Goal: Transaction & Acquisition: Book appointment/travel/reservation

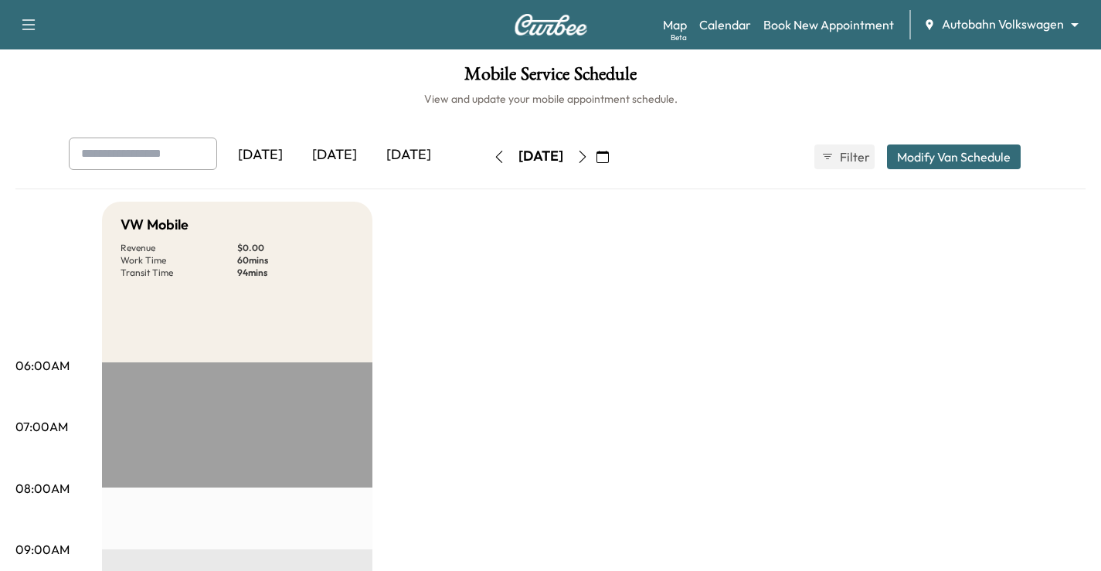
scroll to position [309, 0]
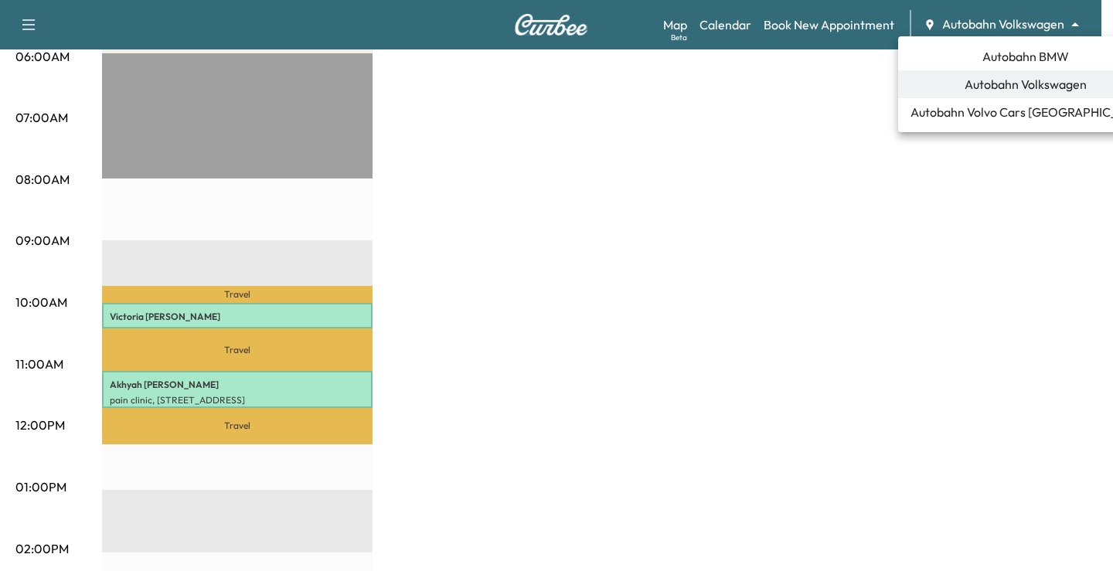
click at [1028, 53] on span "Autobahn BMW" at bounding box center [1025, 56] width 87 height 19
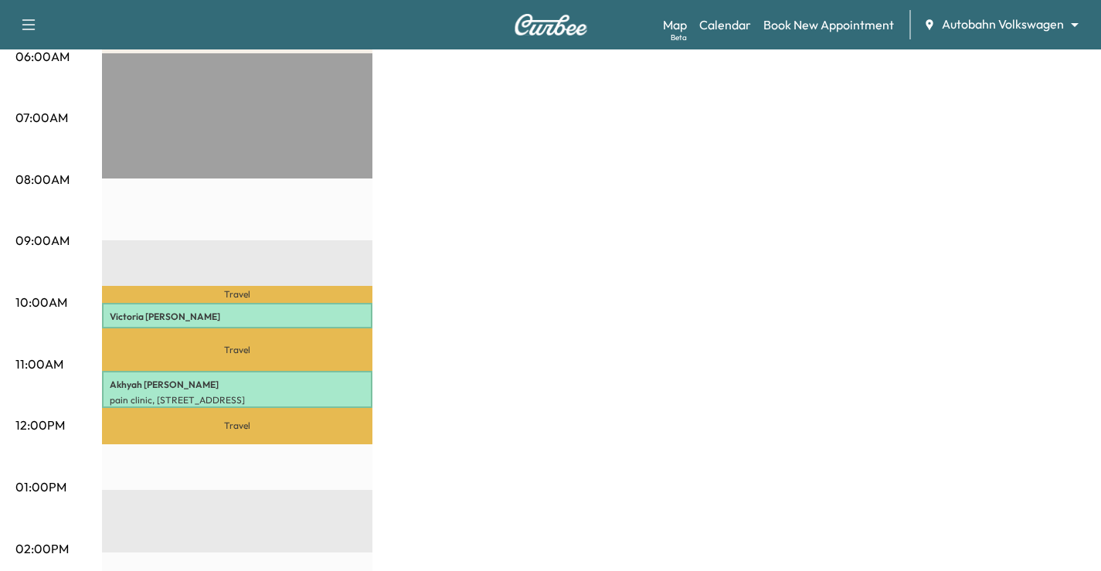
scroll to position [0, 0]
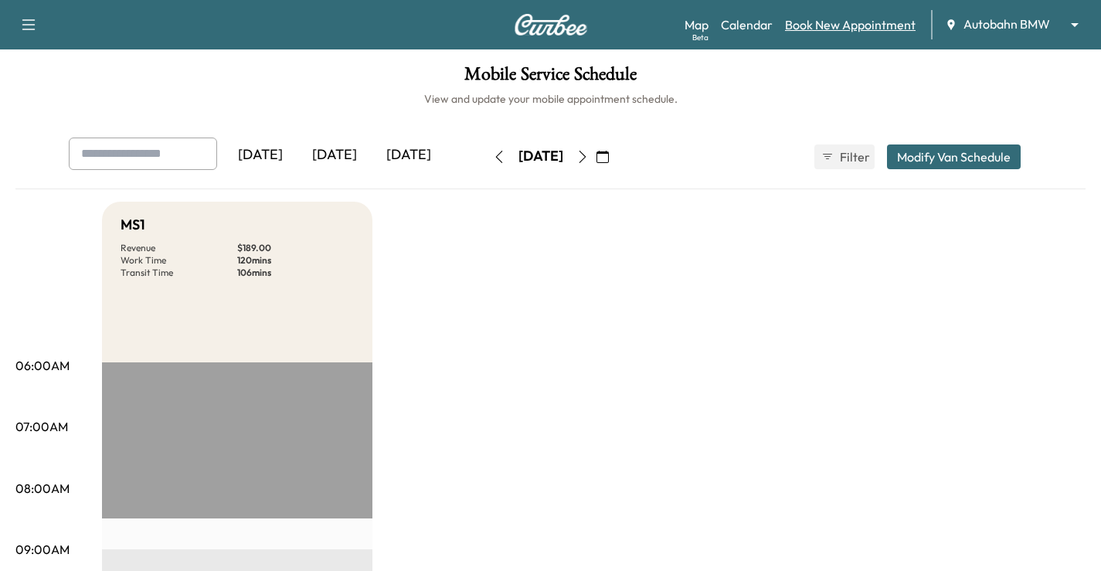
click at [856, 22] on link "Book New Appointment" at bounding box center [850, 24] width 131 height 19
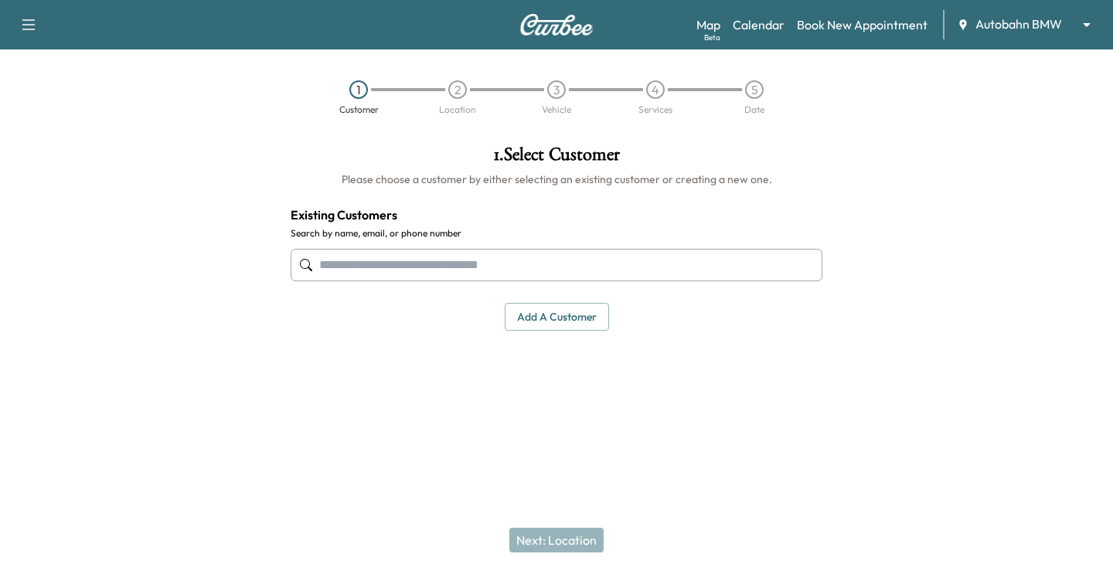
paste input "**********"
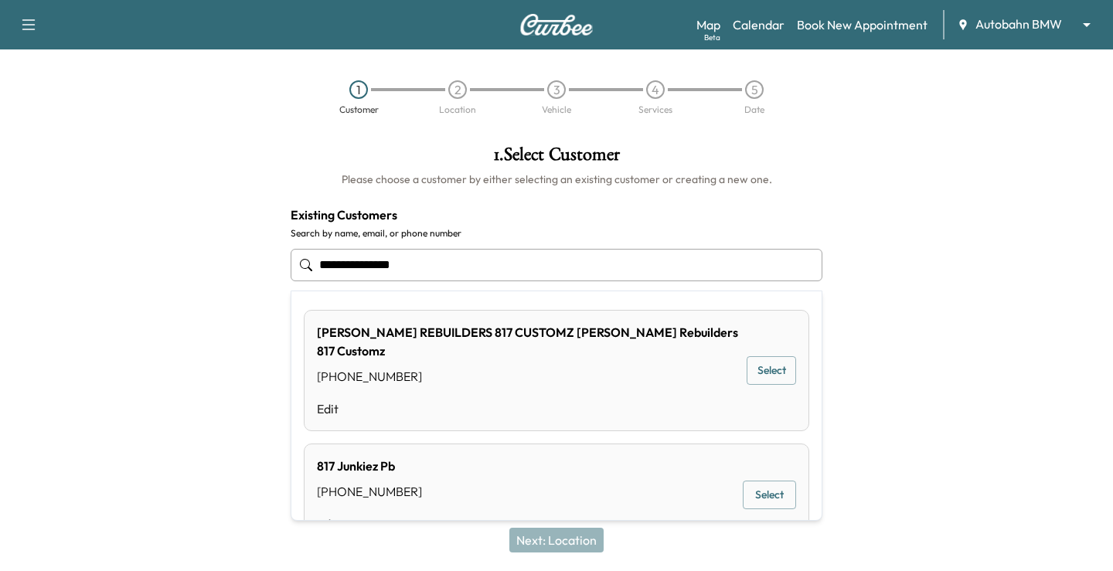
type input "**********"
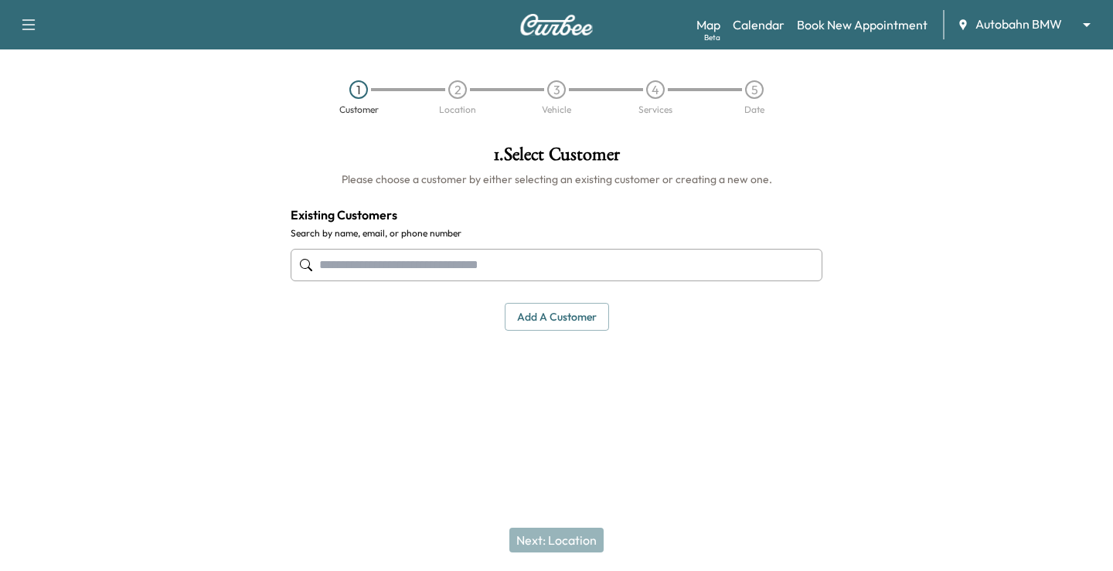
paste input "**********"
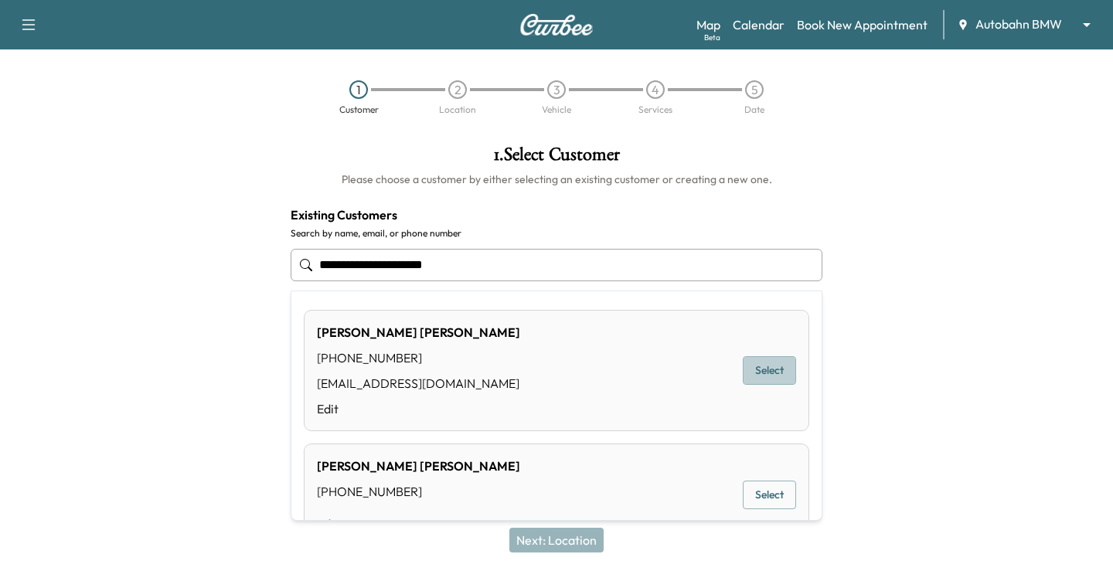
click at [774, 359] on button "Select" at bounding box center [769, 370] width 53 height 29
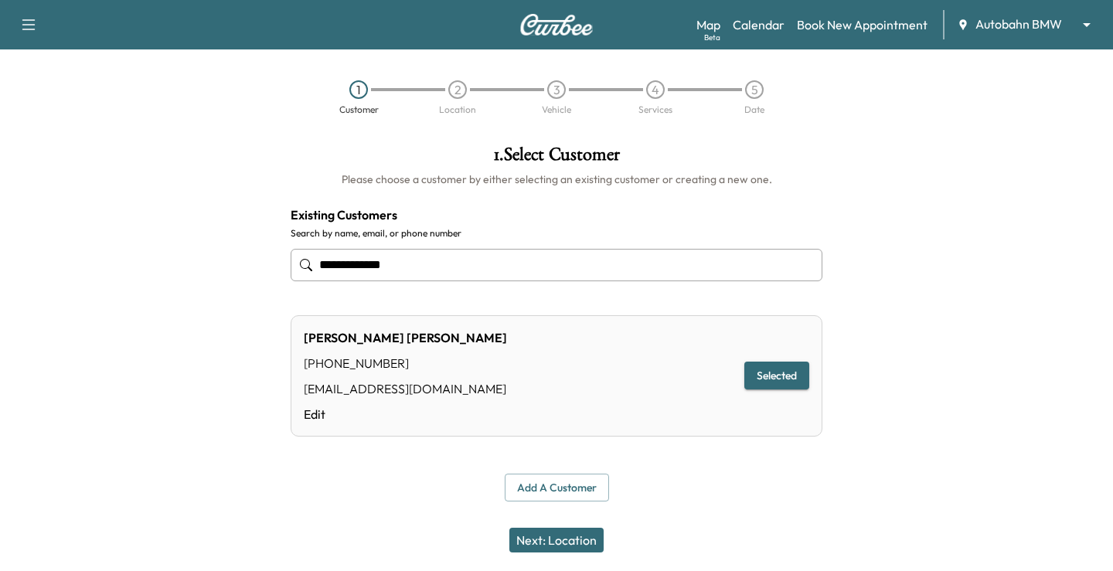
type input "**********"
click at [570, 543] on button "Next: Location" at bounding box center [556, 540] width 94 height 25
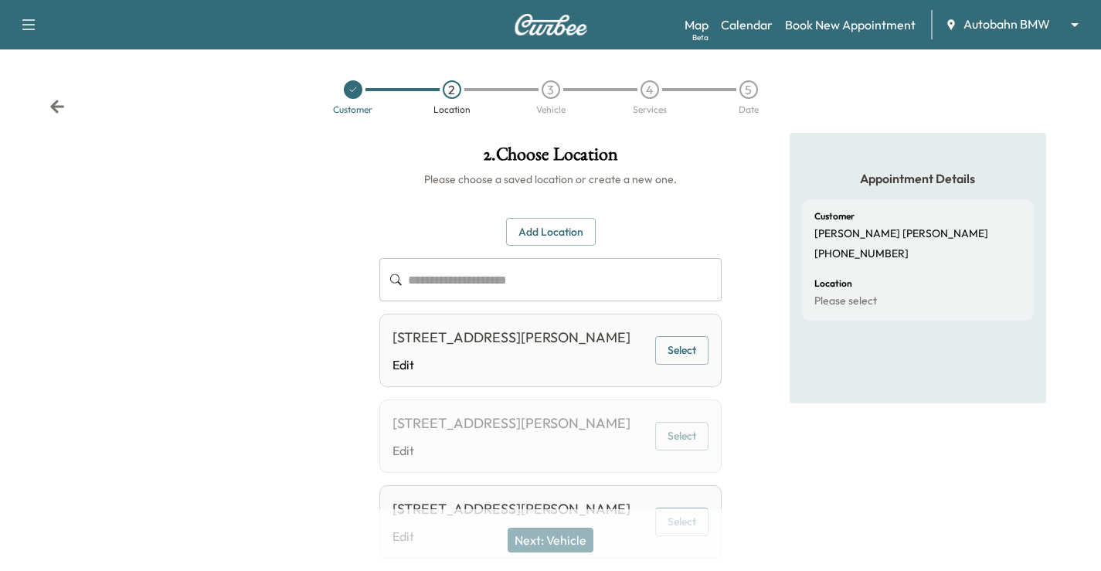
click at [700, 356] on button "Select" at bounding box center [681, 350] width 53 height 29
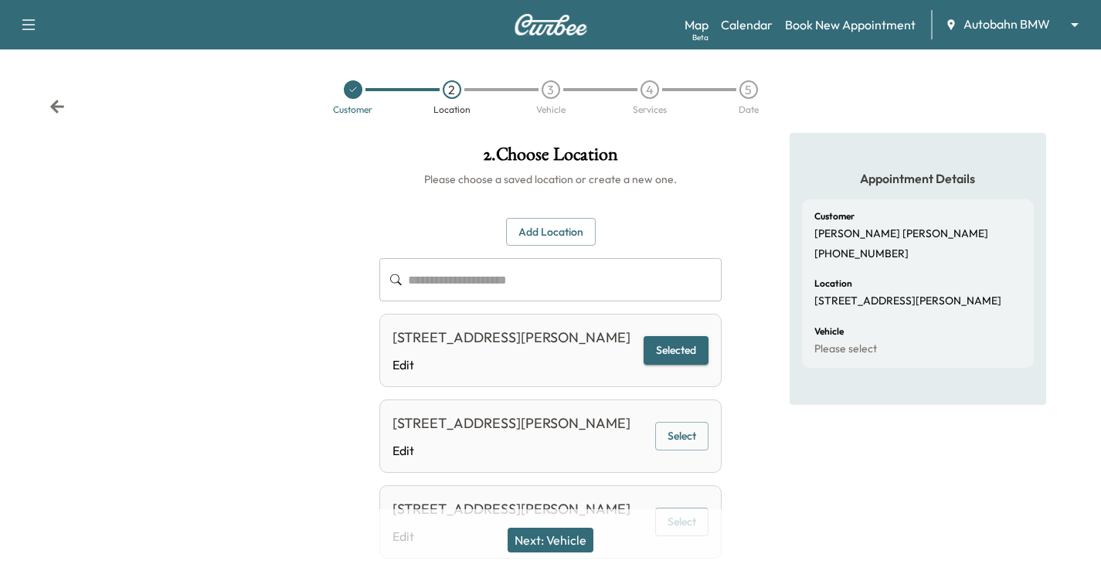
click at [564, 544] on button "Next: Vehicle" at bounding box center [551, 540] width 86 height 25
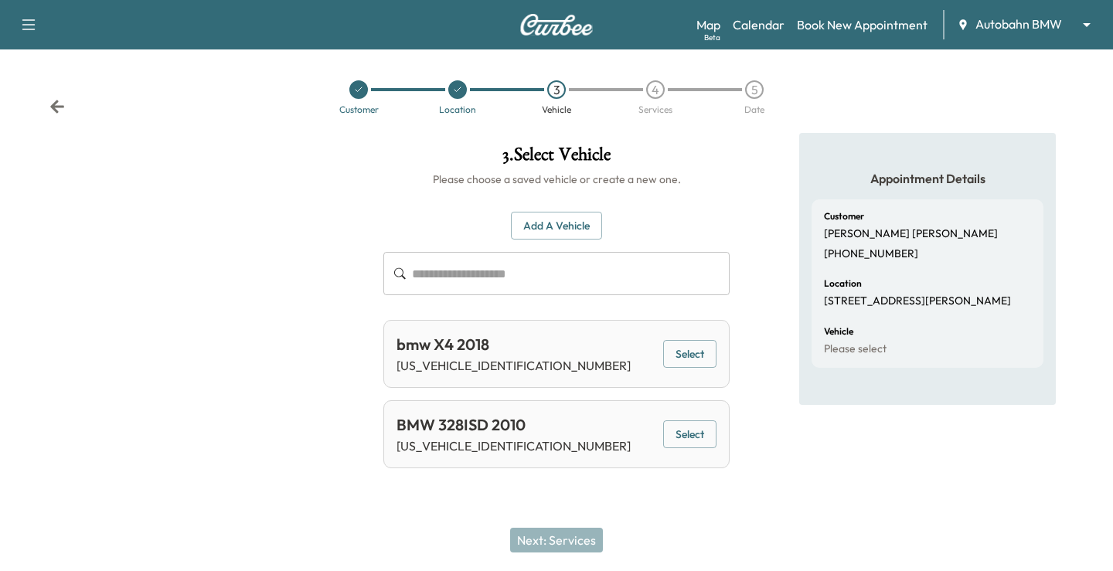
click at [692, 351] on button "Select" at bounding box center [689, 354] width 53 height 29
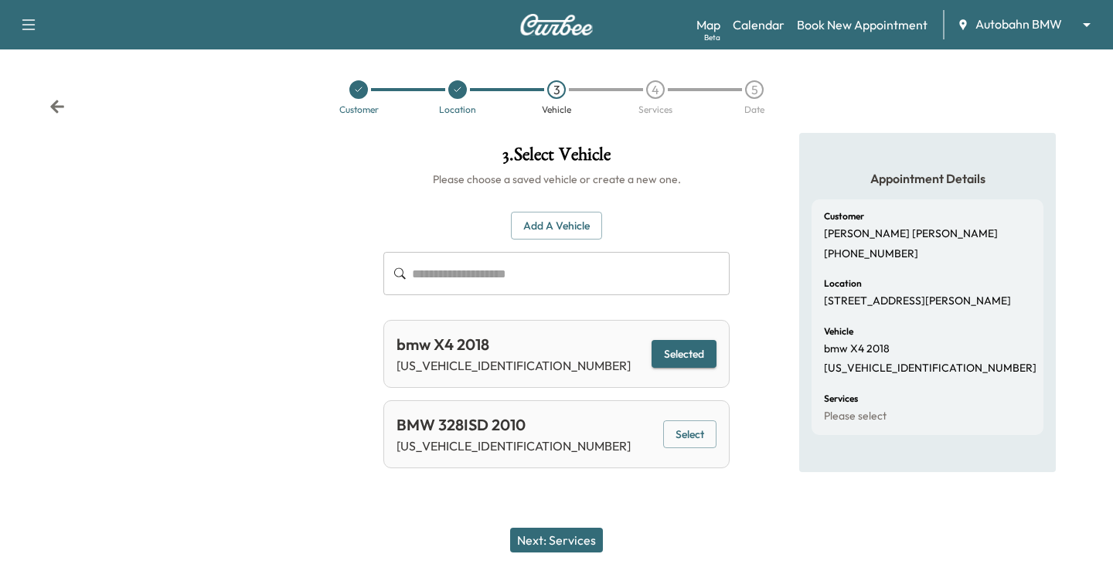
click at [529, 546] on button "Next: Services" at bounding box center [556, 540] width 93 height 25
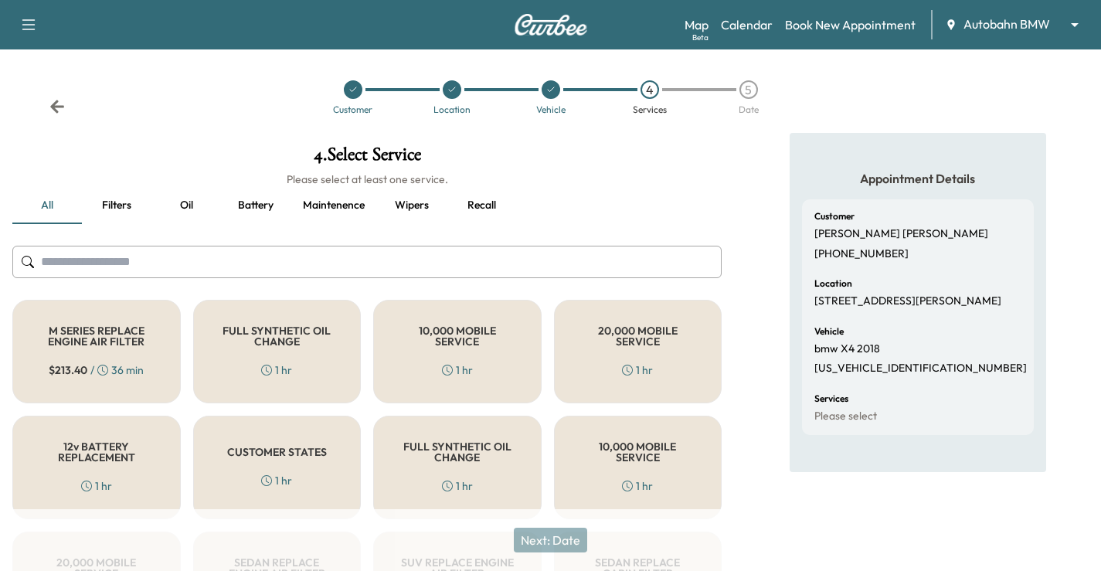
click at [307, 352] on div "FULL SYNTHETIC OIL CHANGE 1 hr" at bounding box center [277, 352] width 168 height 104
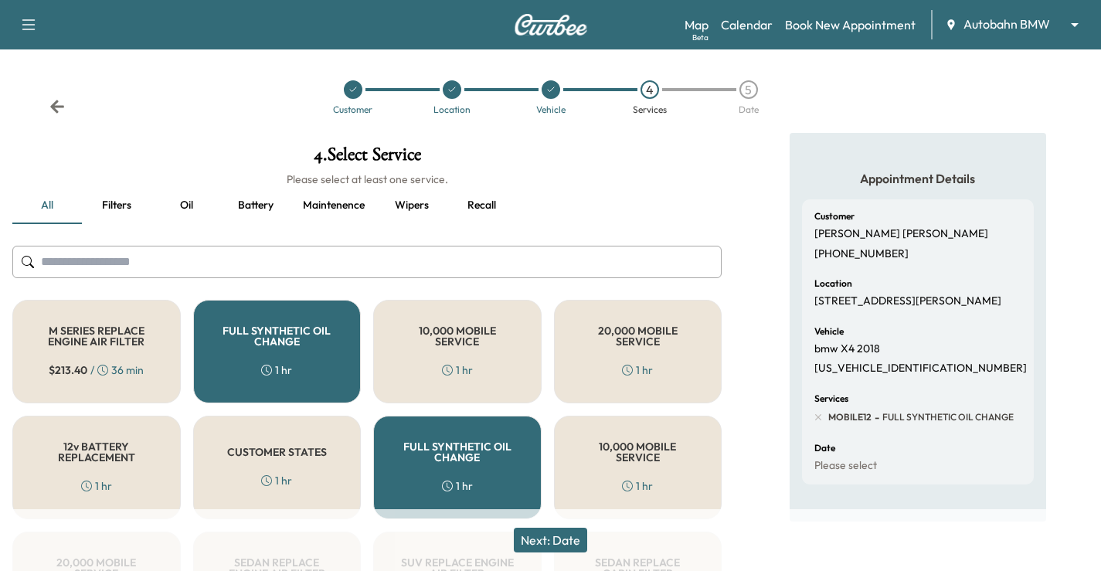
click at [569, 536] on button "Next: Date" at bounding box center [550, 540] width 73 height 25
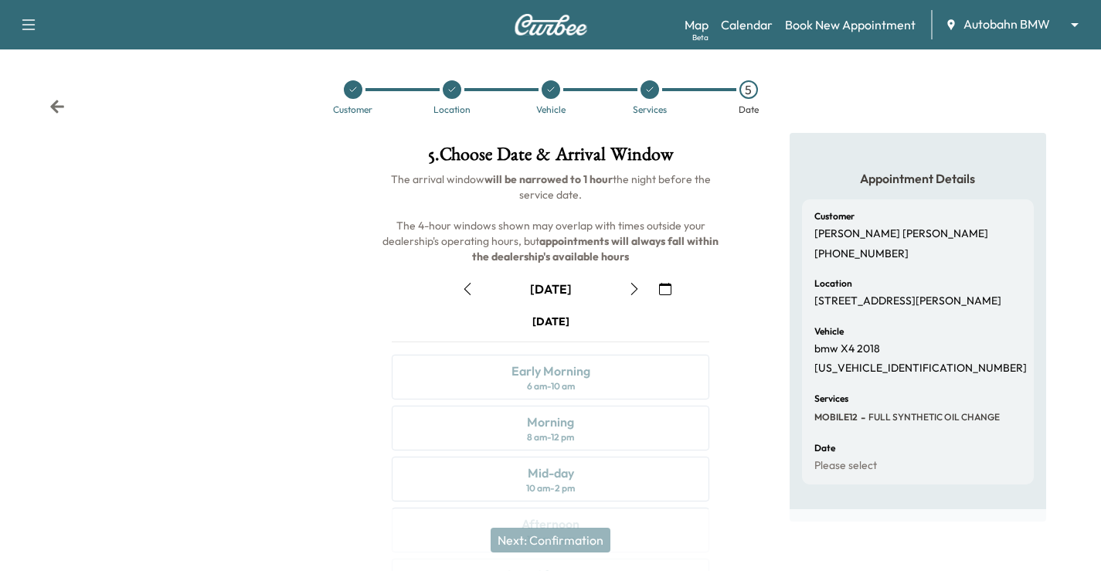
click at [630, 287] on icon "button" at bounding box center [634, 289] width 12 height 12
click at [662, 288] on icon "button" at bounding box center [665, 289] width 12 height 12
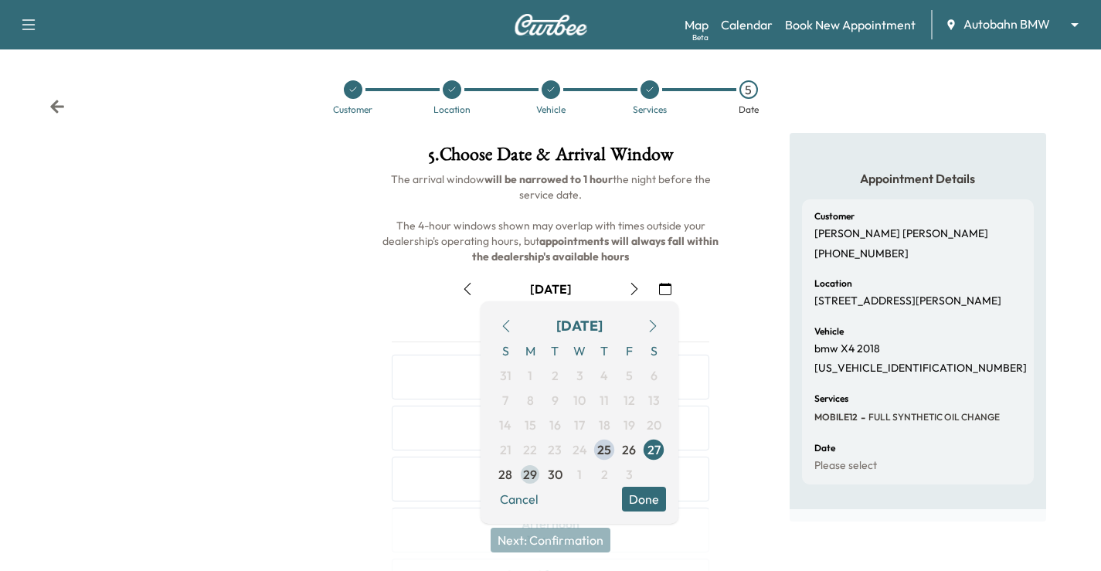
click at [527, 479] on span "29" at bounding box center [530, 474] width 14 height 19
click at [640, 496] on button "Done" at bounding box center [644, 499] width 44 height 25
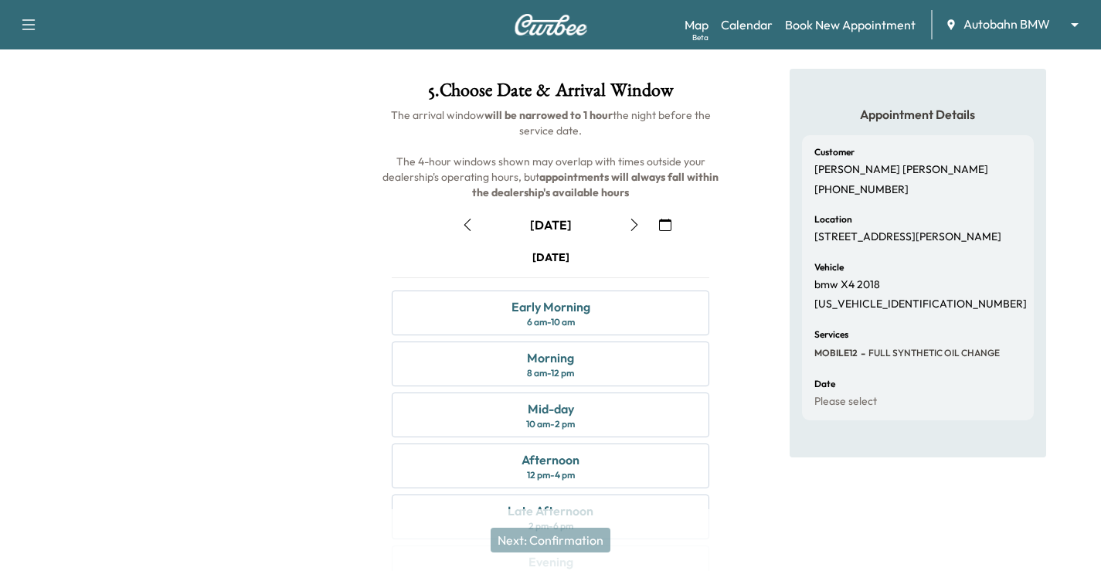
scroll to position [202, 0]
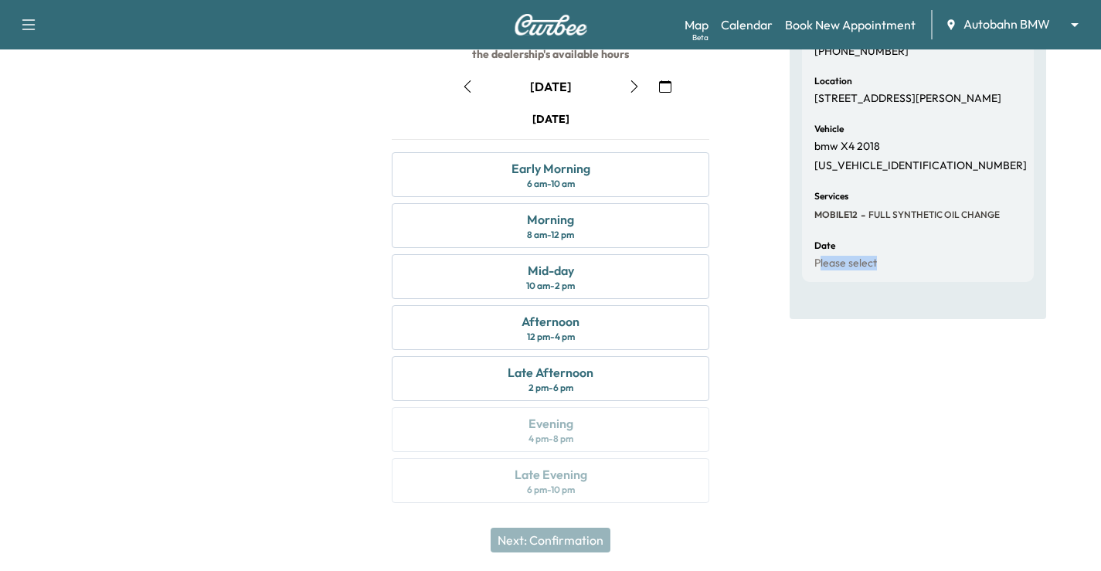
drag, startPoint x: 825, startPoint y: 340, endPoint x: 826, endPoint y: 359, distance: 18.6
click at [829, 348] on div "Appointment Details Customer [PERSON_NAME] [PHONE_NUMBER] Location [STREET_ADDR…" at bounding box center [918, 225] width 257 height 591
drag, startPoint x: 617, startPoint y: 233, endPoint x: 710, endPoint y: 288, distance: 108.4
click at [617, 233] on div "Morning 8 am - 12 pm" at bounding box center [551, 225] width 318 height 45
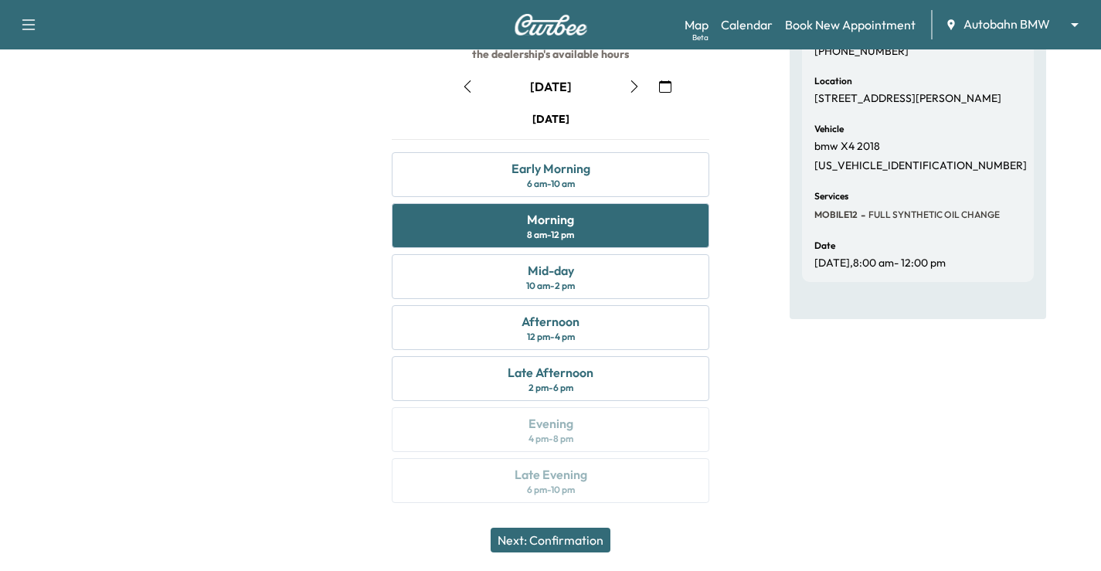
click at [874, 492] on div "Appointment Details Customer [PERSON_NAME] [PHONE_NUMBER] Location [STREET_ADDR…" at bounding box center [918, 225] width 257 height 591
click at [978, 502] on div "Appointment Details Customer [PERSON_NAME] [PHONE_NUMBER] Location [STREET_ADDR…" at bounding box center [918, 225] width 257 height 591
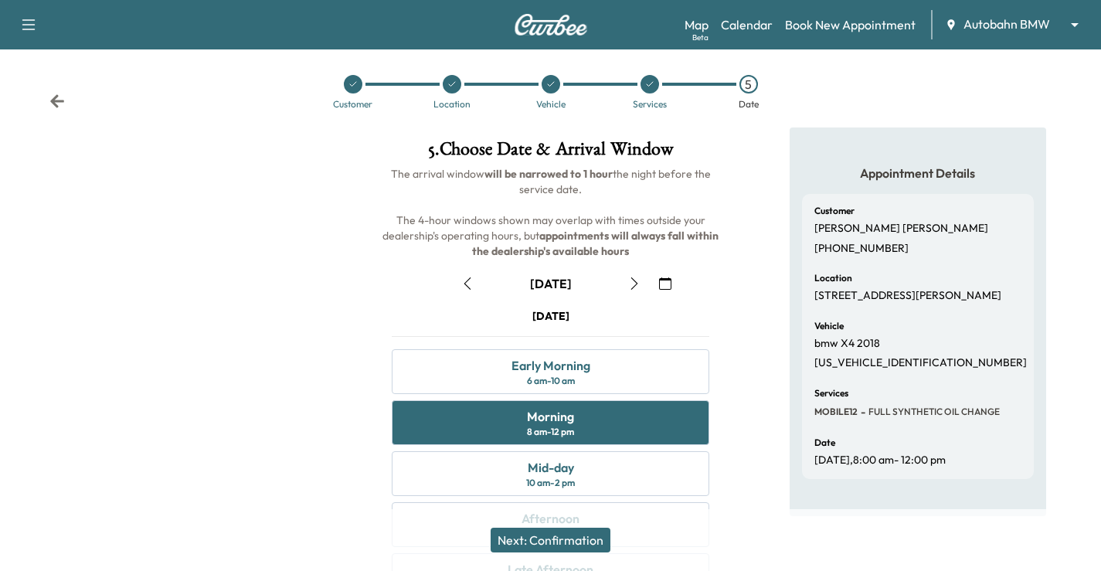
scroll to position [0, 0]
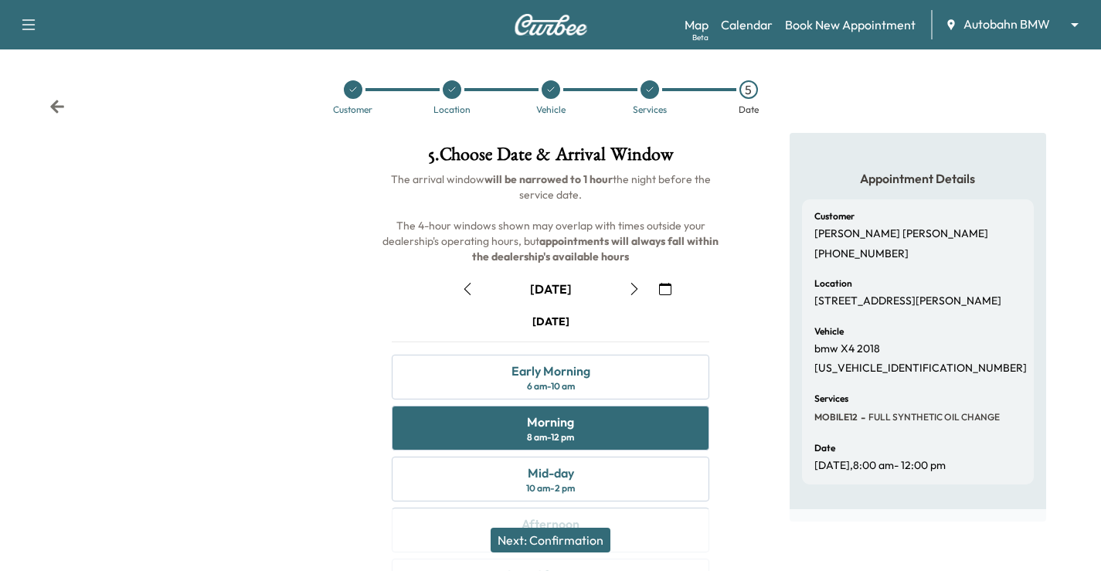
click at [1023, 507] on div "Appointment Details Customer [PERSON_NAME] [PHONE_NUMBER] Location [STREET_ADDR…" at bounding box center [918, 327] width 257 height 389
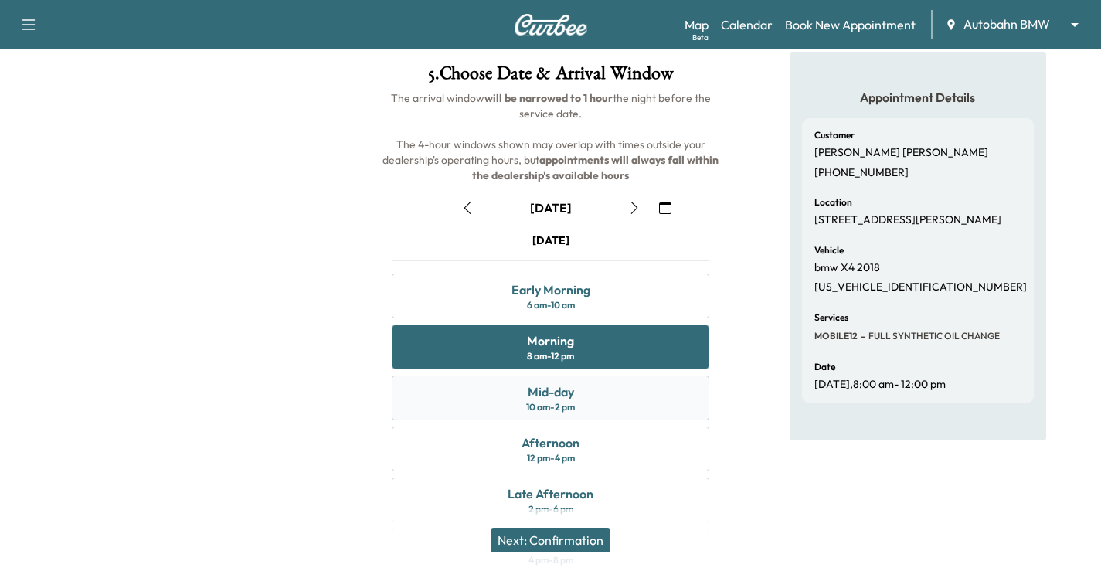
scroll to position [202, 0]
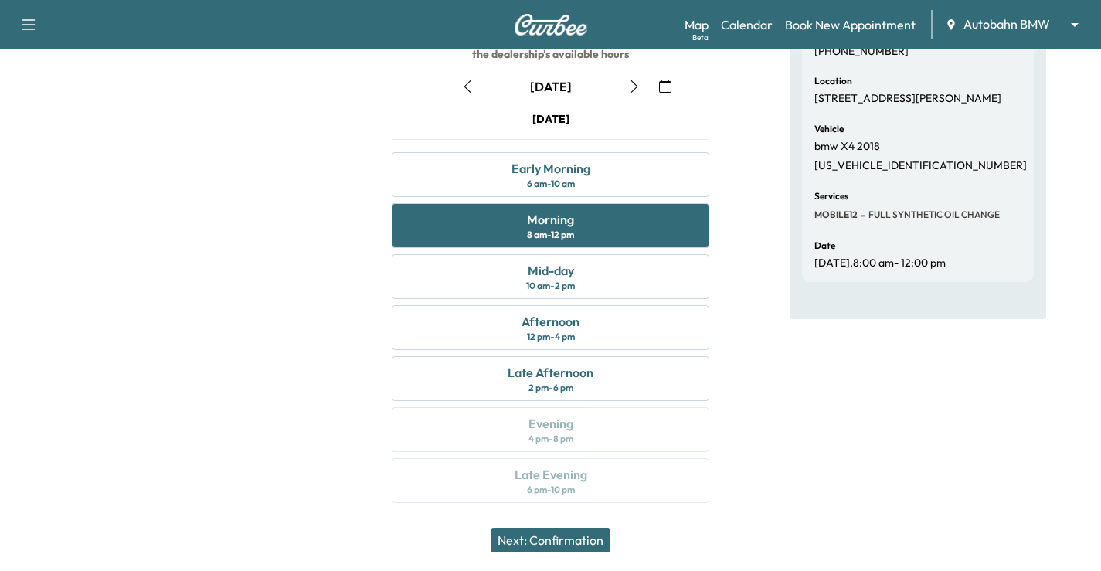
click at [546, 547] on button "Next: Confirmation" at bounding box center [551, 540] width 120 height 25
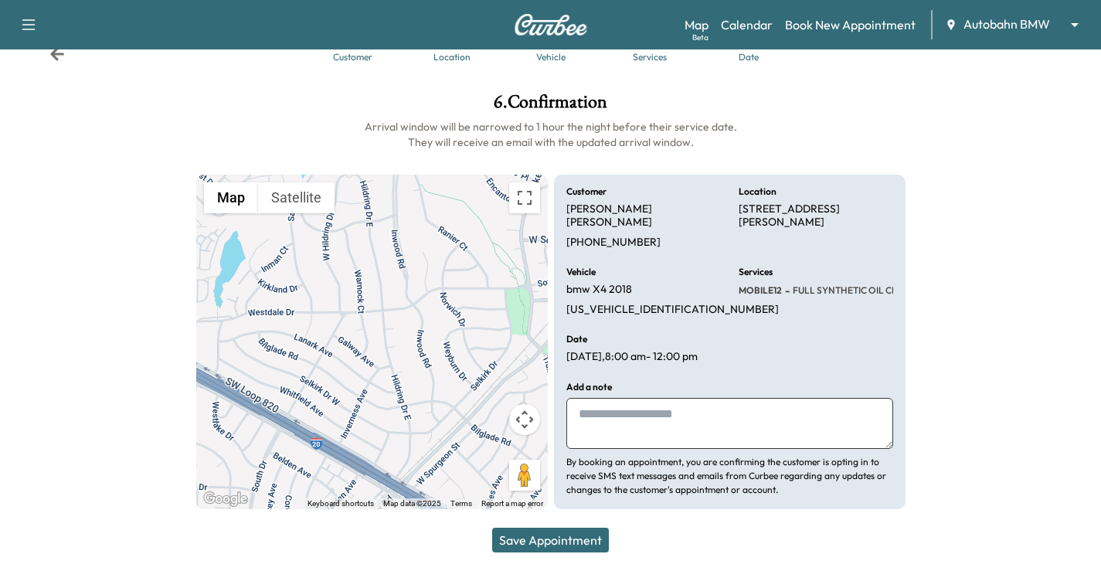
click at [690, 430] on textarea at bounding box center [730, 423] width 327 height 51
click at [652, 428] on textarea at bounding box center [730, 423] width 327 height 51
click at [573, 541] on button "Save Appointment" at bounding box center [550, 540] width 117 height 25
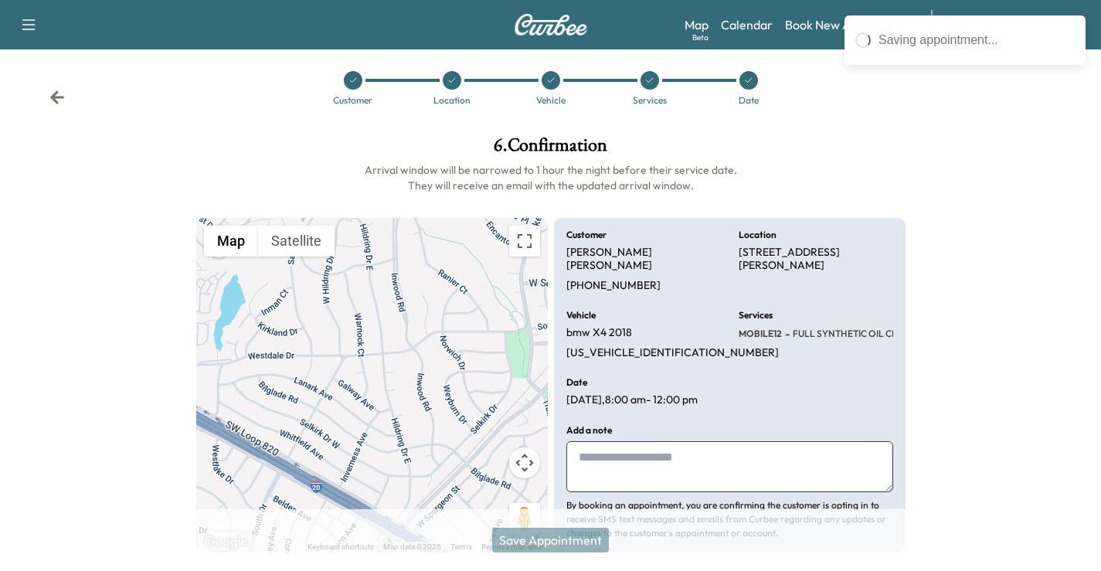
scroll to position [0, 0]
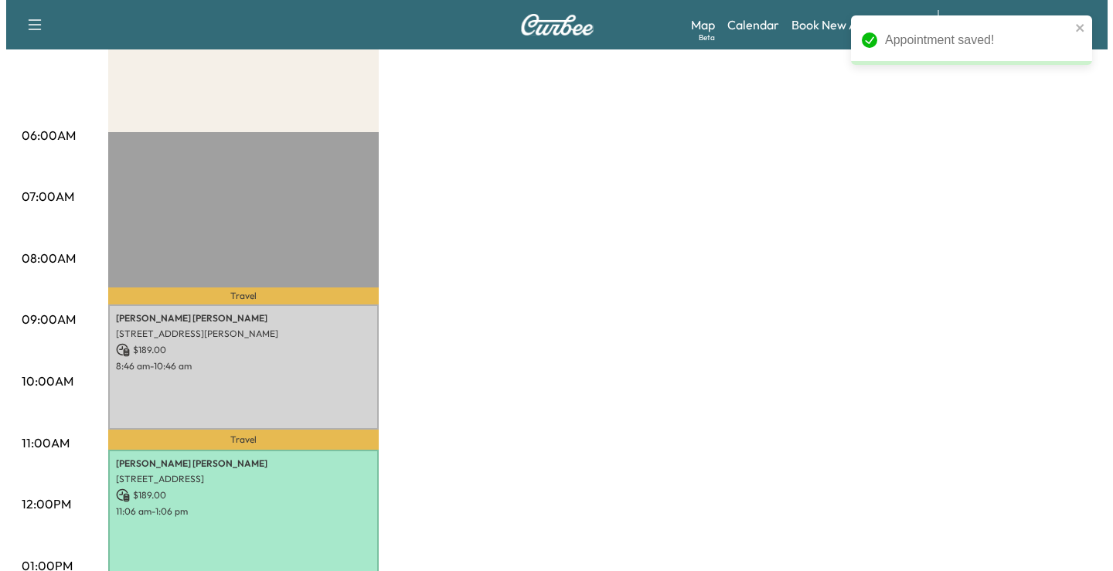
scroll to position [232, 0]
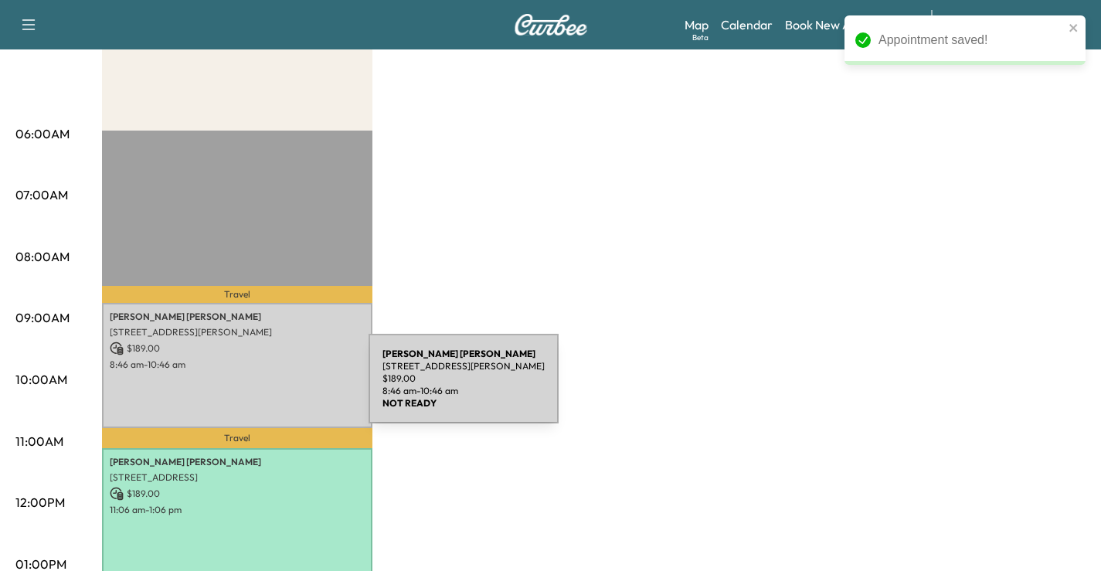
click at [251, 369] on div "[PERSON_NAME] [STREET_ADDRESS][PERSON_NAME] $ 189.00 8:46 am - 10:46 am" at bounding box center [237, 365] width 271 height 125
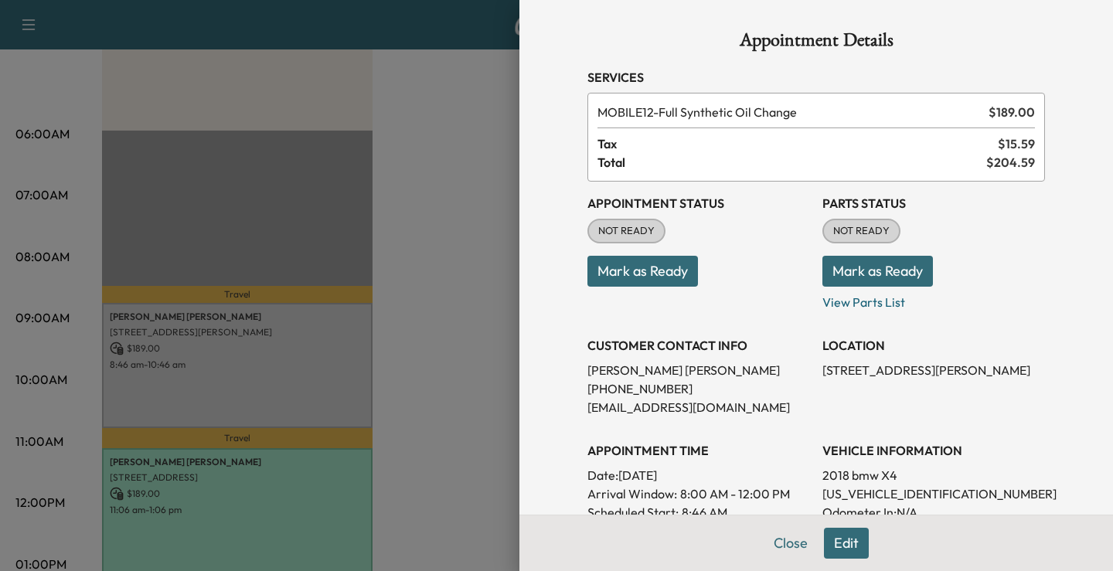
click at [646, 274] on button "Mark as Ready" at bounding box center [642, 271] width 111 height 31
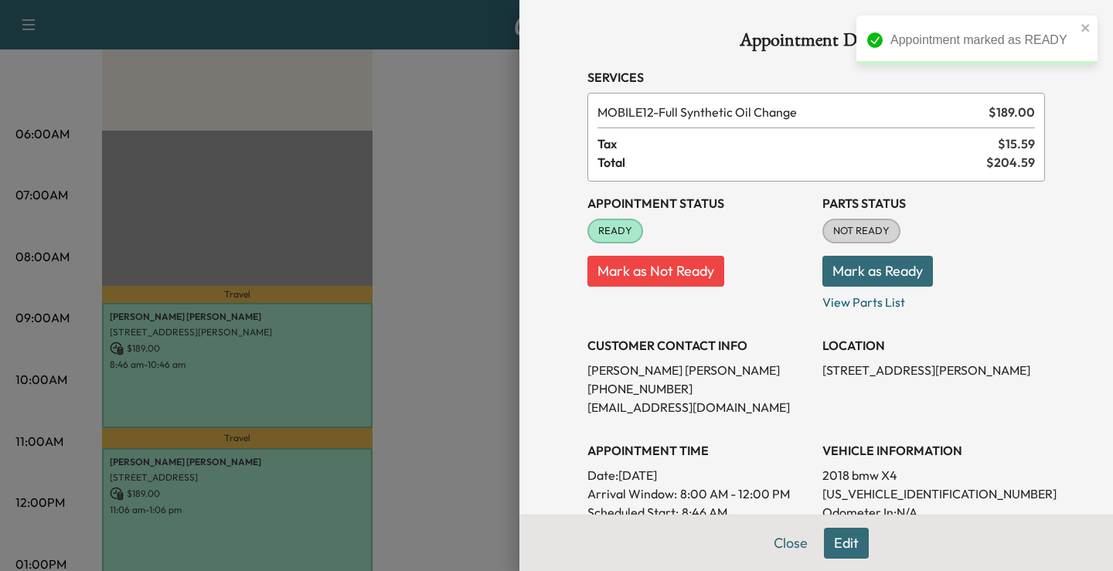
click at [595, 56] on div "Appointment Details Services MOBILE12 - Full Synthetic Oil Change $ 189.00 Tax …" at bounding box center [816, 435] width 495 height 871
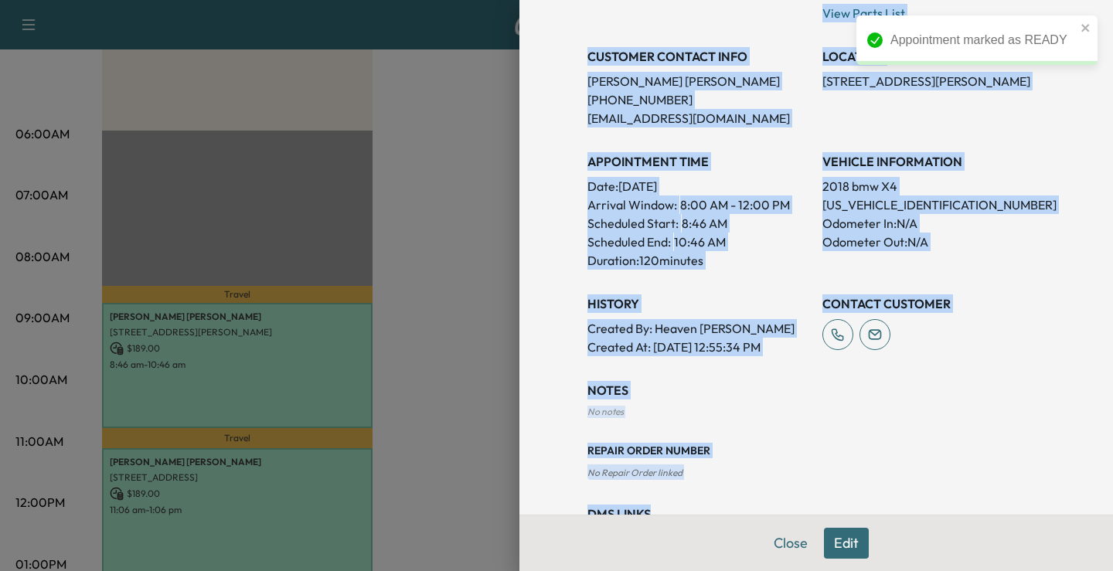
scroll to position [356, 0]
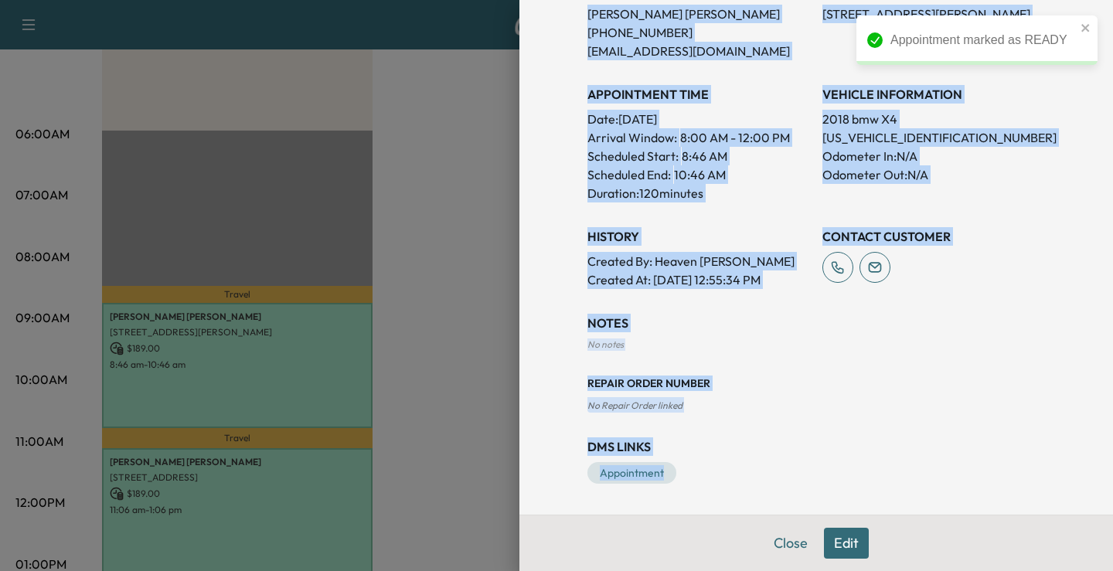
drag, startPoint x: 577, startPoint y: 82, endPoint x: 894, endPoint y: 477, distance: 506.4
click at [894, 477] on div "Appointment Details Services MOBILE12 - Full Synthetic Oil Change $ 189.00 Tax …" at bounding box center [816, 79] width 495 height 871
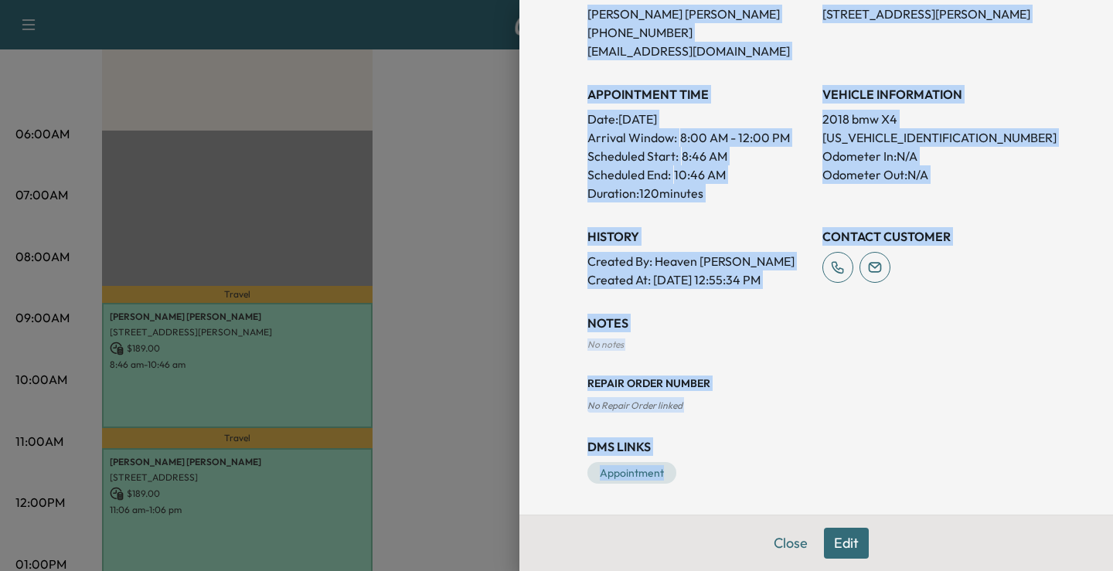
copy div "Services MOBILE12 - Full Synthetic Oil Change $ 189.00 Tax $ 15.59 Total $ 204.…"
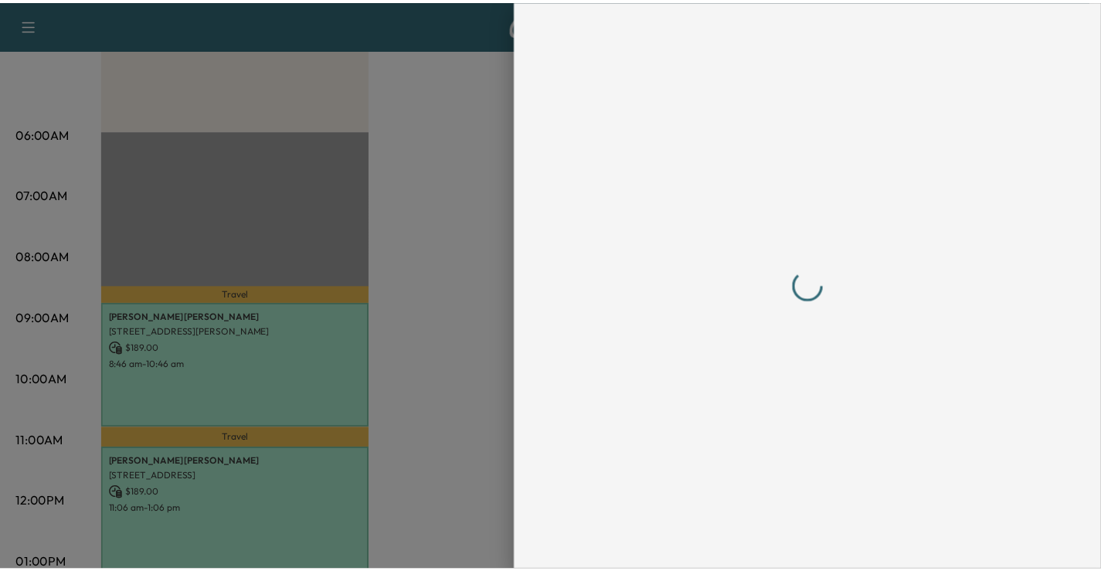
scroll to position [0, 0]
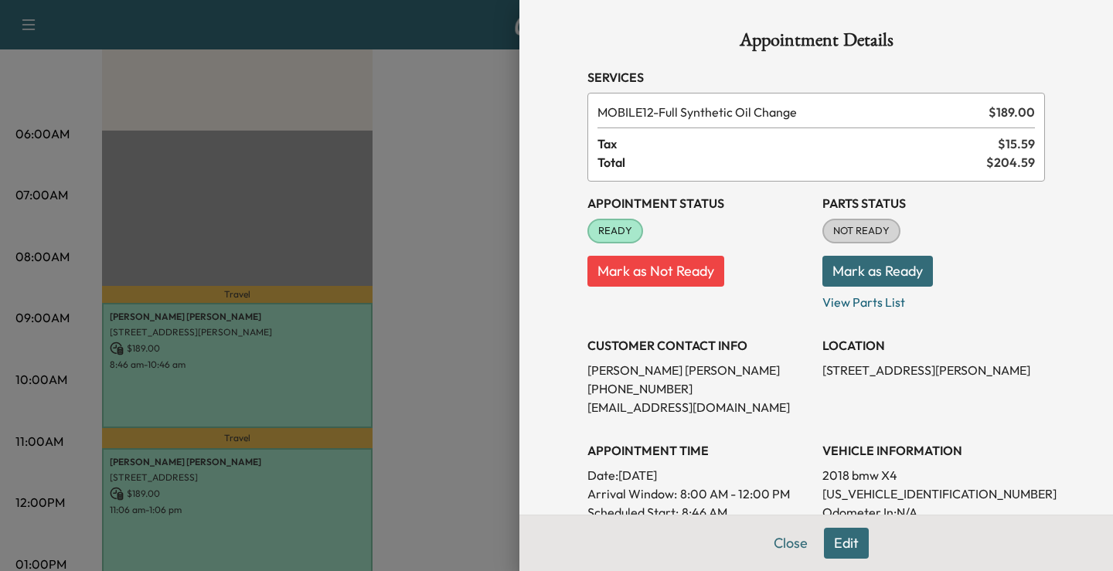
click at [453, 128] on div at bounding box center [556, 285] width 1113 height 571
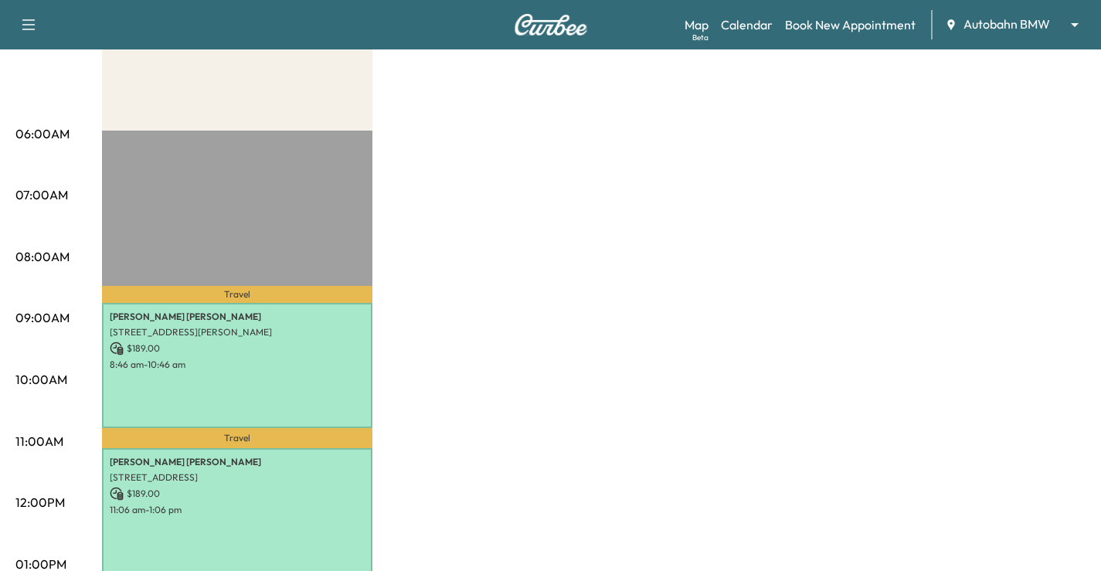
drag, startPoint x: 907, startPoint y: 418, endPoint x: 701, endPoint y: 349, distance: 217.8
click at [907, 417] on div "MS1 Revenue $ 378.00 Work Time 240 mins Transit Time 62 mins Travel [PERSON_NAM…" at bounding box center [594, 549] width 984 height 1159
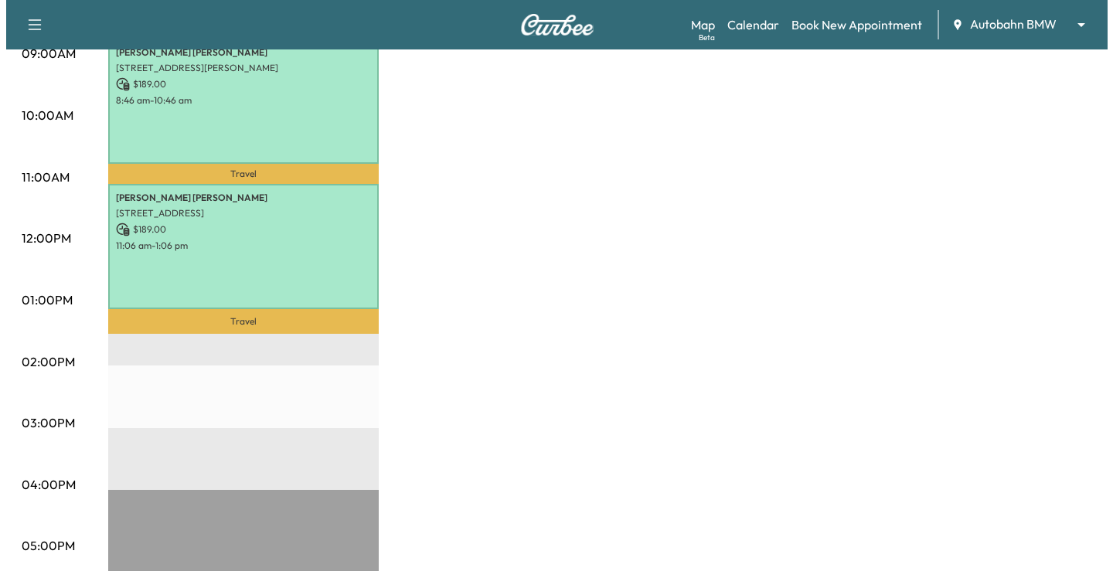
scroll to position [110, 0]
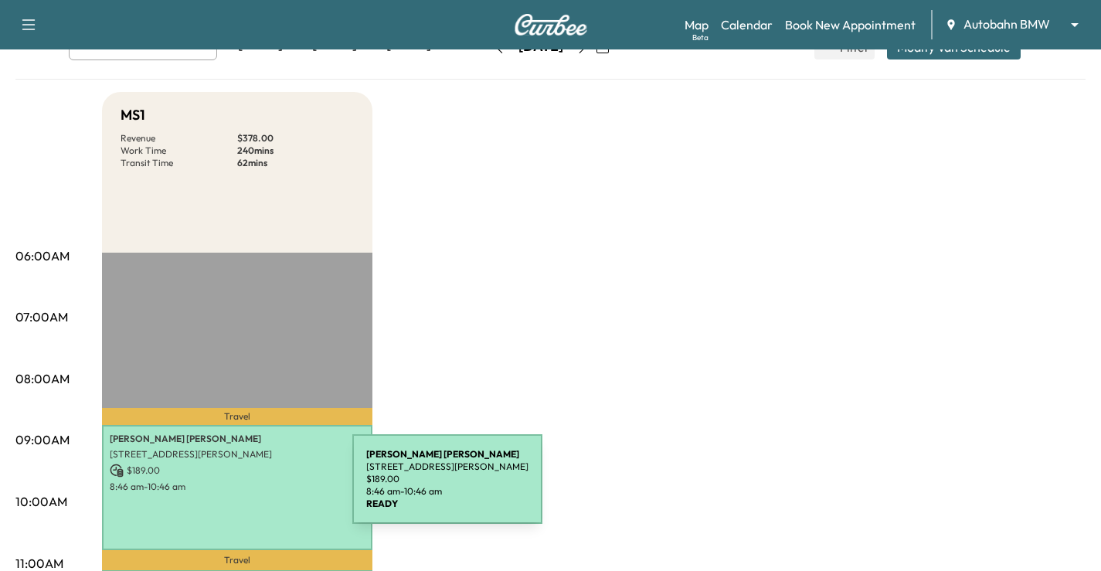
click at [237, 488] on p "8:46 am - 10:46 am" at bounding box center [237, 487] width 255 height 12
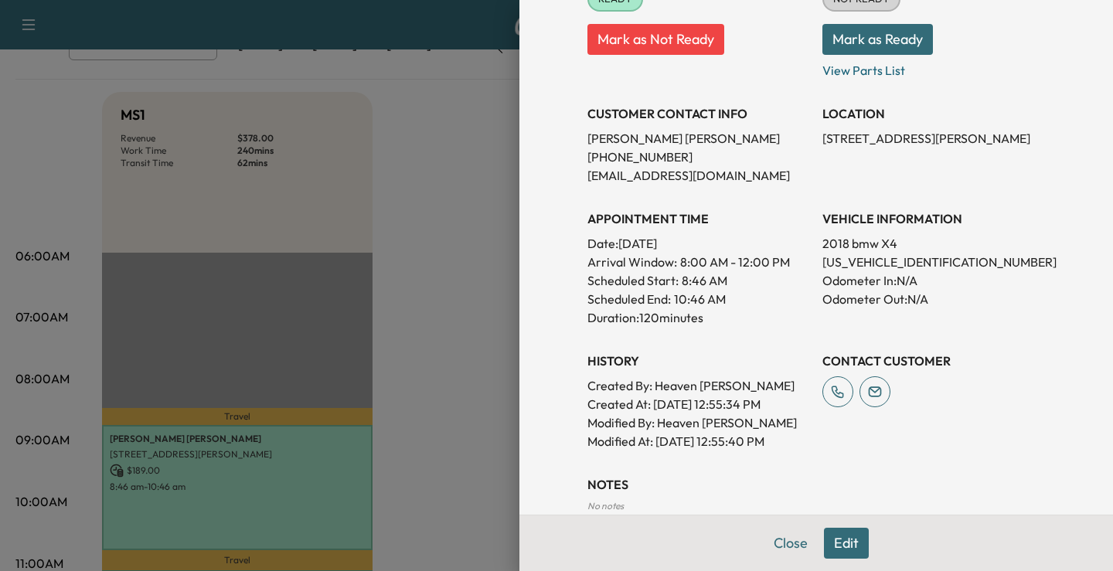
click at [839, 553] on button "Edit" at bounding box center [846, 543] width 45 height 31
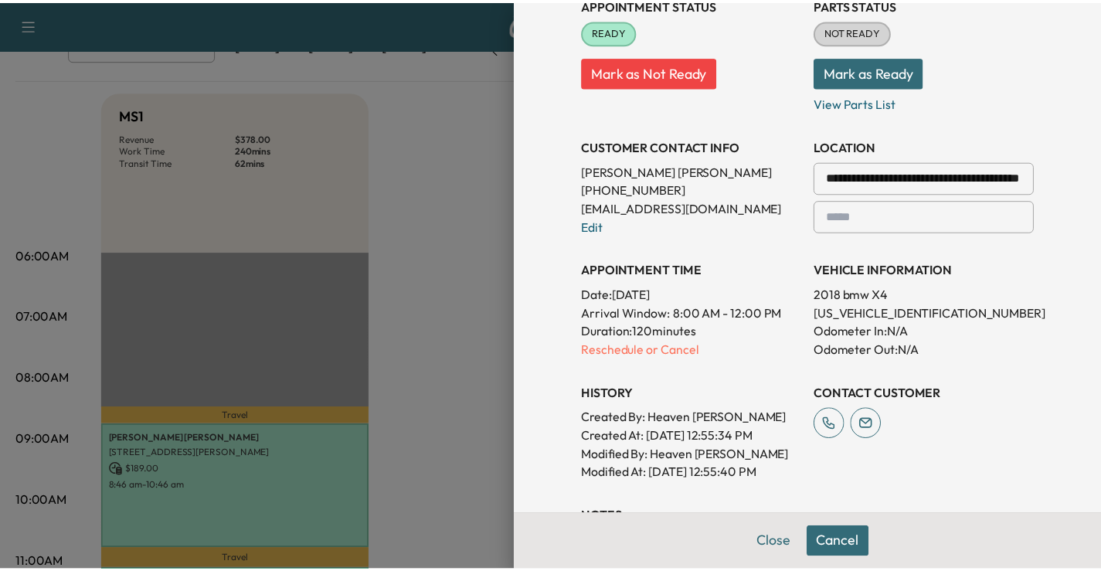
scroll to position [264, 0]
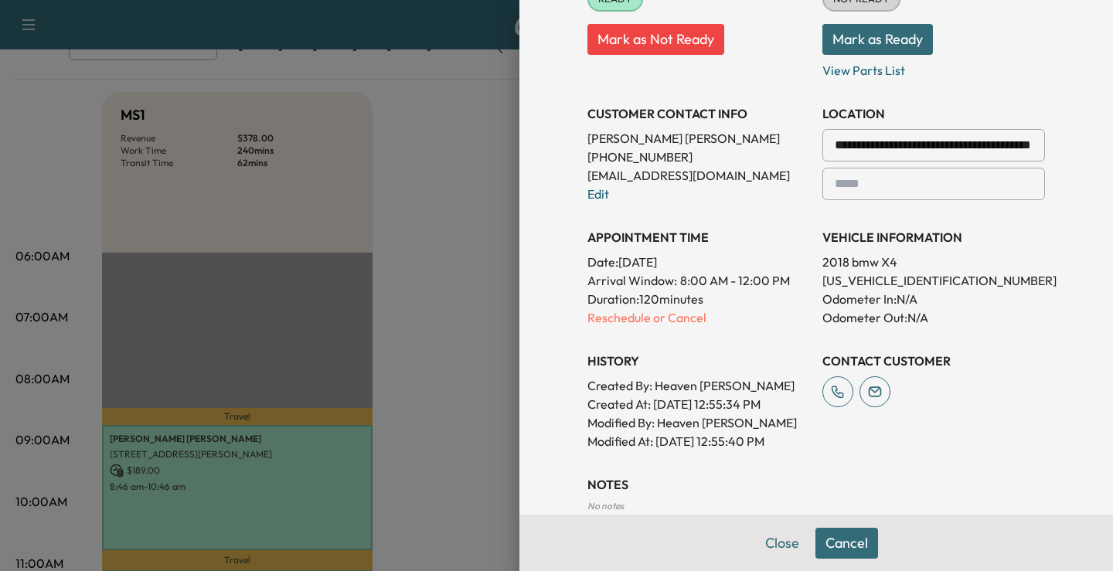
click at [489, 159] on div at bounding box center [556, 285] width 1113 height 571
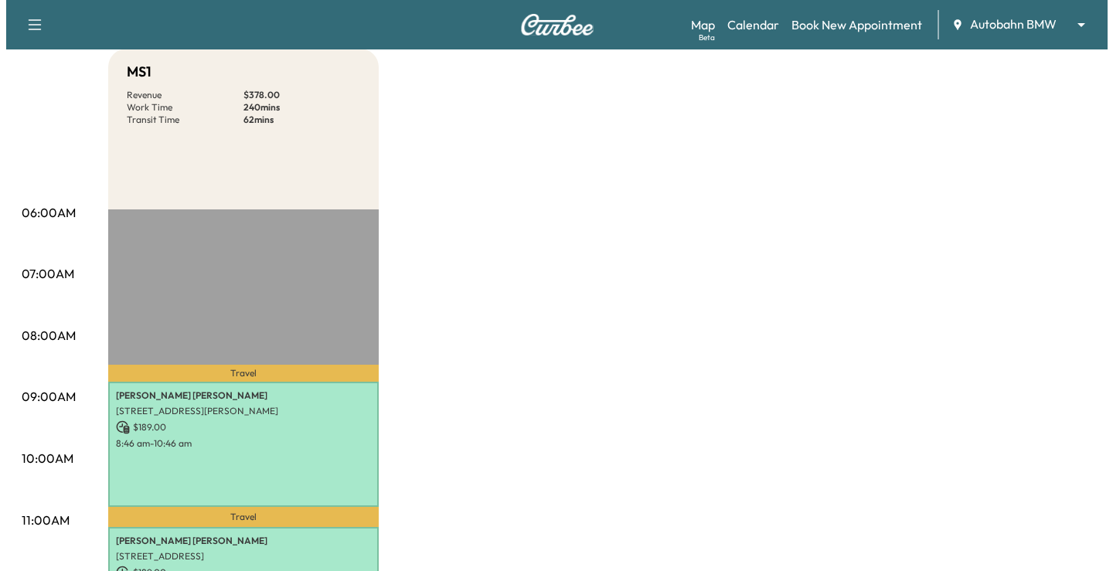
scroll to position [155, 0]
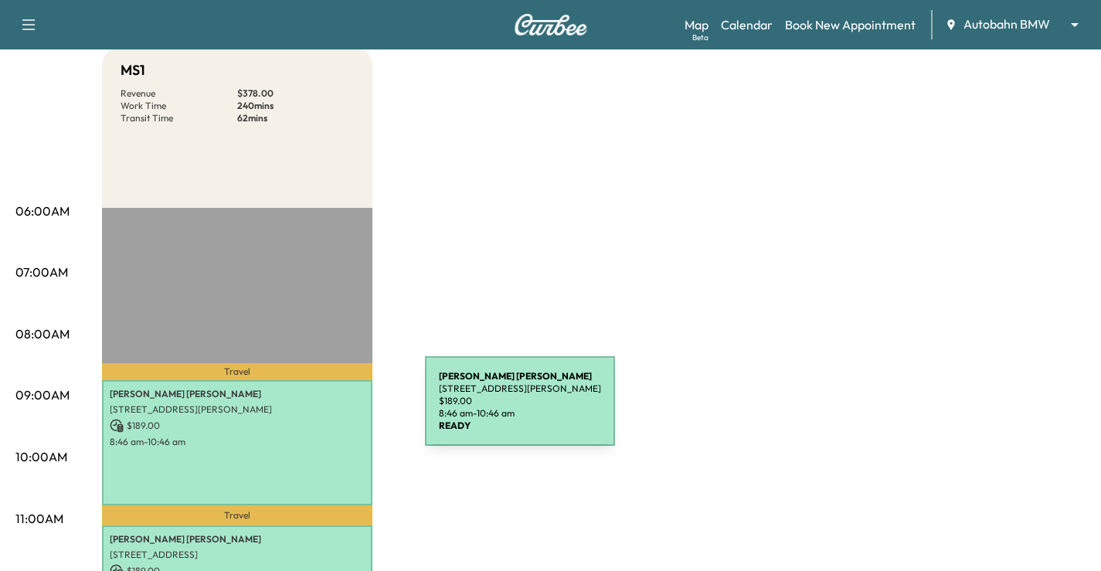
click at [237, 436] on p "8:46 am - 10:46 am" at bounding box center [237, 442] width 255 height 12
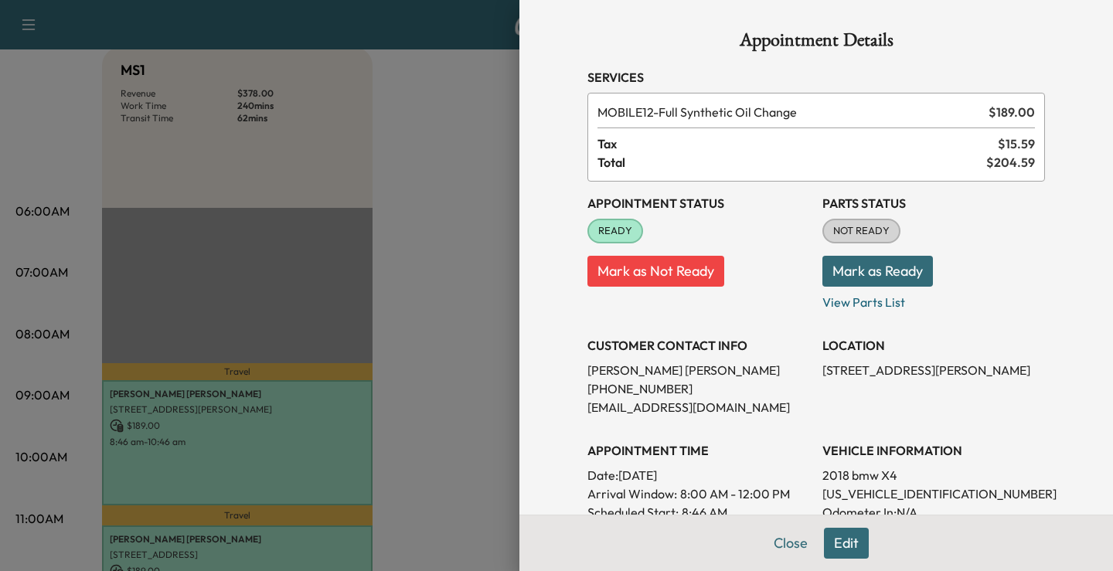
click at [846, 552] on button "Edit" at bounding box center [846, 543] width 45 height 31
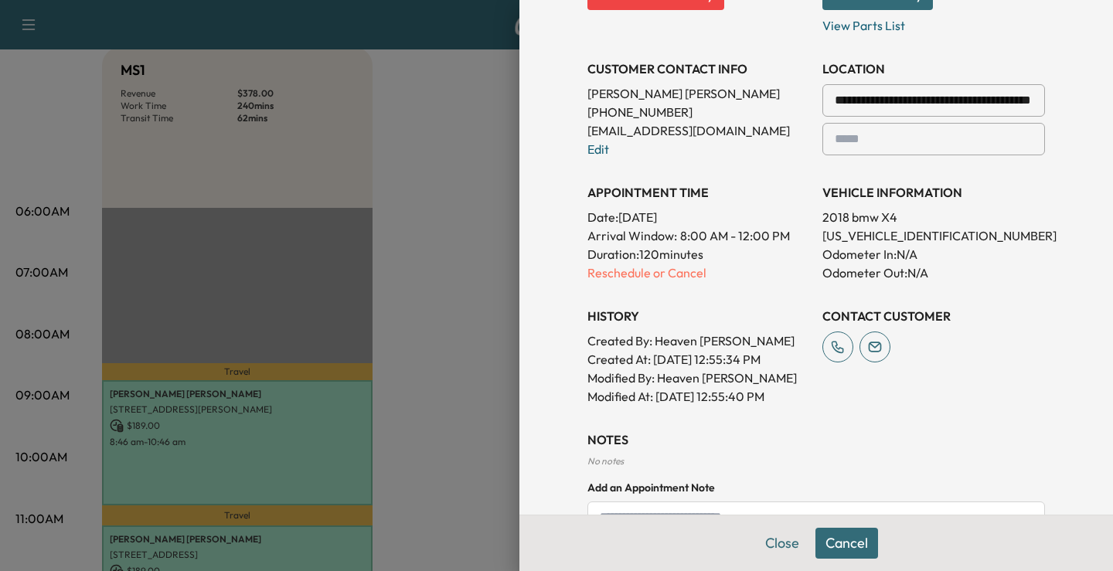
scroll to position [448, 0]
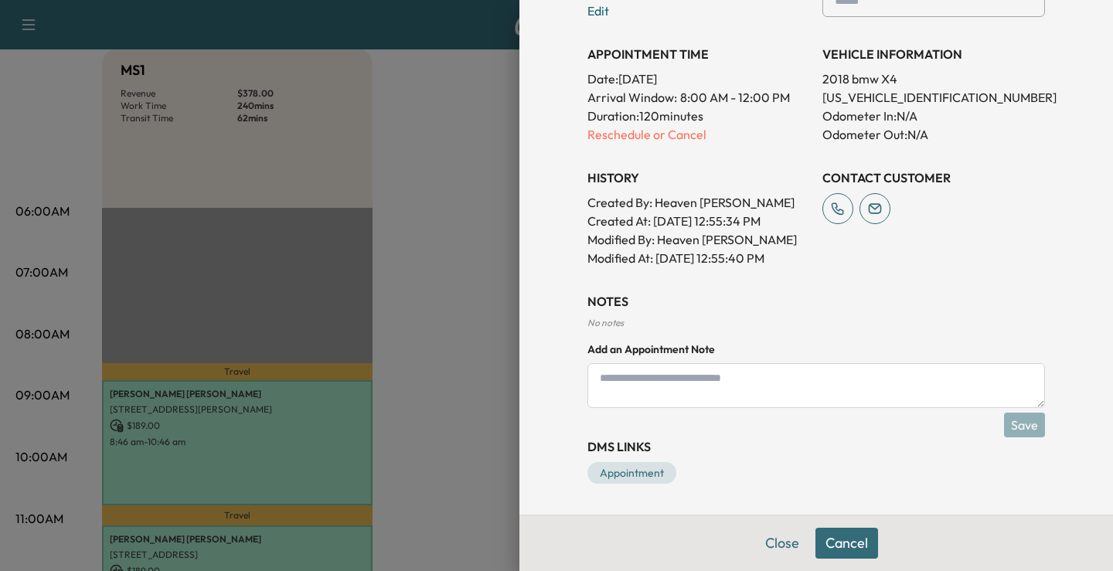
click at [701, 393] on textarea at bounding box center [816, 385] width 458 height 45
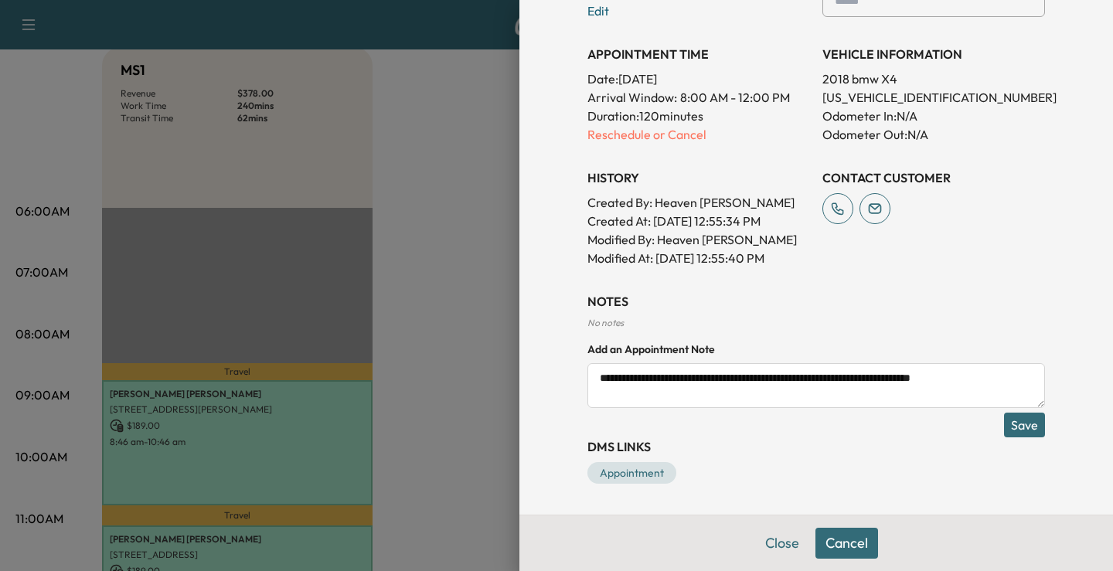
type textarea "**********"
click at [1004, 430] on button "Save" at bounding box center [1024, 425] width 41 height 25
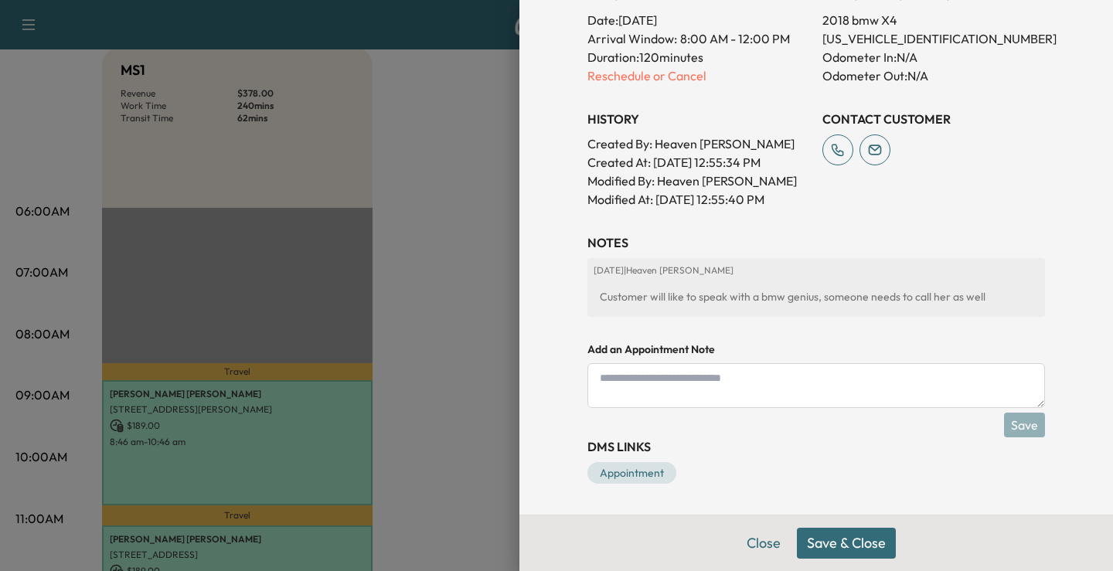
click at [868, 540] on button "Save & Close" at bounding box center [846, 543] width 99 height 31
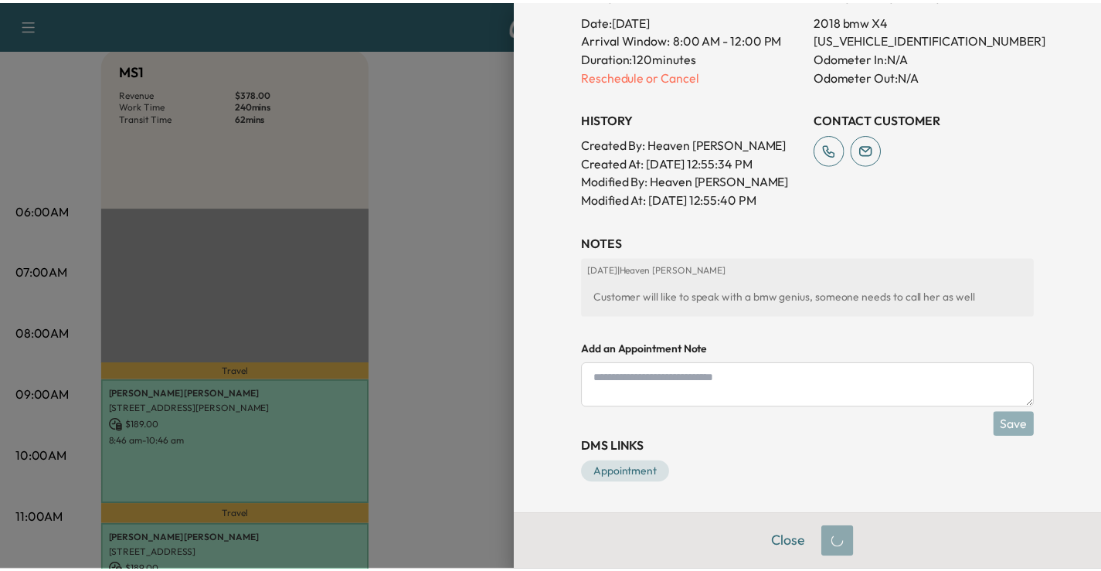
scroll to position [455, 0]
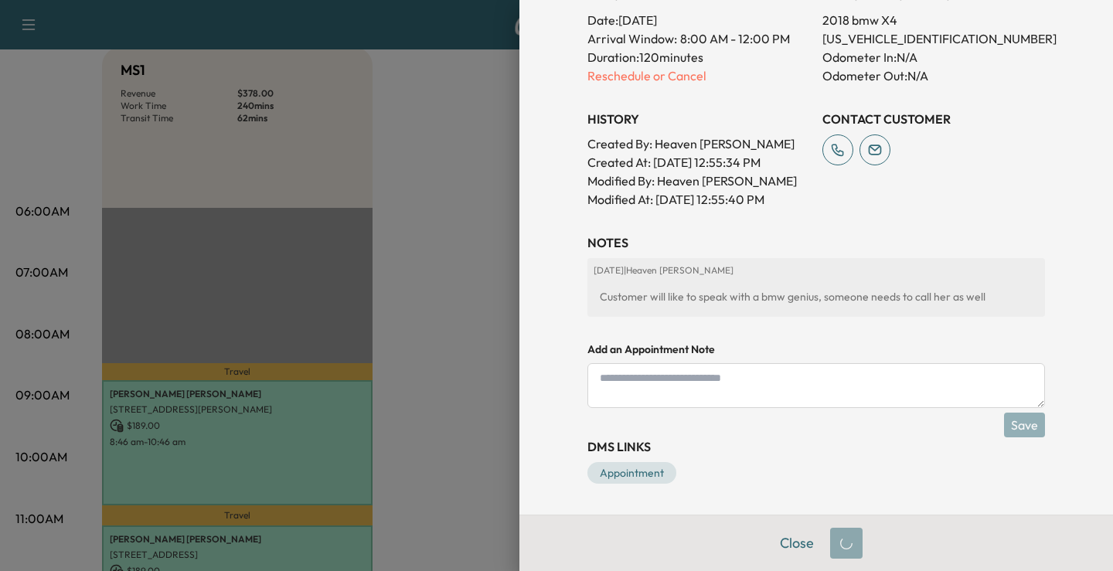
click at [453, 218] on div at bounding box center [556, 285] width 1113 height 571
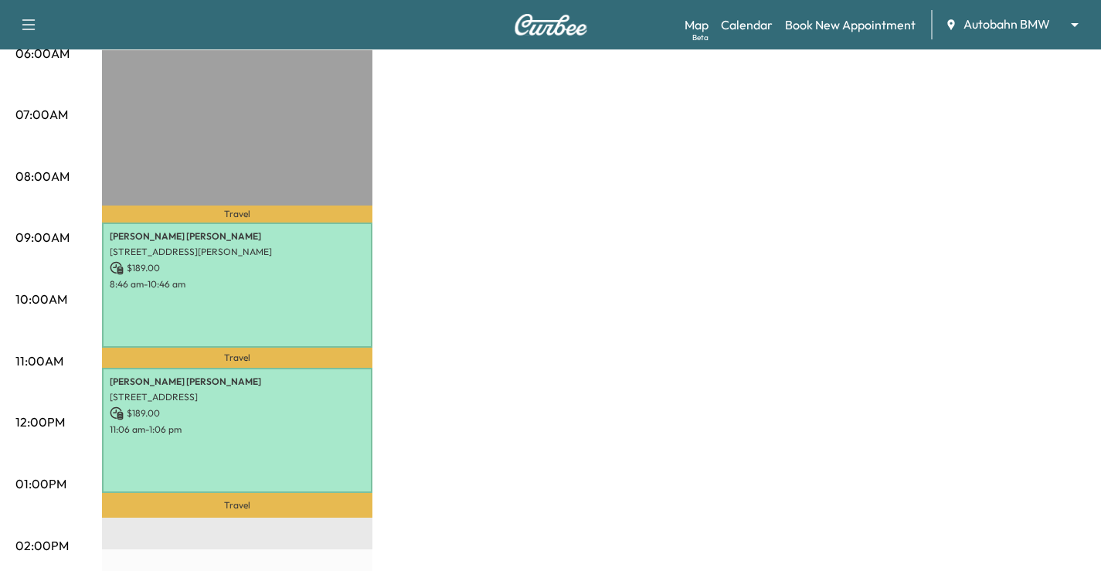
scroll to position [309, 0]
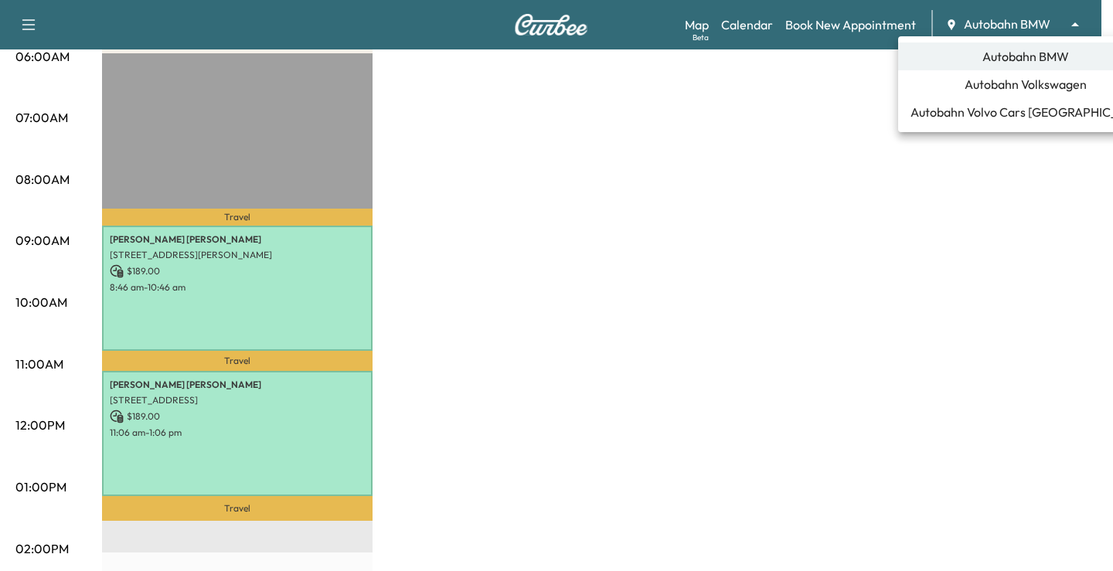
click at [1024, 92] on span "Autobahn Volkswagen" at bounding box center [1026, 84] width 122 height 19
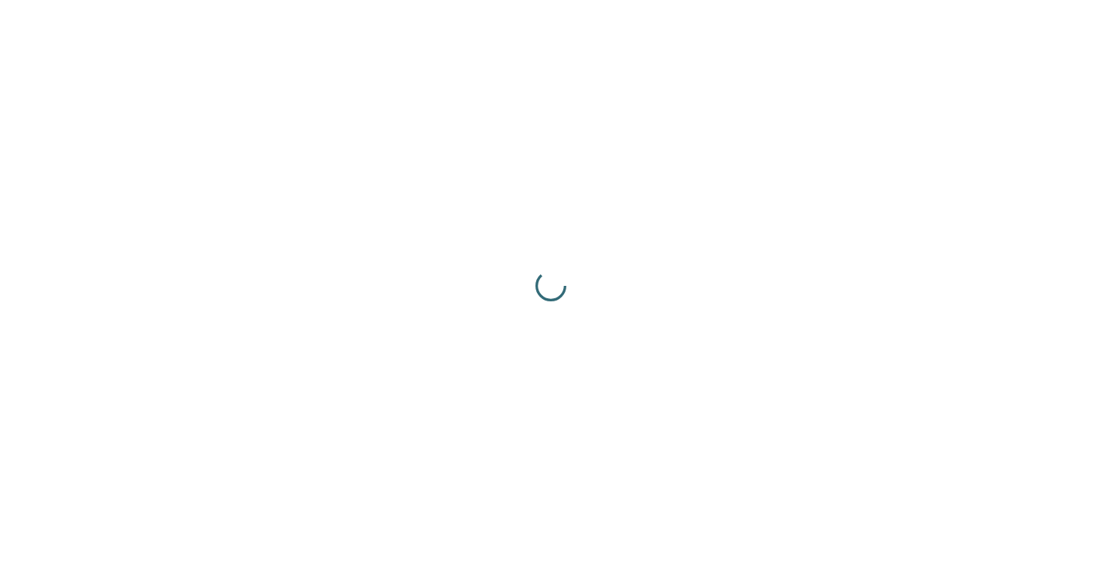
scroll to position [0, 0]
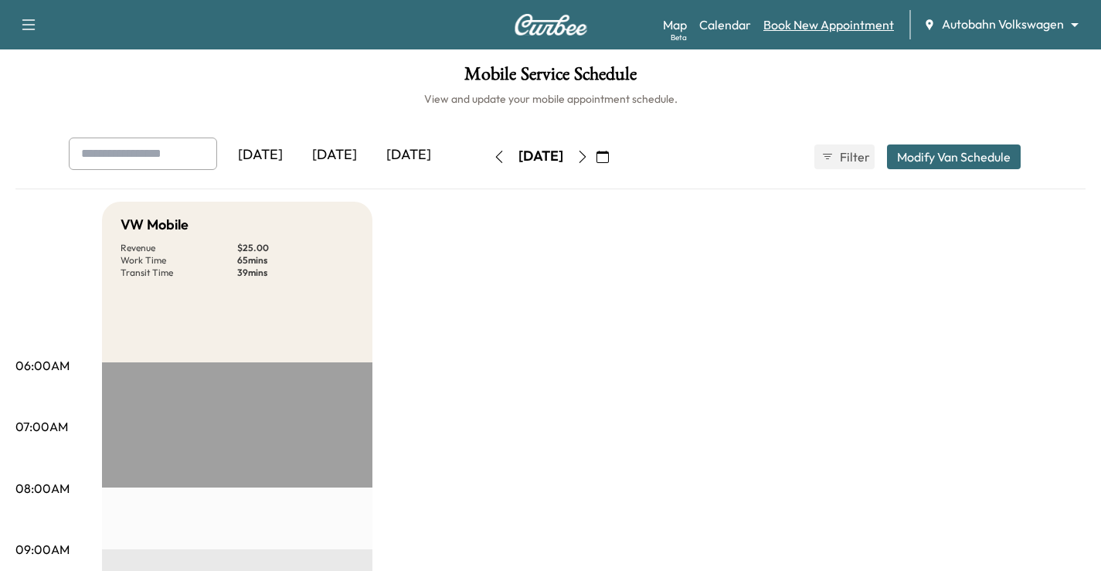
click at [864, 25] on link "Book New Appointment" at bounding box center [829, 24] width 131 height 19
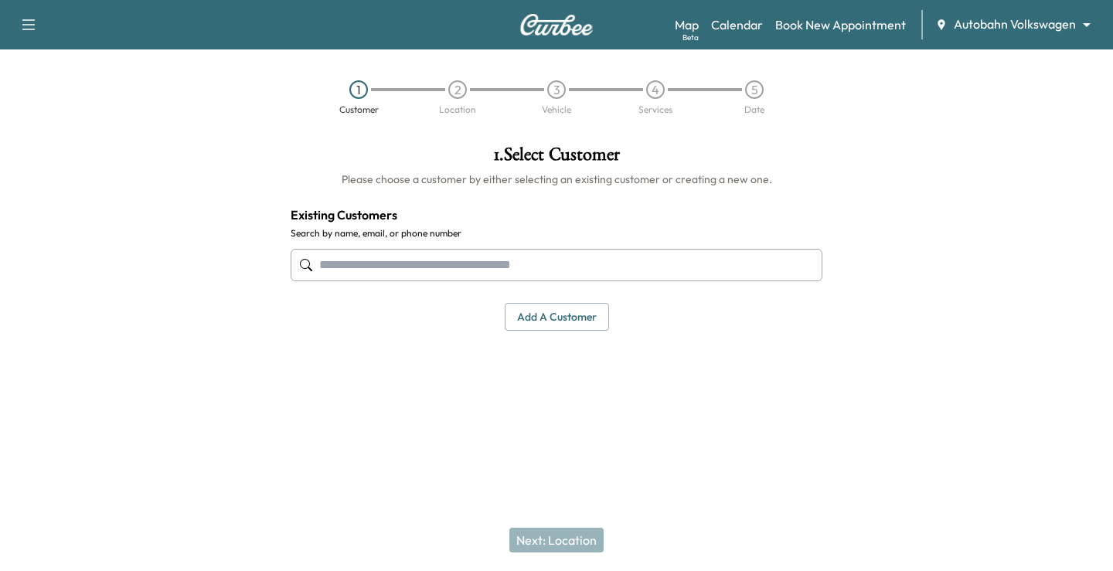
paste input "**********"
type input "**********"
click at [510, 204] on div "1 . Select Customer Please choose a customer by either selecting an existing cu…" at bounding box center [556, 238] width 556 height 210
click at [552, 308] on button "Add a customer" at bounding box center [557, 317] width 104 height 29
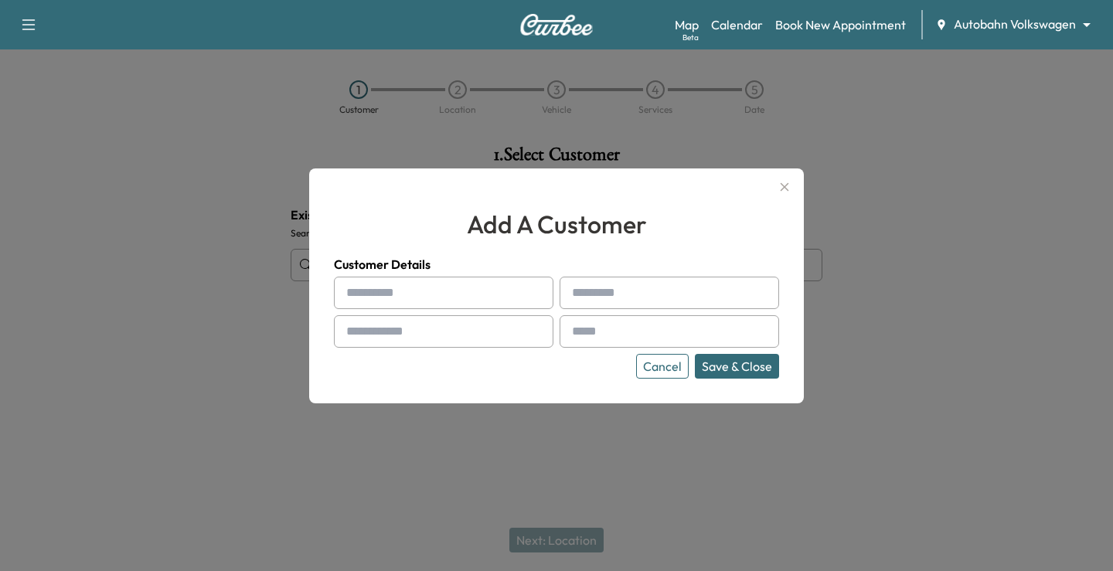
drag, startPoint x: 458, startPoint y: 332, endPoint x: 579, endPoint y: 348, distance: 121.7
click at [579, 348] on div "Cancel Save & Close" at bounding box center [556, 328] width 445 height 102
paste input "**********"
type input "**********"
click at [364, 283] on input "text" at bounding box center [444, 293] width 220 height 32
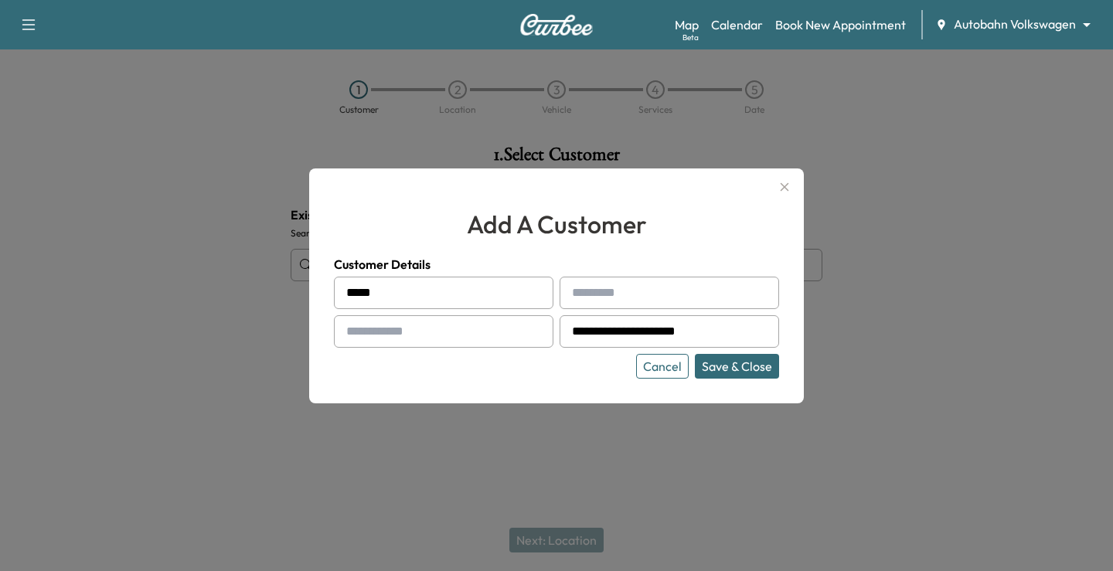
type input "****"
click at [571, 291] on div at bounding box center [575, 293] width 19 height 19
click at [633, 290] on input "text" at bounding box center [670, 293] width 220 height 32
type input "*******"
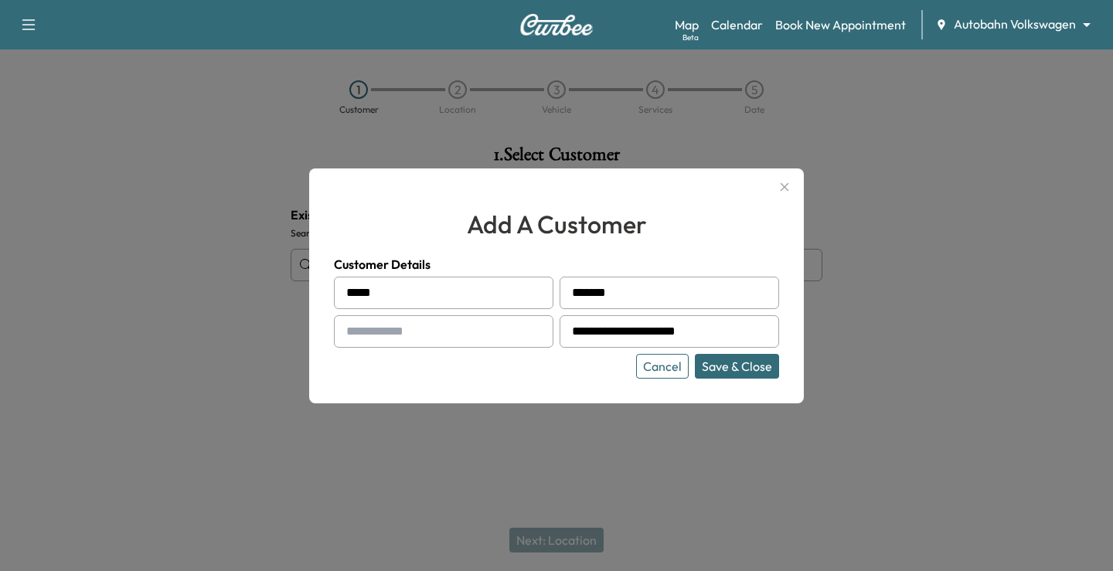
click at [513, 329] on input "text" at bounding box center [444, 331] width 220 height 32
type input "**********"
click at [756, 366] on button "Save & Close" at bounding box center [737, 366] width 84 height 25
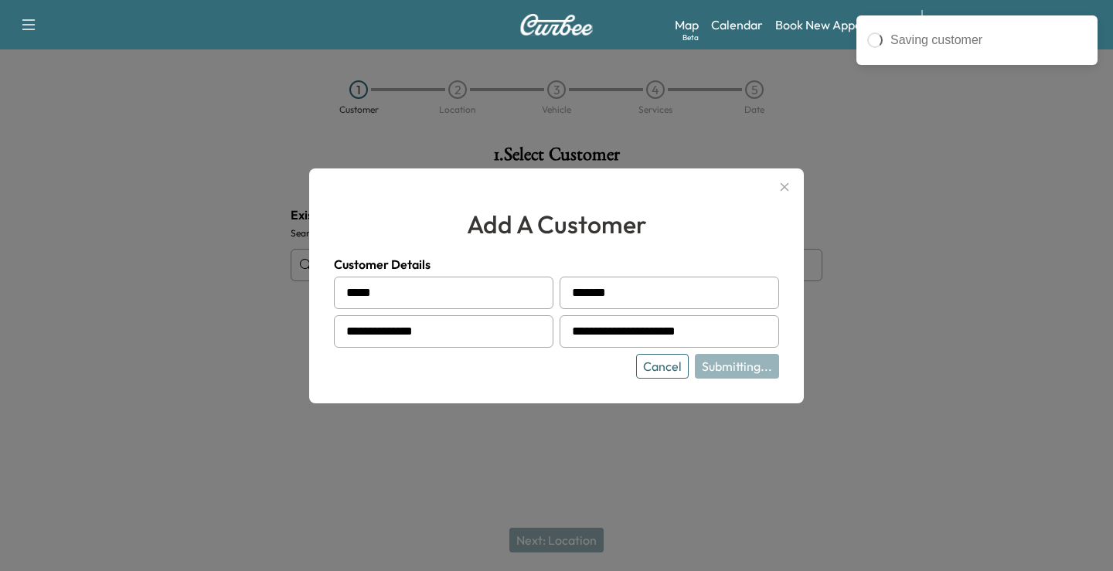
type input "**********"
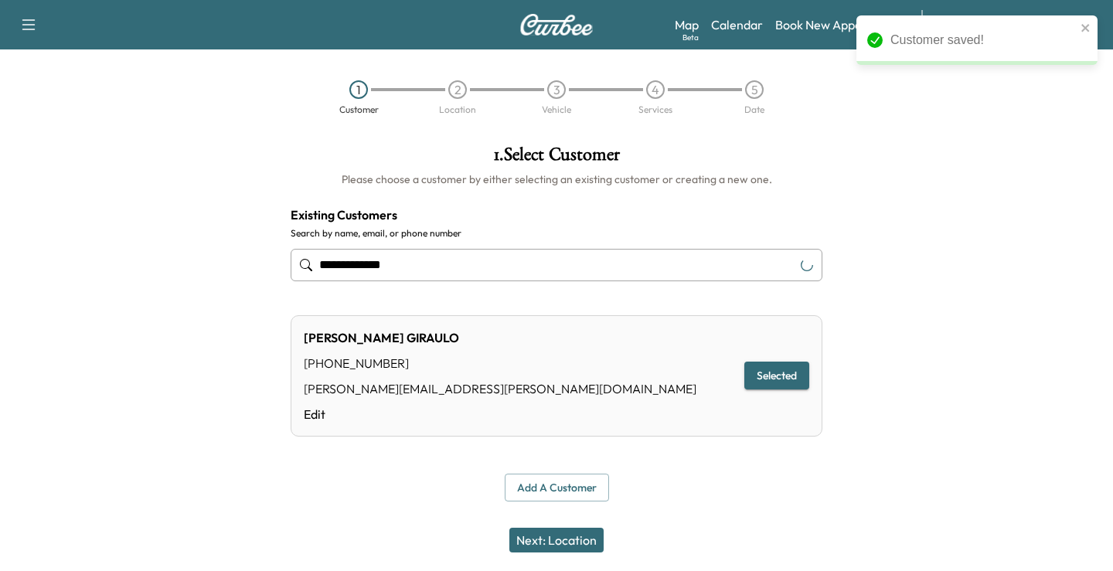
click at [576, 538] on button "Next: Location" at bounding box center [556, 540] width 94 height 25
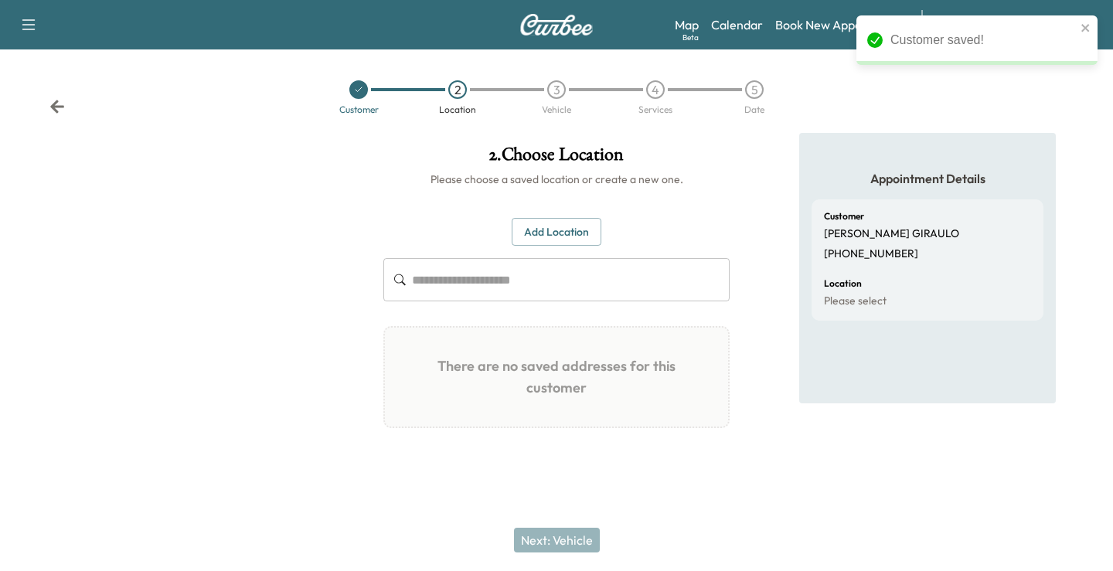
click at [563, 218] on button "Add Location" at bounding box center [557, 232] width 90 height 29
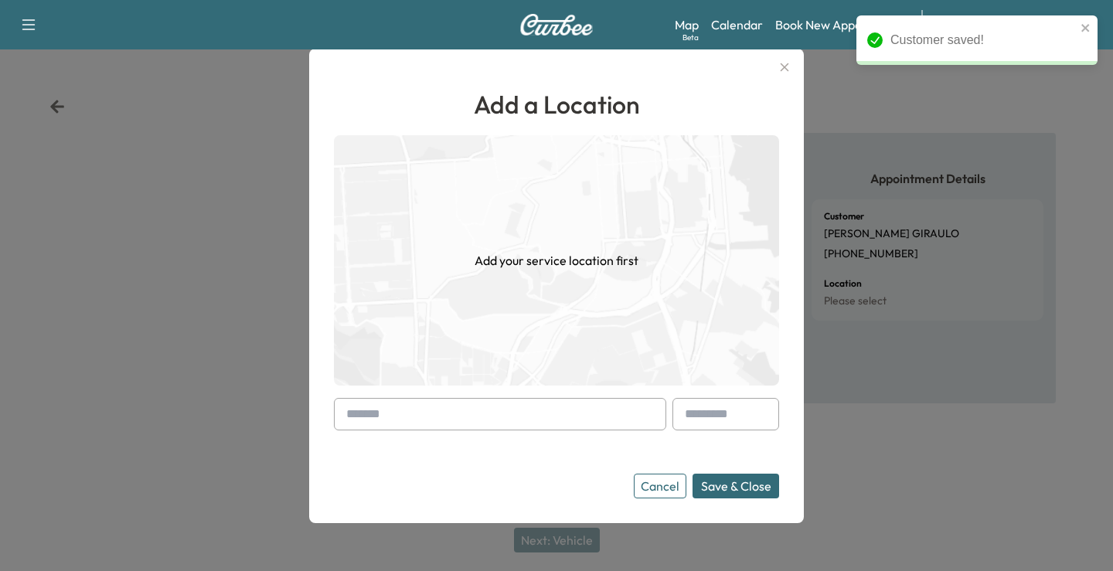
click at [485, 414] on input "text" at bounding box center [500, 414] width 332 height 32
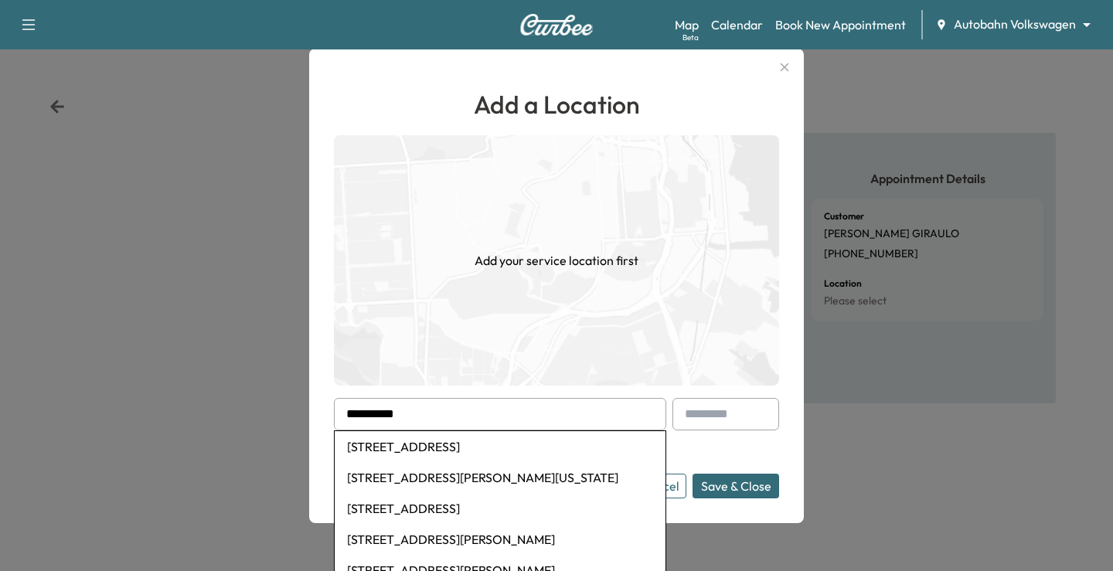
click at [499, 432] on li "[STREET_ADDRESS]" at bounding box center [500, 446] width 331 height 31
type input "**********"
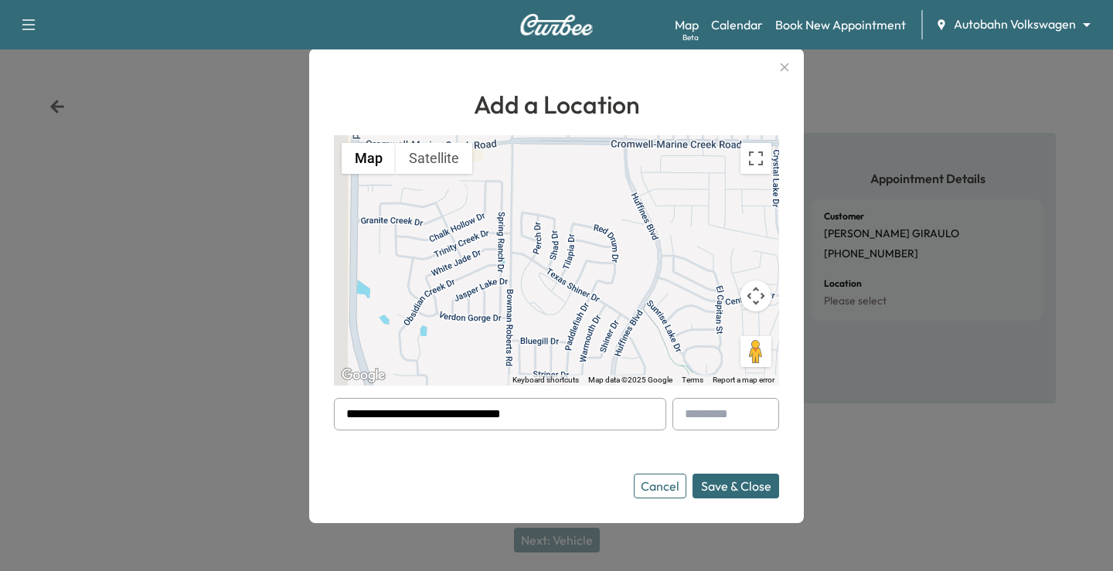
click at [729, 486] on button "Save & Close" at bounding box center [736, 486] width 87 height 25
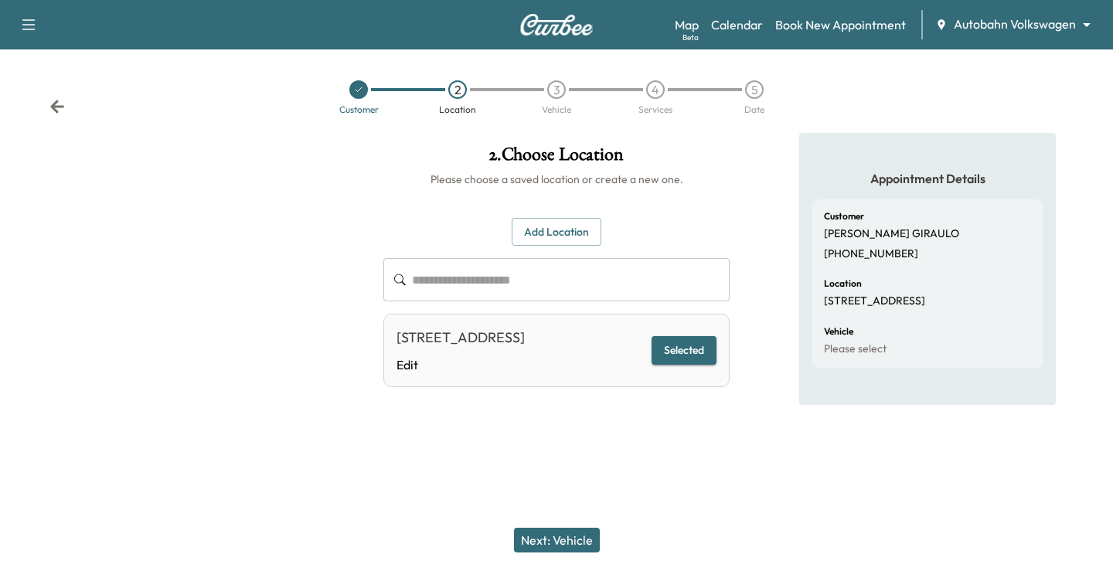
drag, startPoint x: 578, startPoint y: 543, endPoint x: 594, endPoint y: 448, distance: 96.4
click at [578, 543] on button "Next: Vehicle" at bounding box center [557, 540] width 86 height 25
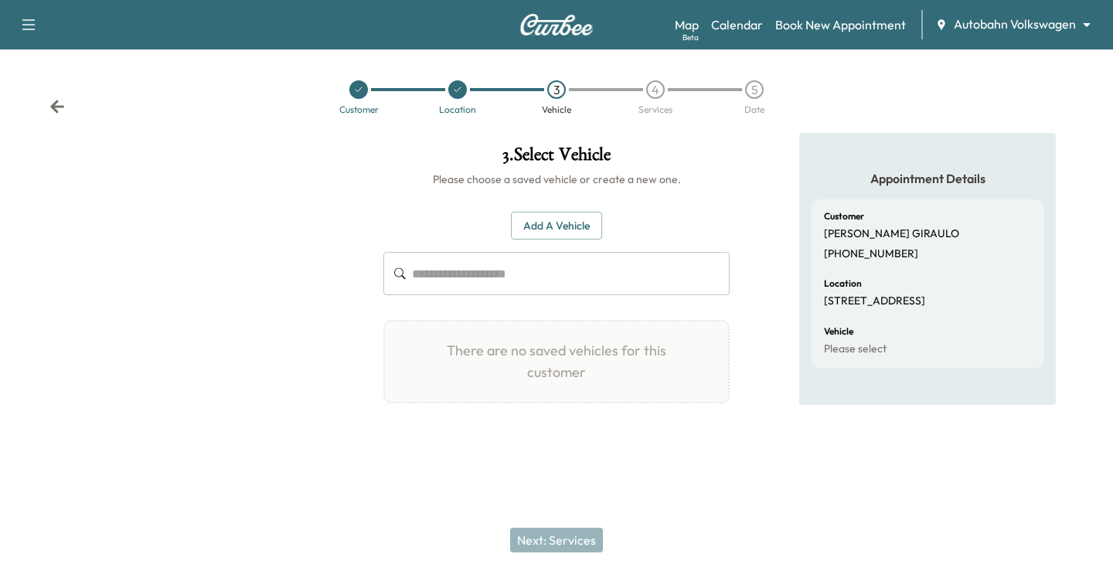
click at [552, 231] on button "Add a Vehicle" at bounding box center [556, 226] width 91 height 29
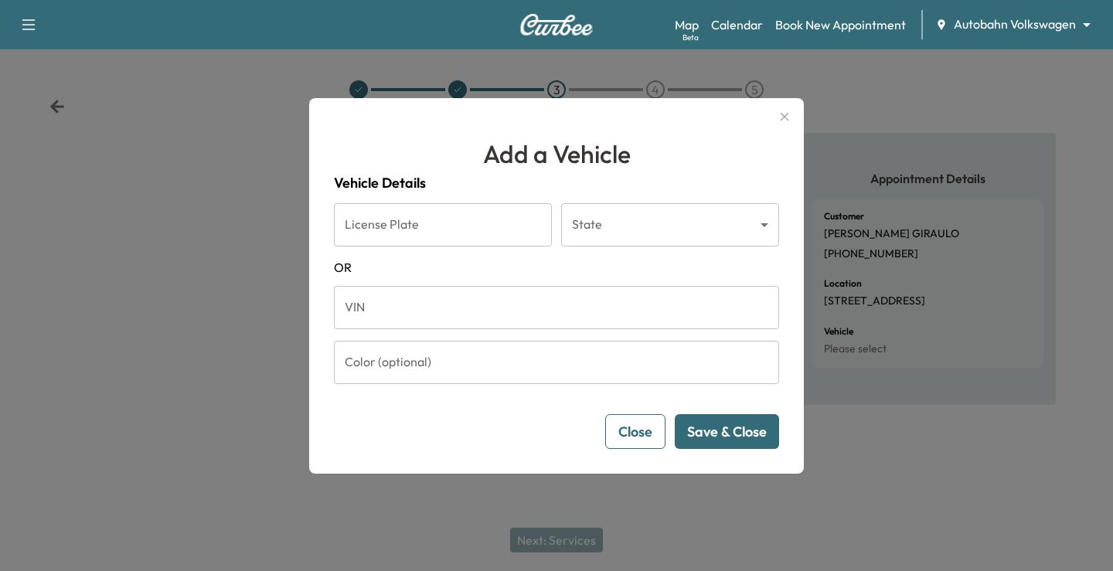
click at [446, 306] on input "VIN" at bounding box center [556, 307] width 445 height 43
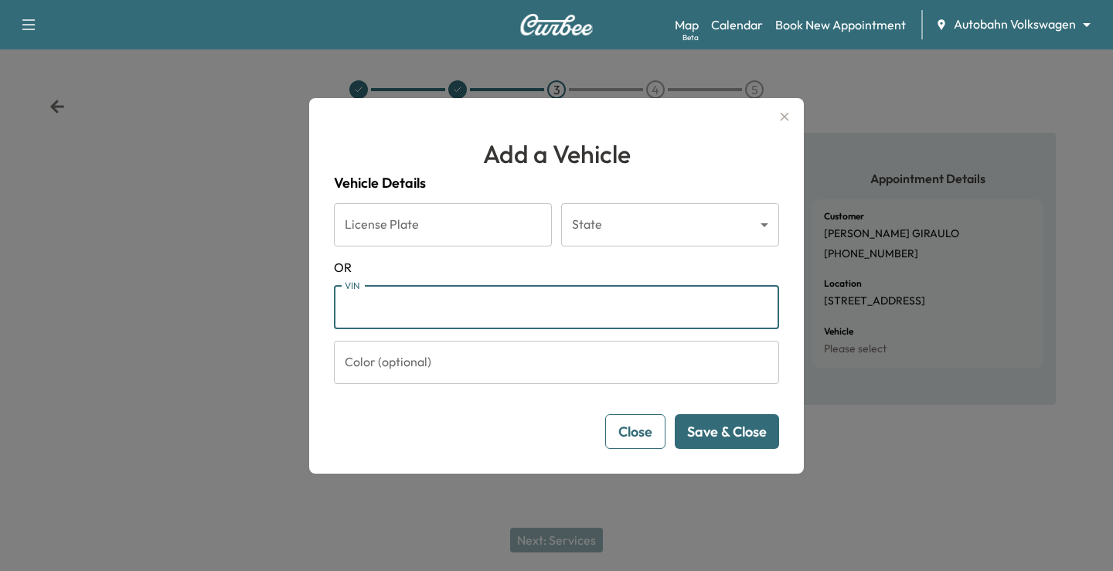
paste input "**********"
type input "**********"
click at [723, 441] on button "Save & Close" at bounding box center [727, 431] width 104 height 35
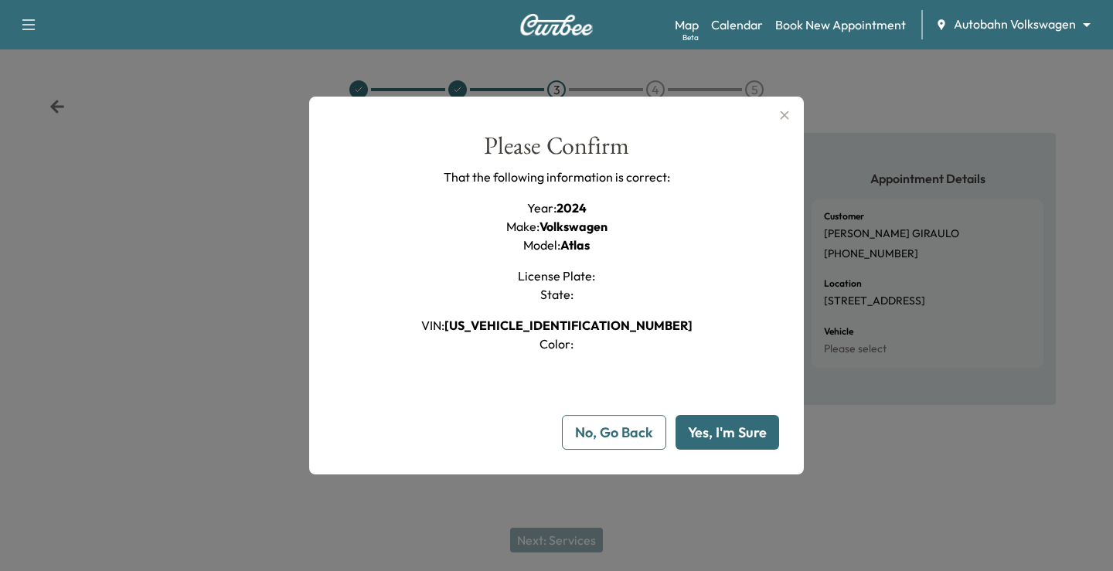
click at [740, 431] on button "Yes, I'm Sure" at bounding box center [728, 432] width 104 height 35
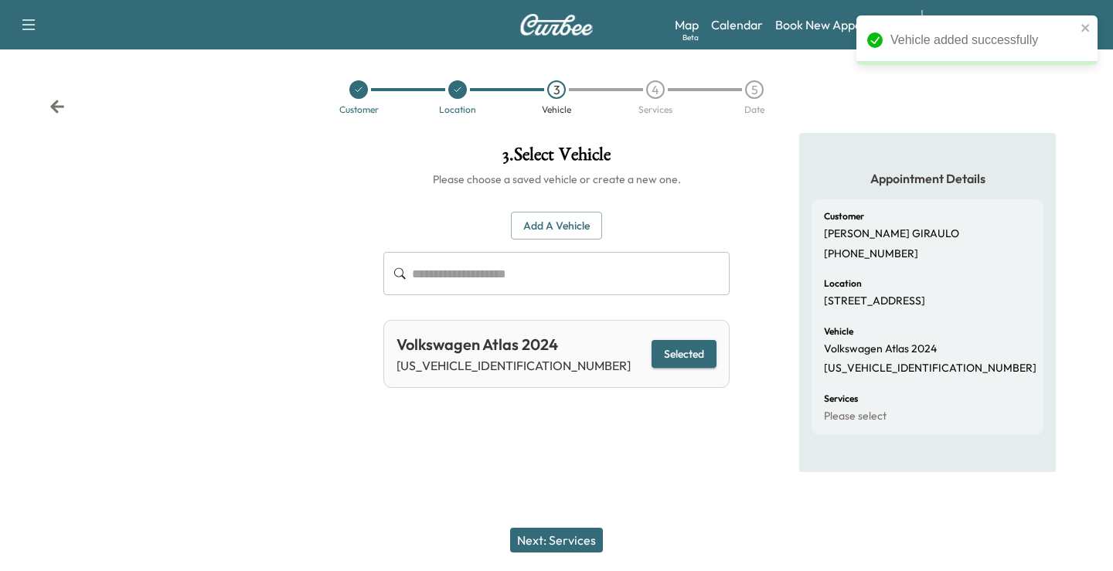
click at [570, 520] on div "Next: Services" at bounding box center [556, 540] width 1113 height 62
drag, startPoint x: 574, startPoint y: 534, endPoint x: 597, endPoint y: 516, distance: 29.2
click at [574, 534] on button "Next: Services" at bounding box center [556, 540] width 93 height 25
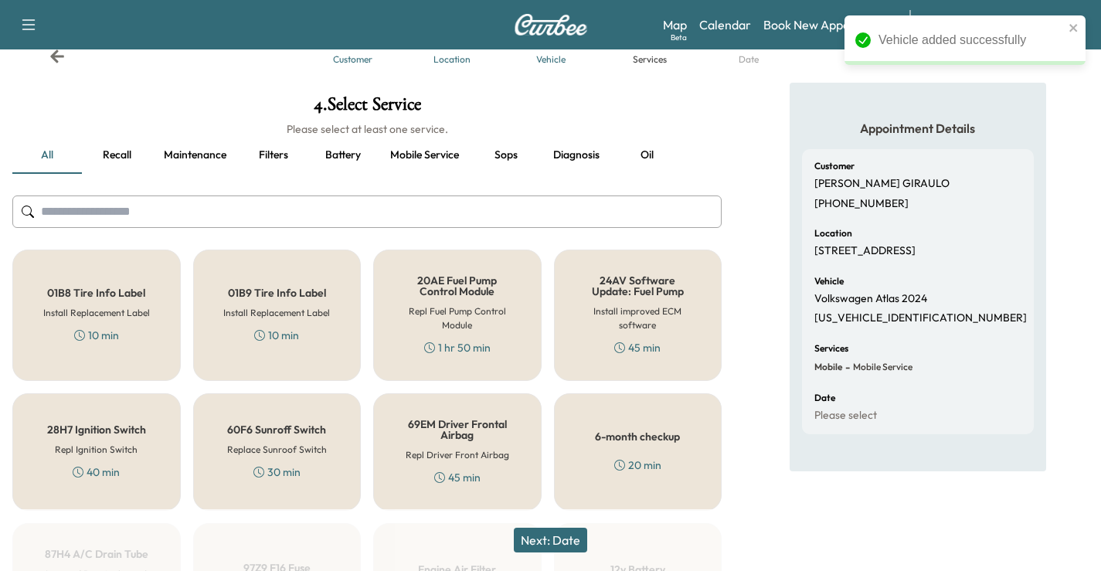
scroll to position [77, 0]
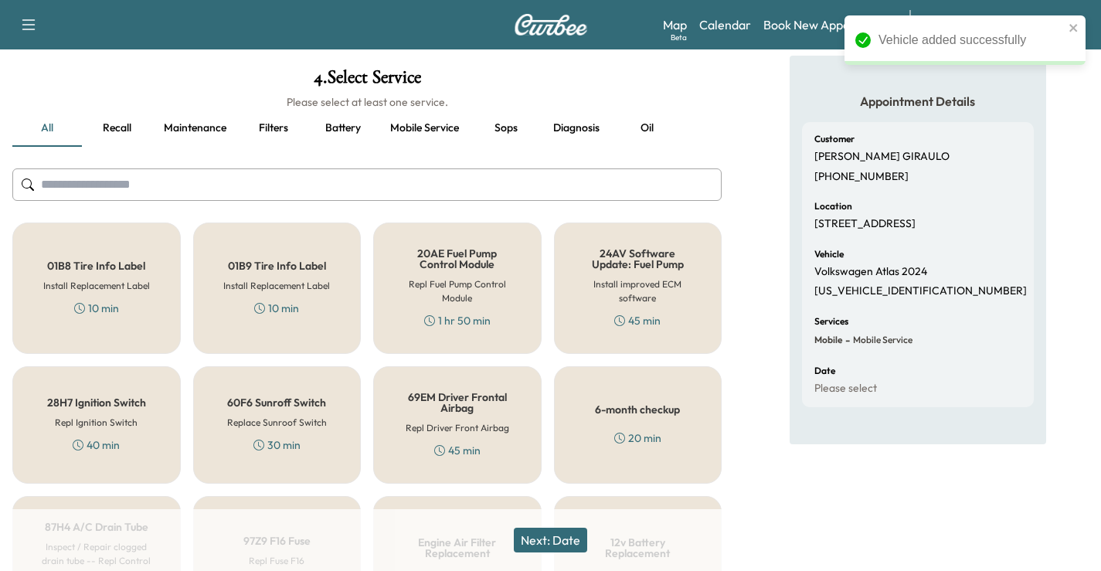
click at [198, 171] on input "text" at bounding box center [367, 184] width 710 height 32
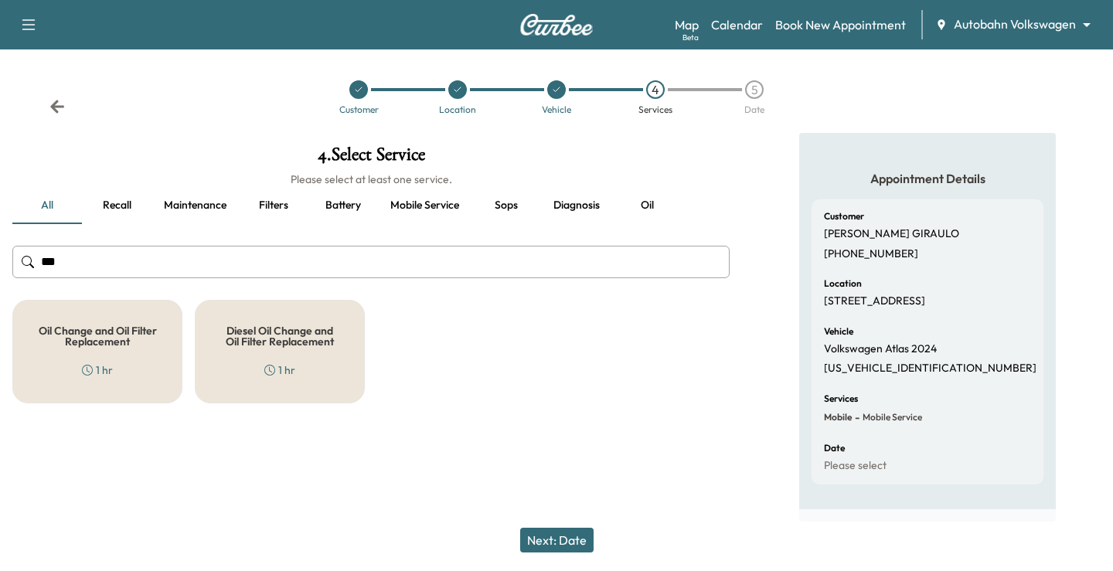
type input "***"
click at [126, 407] on div "4 . Select Service Please select at least one service. all Recall Maintenance F…" at bounding box center [371, 274] width 742 height 283
click at [128, 396] on div "Oil Change and Oil Filter Replacement 1 hr" at bounding box center [97, 352] width 170 height 104
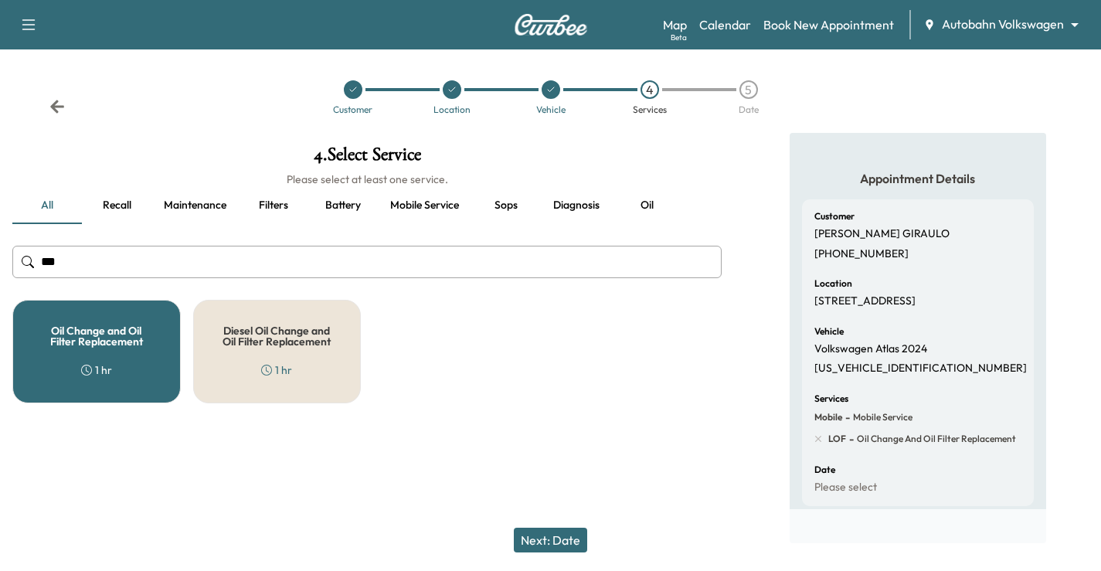
click at [552, 548] on button "Next: Date" at bounding box center [550, 540] width 73 height 25
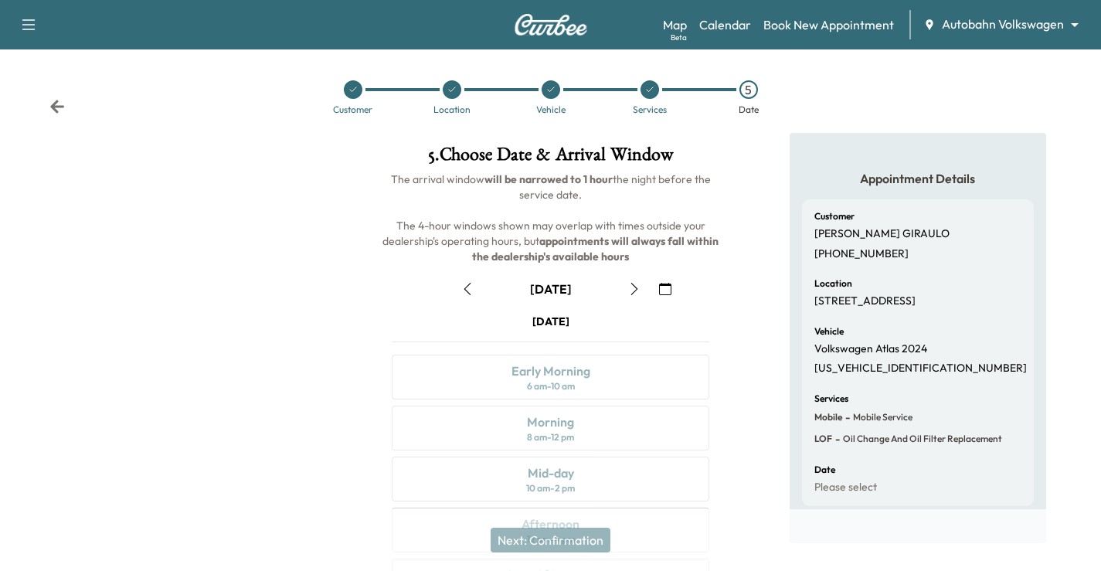
click at [635, 291] on icon "button" at bounding box center [634, 289] width 12 height 12
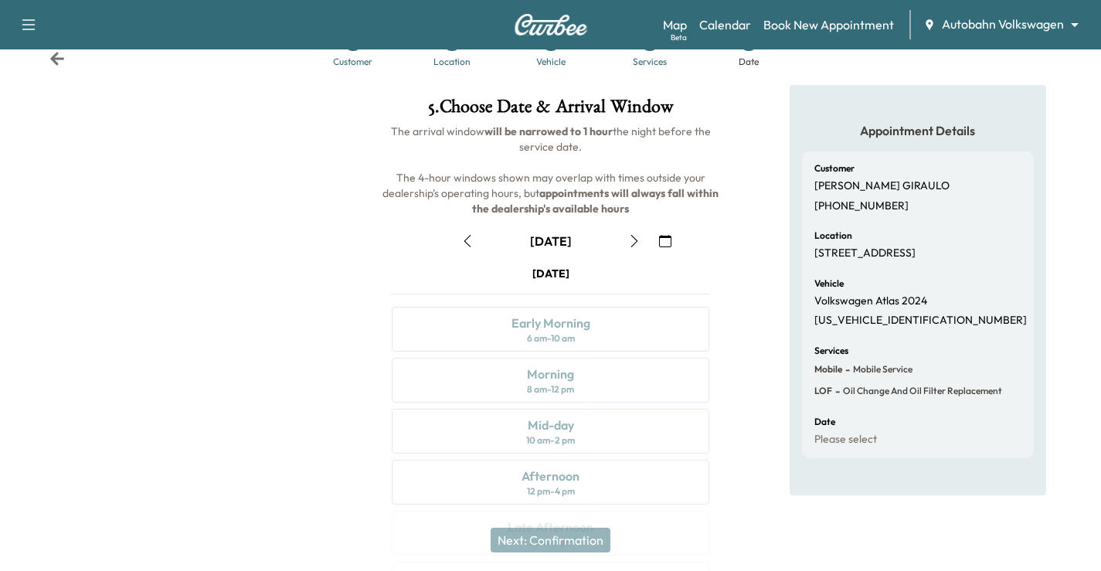
click at [645, 244] on button "button" at bounding box center [634, 241] width 26 height 25
click at [631, 230] on button "button" at bounding box center [634, 241] width 26 height 25
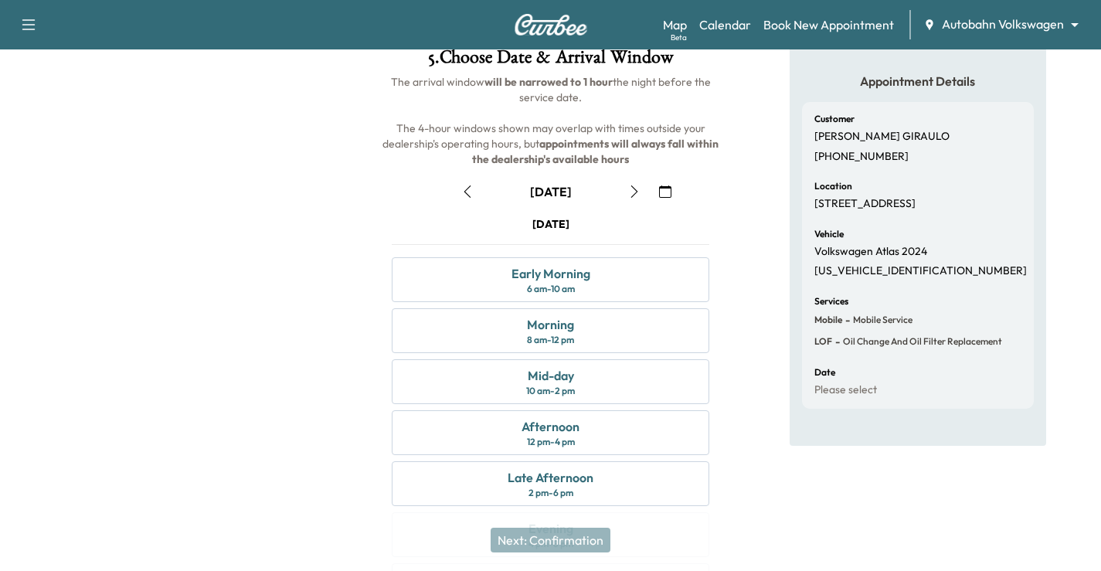
scroll to position [125, 0]
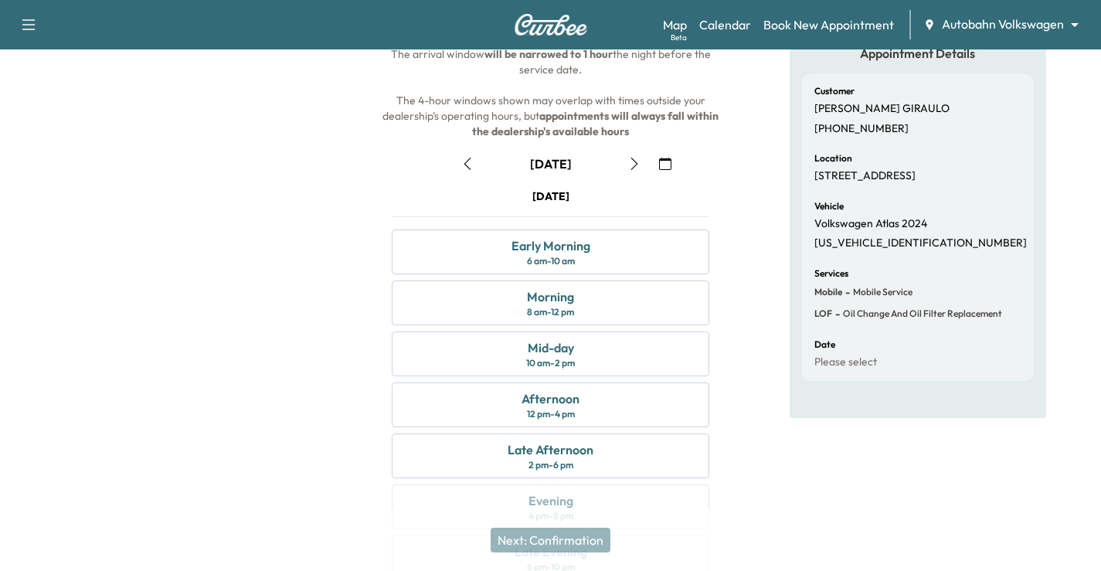
click at [670, 171] on button "button" at bounding box center [665, 163] width 26 height 25
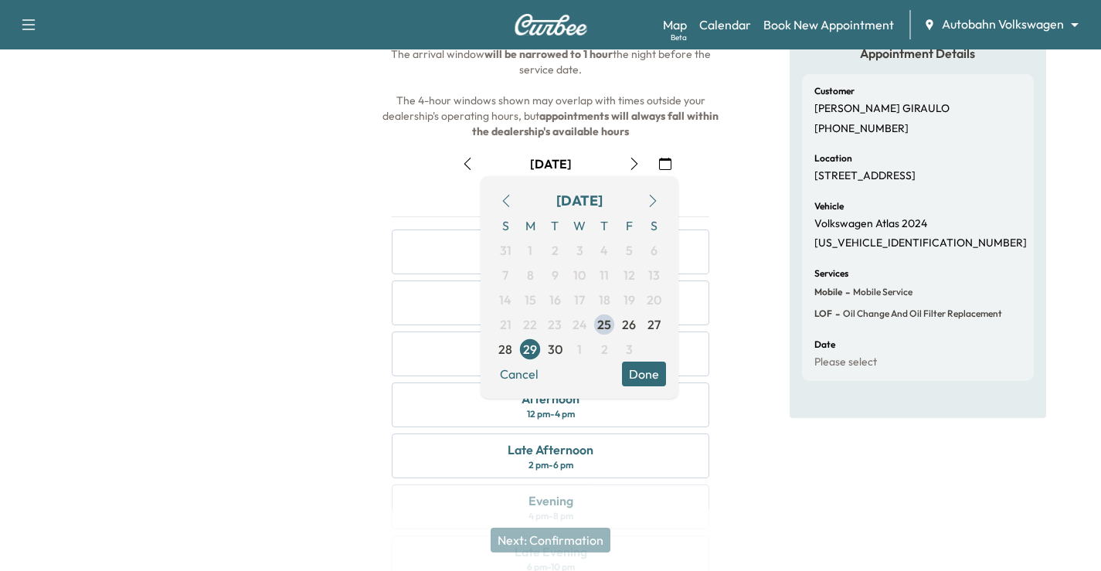
click at [652, 199] on icon "button" at bounding box center [653, 201] width 12 height 12
click at [538, 278] on span "6" at bounding box center [530, 275] width 25 height 25
click at [634, 370] on button "Done" at bounding box center [644, 374] width 44 height 25
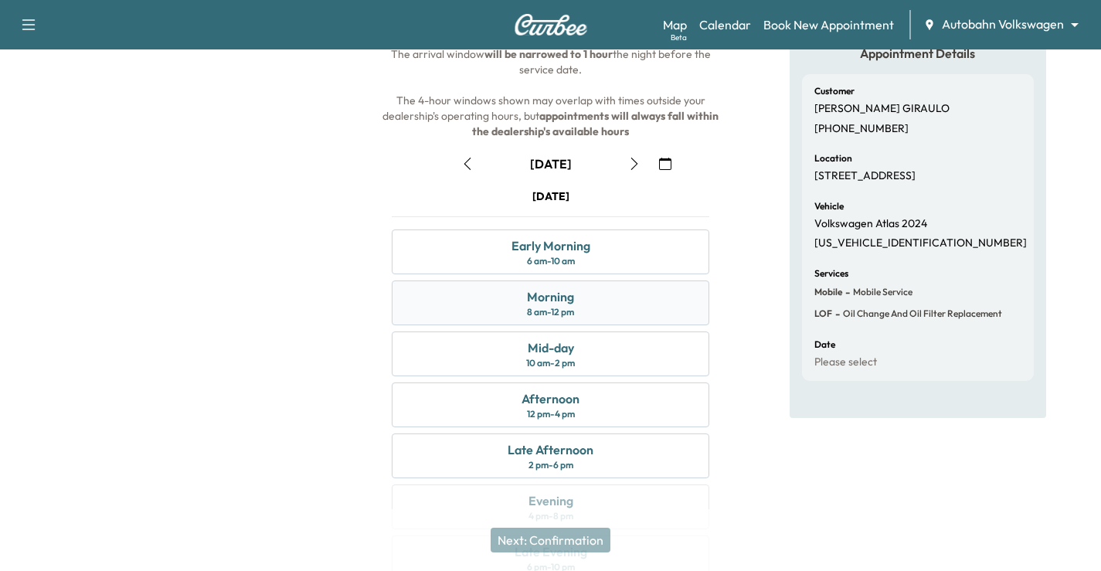
click at [566, 319] on div "Morning 8 am - 12 pm" at bounding box center [551, 303] width 318 height 45
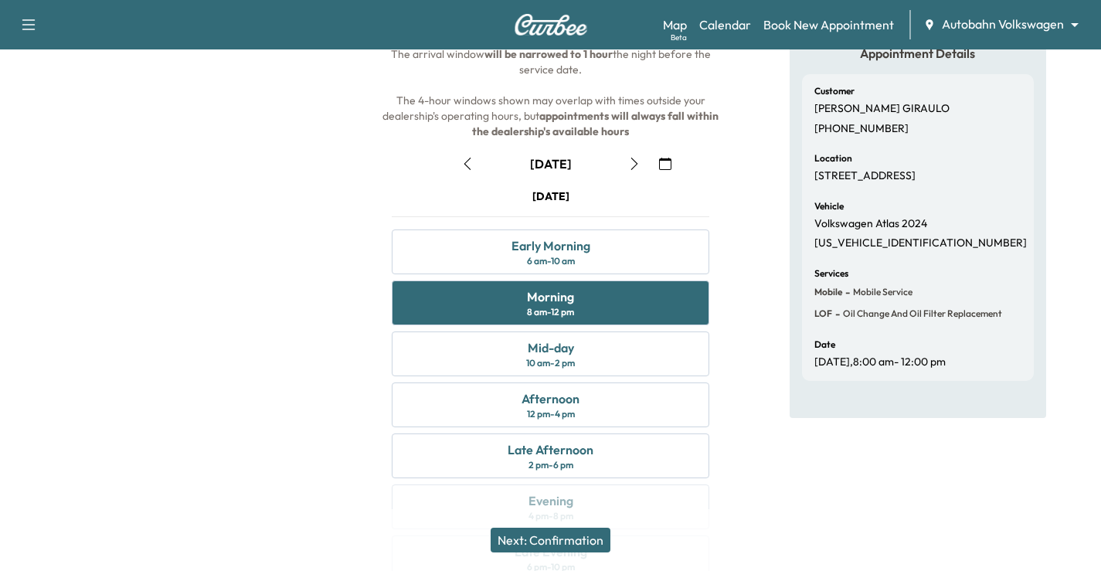
drag, startPoint x: 582, startPoint y: 534, endPoint x: 618, endPoint y: 518, distance: 39.1
click at [582, 535] on button "Next: Confirmation" at bounding box center [551, 540] width 120 height 25
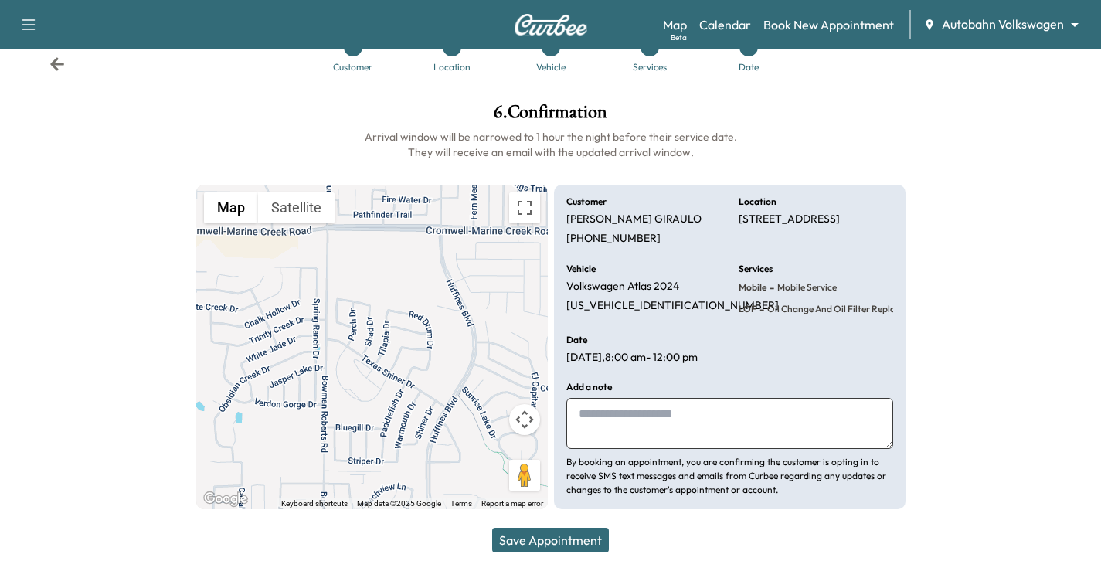
click at [642, 425] on textarea at bounding box center [730, 423] width 327 height 51
click at [64, 78] on div "Customer Location Vehicle Services Date" at bounding box center [550, 54] width 1101 height 71
click at [59, 65] on icon at bounding box center [57, 63] width 14 height 13
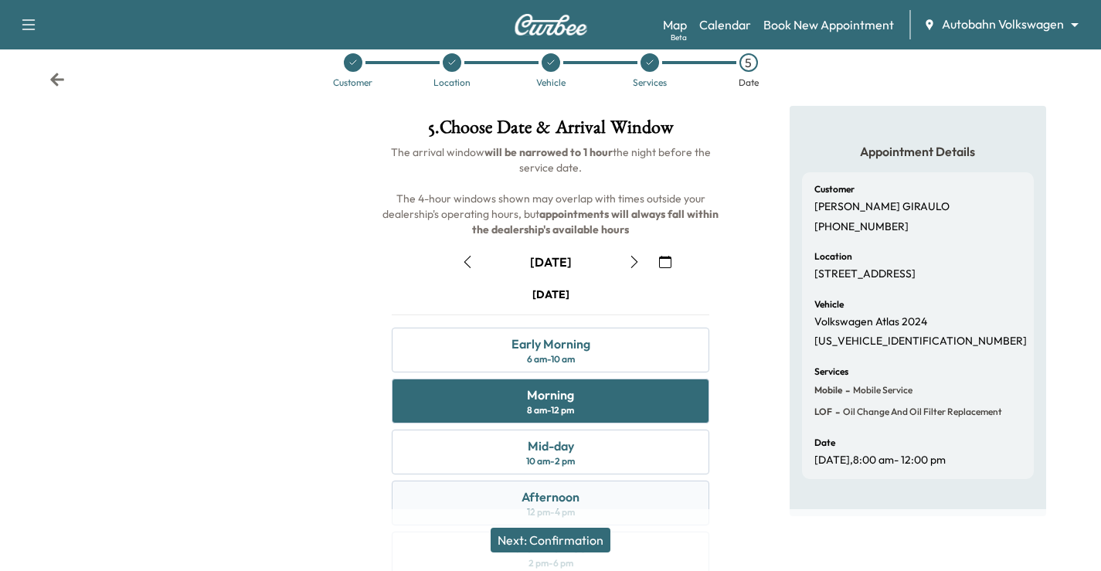
scroll to position [0, 0]
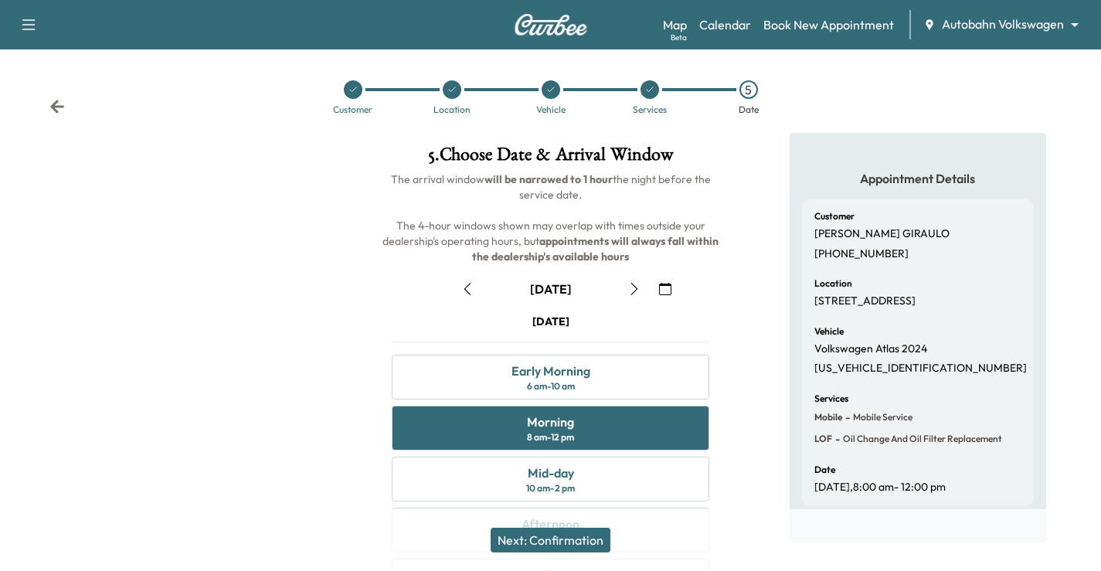
click at [68, 111] on div "Customer Location Vehicle Services 5 Date" at bounding box center [550, 97] width 1101 height 71
click at [44, 110] on div "Customer Location Vehicle Services 5 Date" at bounding box center [550, 97] width 1101 height 71
click at [60, 106] on icon at bounding box center [57, 106] width 14 height 13
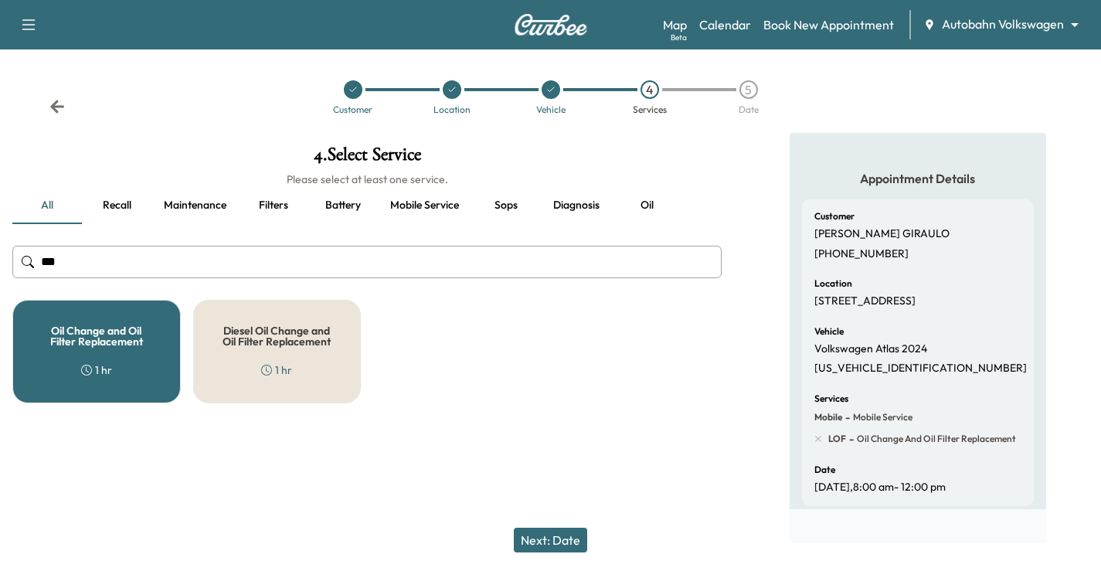
click at [325, 267] on input "***" at bounding box center [367, 262] width 710 height 32
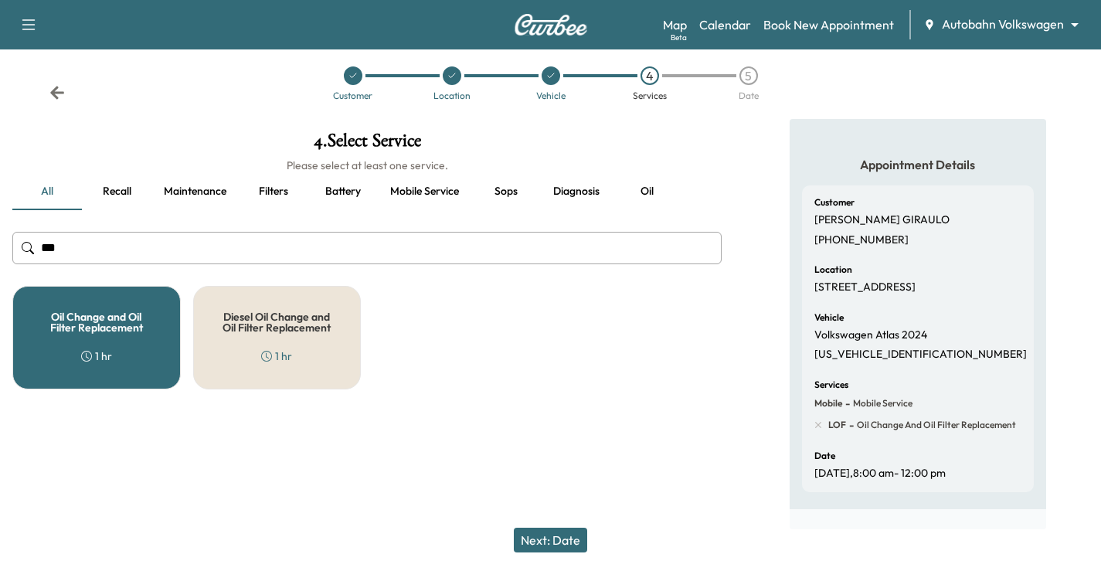
scroll to position [22, 0]
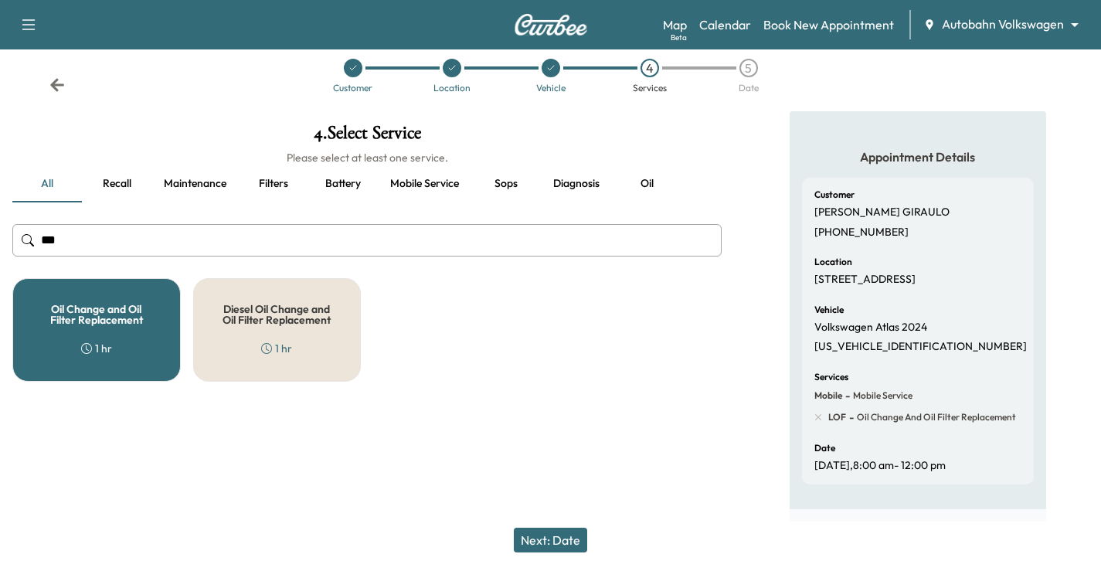
click at [124, 240] on input "***" at bounding box center [367, 240] width 710 height 32
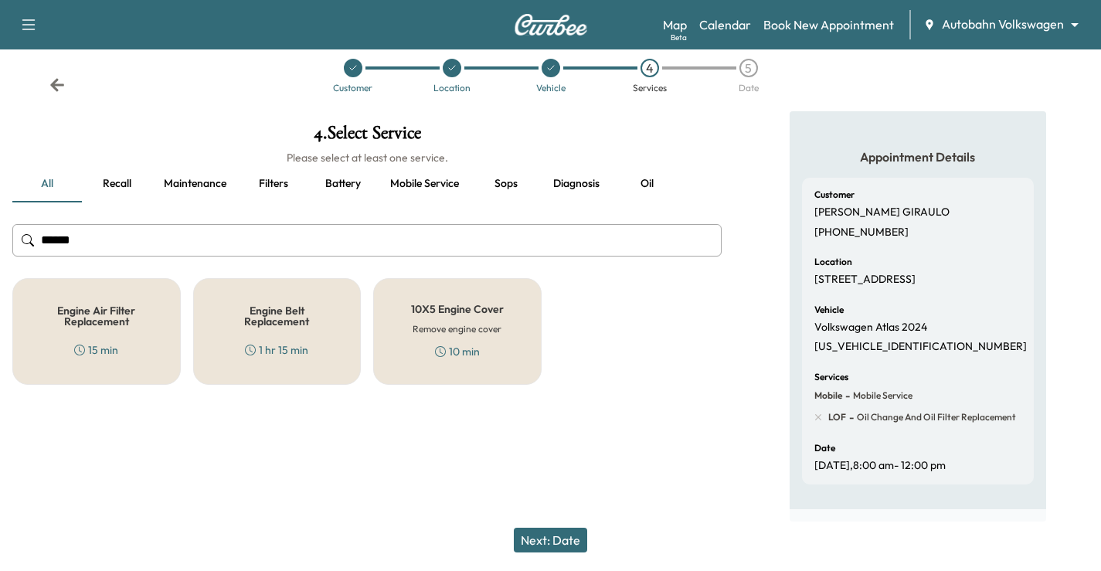
type input "******"
click at [466, 356] on div "10 min" at bounding box center [457, 351] width 45 height 15
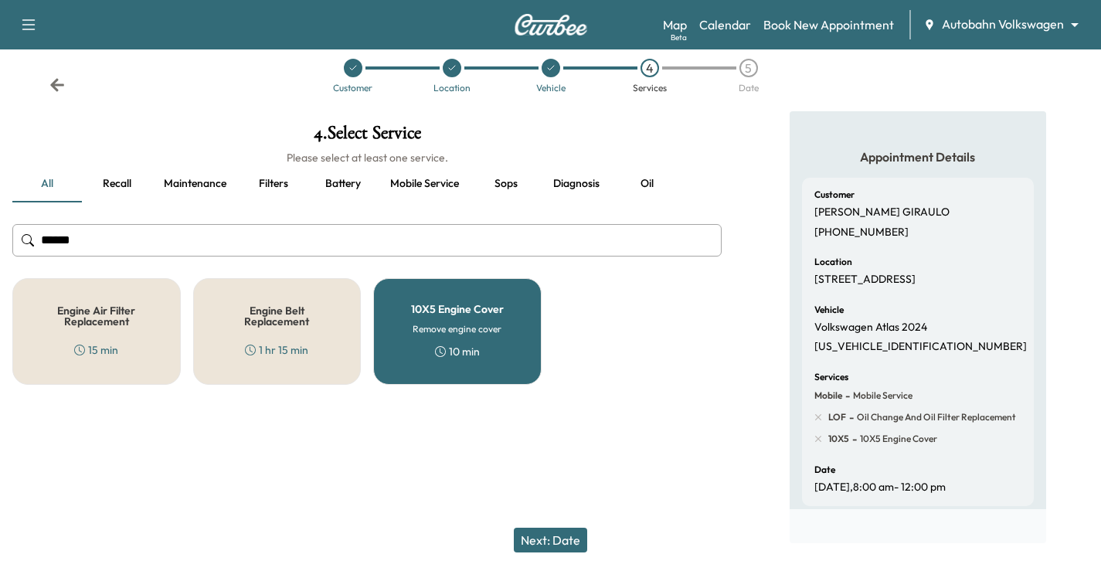
click at [568, 539] on button "Next: Date" at bounding box center [550, 540] width 73 height 25
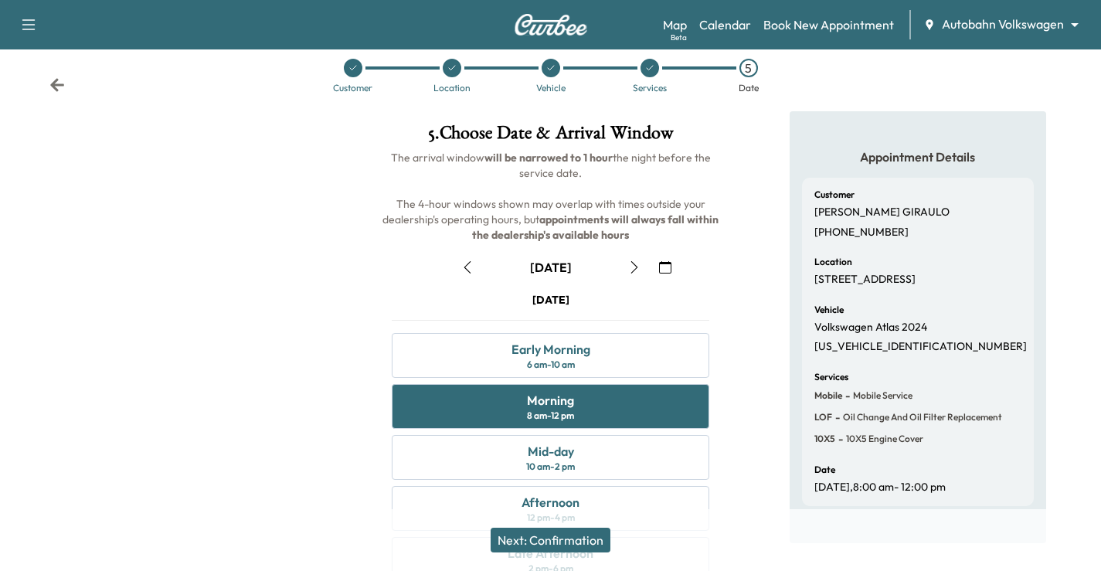
click at [550, 543] on button "Next: Confirmation" at bounding box center [551, 540] width 120 height 25
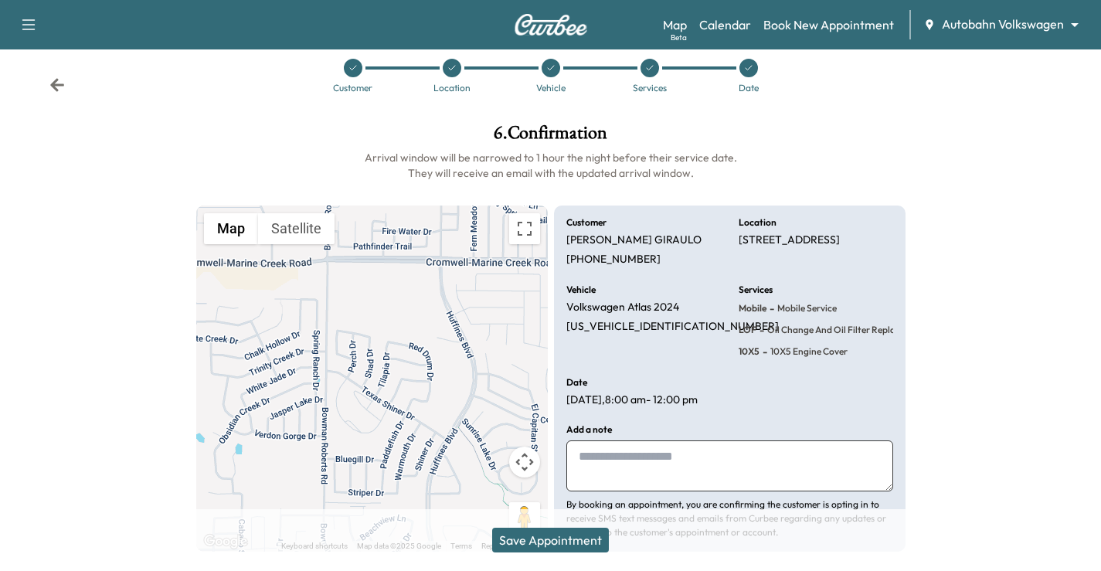
click at [669, 479] on textarea at bounding box center [730, 466] width 327 height 51
click at [659, 491] on textarea "**********" at bounding box center [730, 466] width 327 height 51
click at [659, 486] on textarea "**********" at bounding box center [730, 466] width 327 height 51
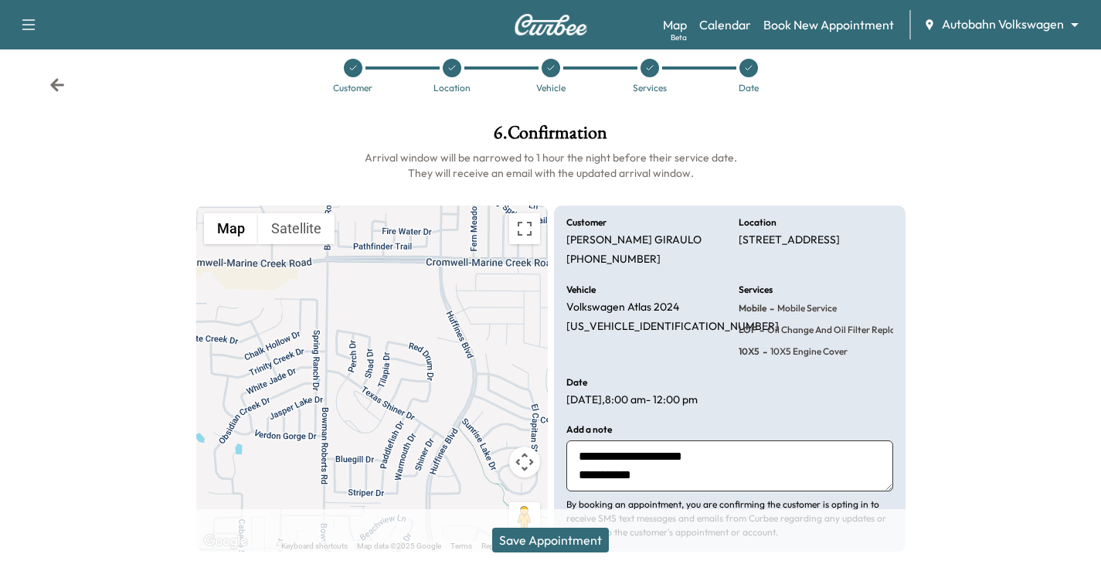
click at [638, 473] on textarea "**********" at bounding box center [730, 466] width 327 height 51
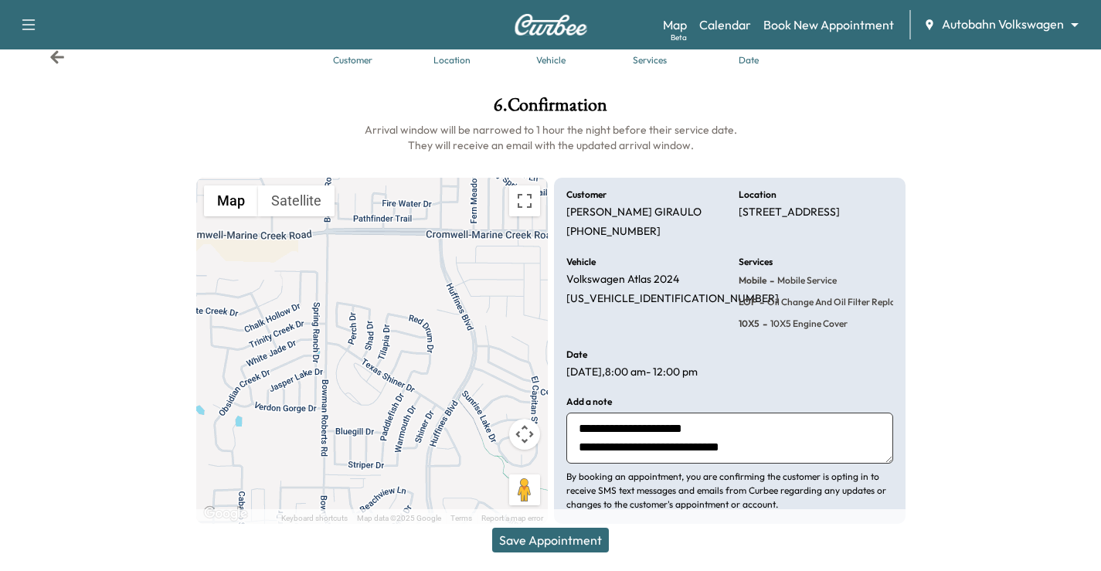
scroll to position [64, 0]
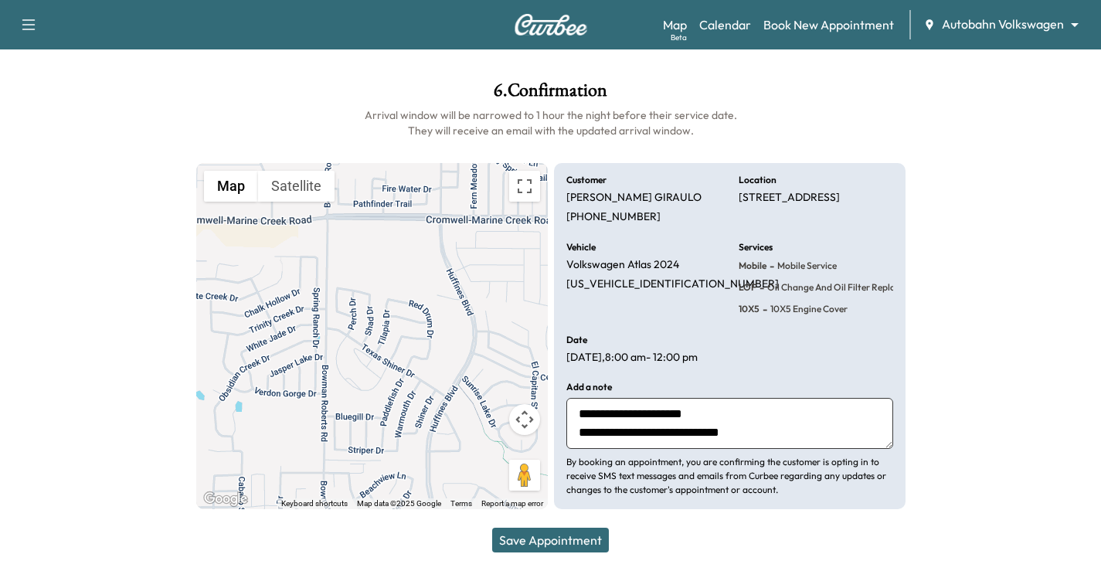
type textarea "**********"
click at [577, 535] on button "Save Appointment" at bounding box center [550, 540] width 117 height 25
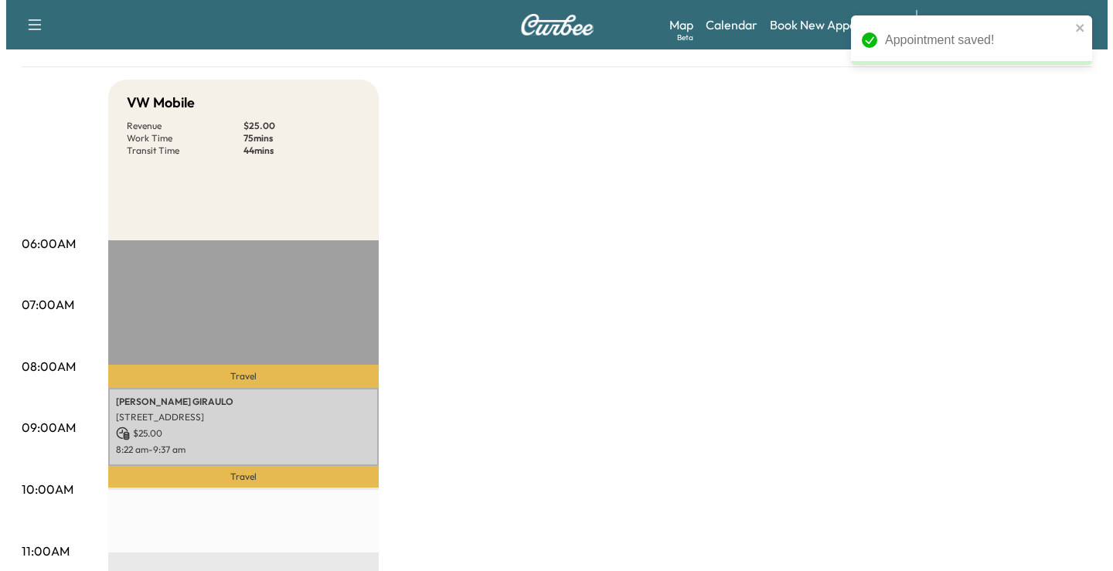
scroll to position [309, 0]
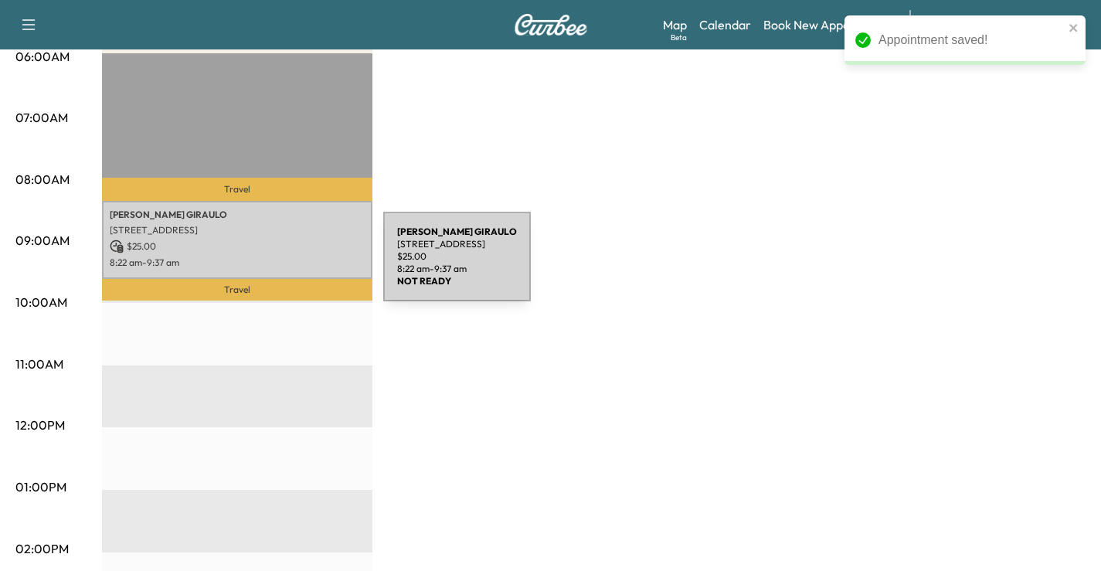
click at [267, 266] on p "8:22 am - 9:37 am" at bounding box center [237, 263] width 255 height 12
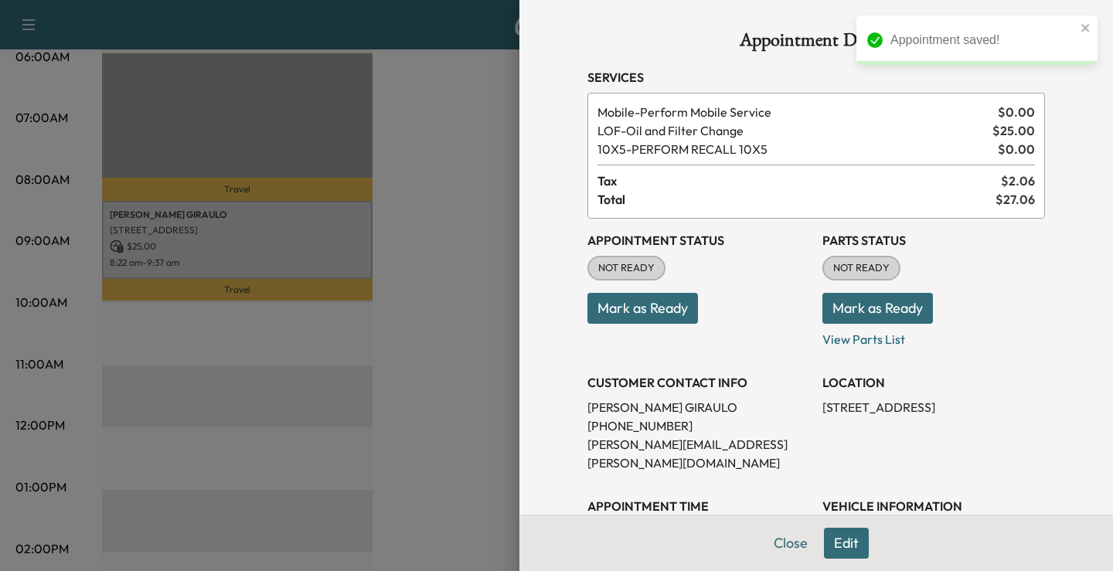
click at [651, 301] on button "Mark as Ready" at bounding box center [642, 308] width 111 height 31
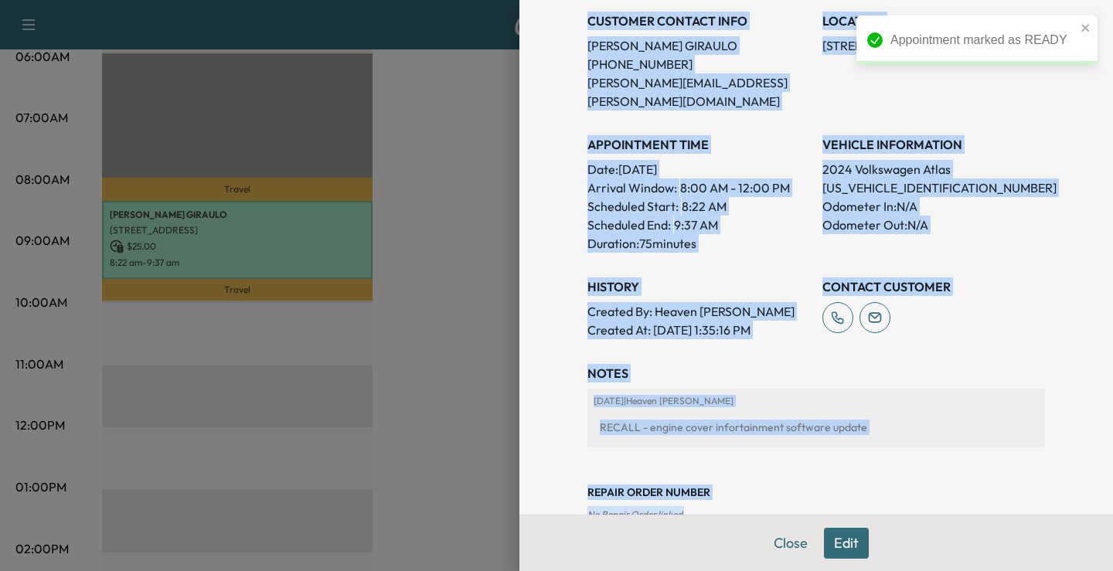
scroll to position [452, 0]
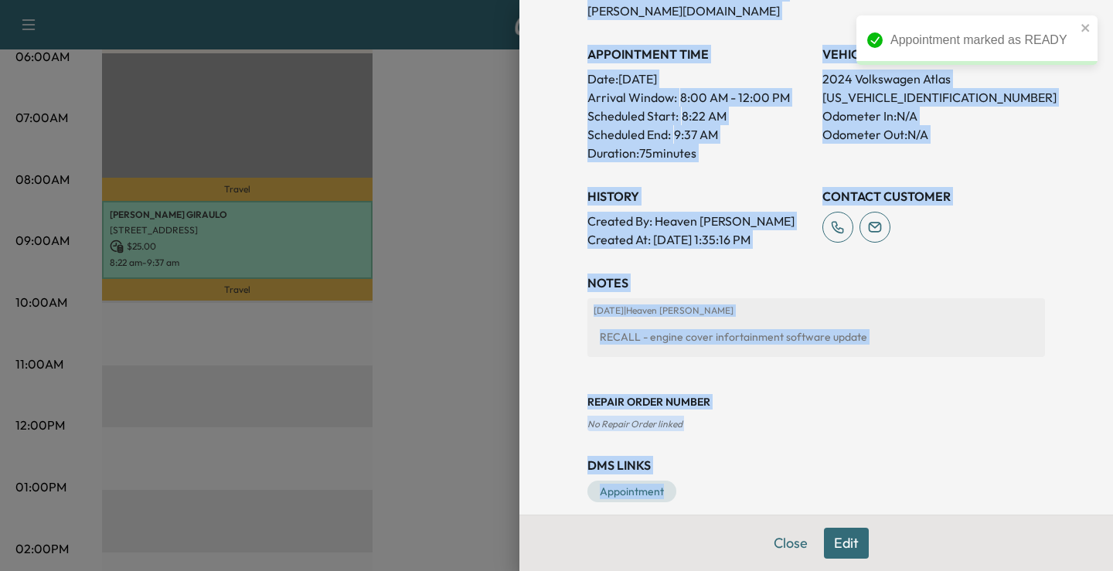
drag, startPoint x: 573, startPoint y: 83, endPoint x: 1032, endPoint y: 476, distance: 604.6
click at [1032, 476] on div "Appointment Details Services Mobile - Perform Mobile Service $ 0.00 LOF - Oil a…" at bounding box center [816, 40] width 495 height 985
copy div "Services Mobile - Perform Mobile Service $ 0.00 LOF - Oil and Filter Change $ 2…"
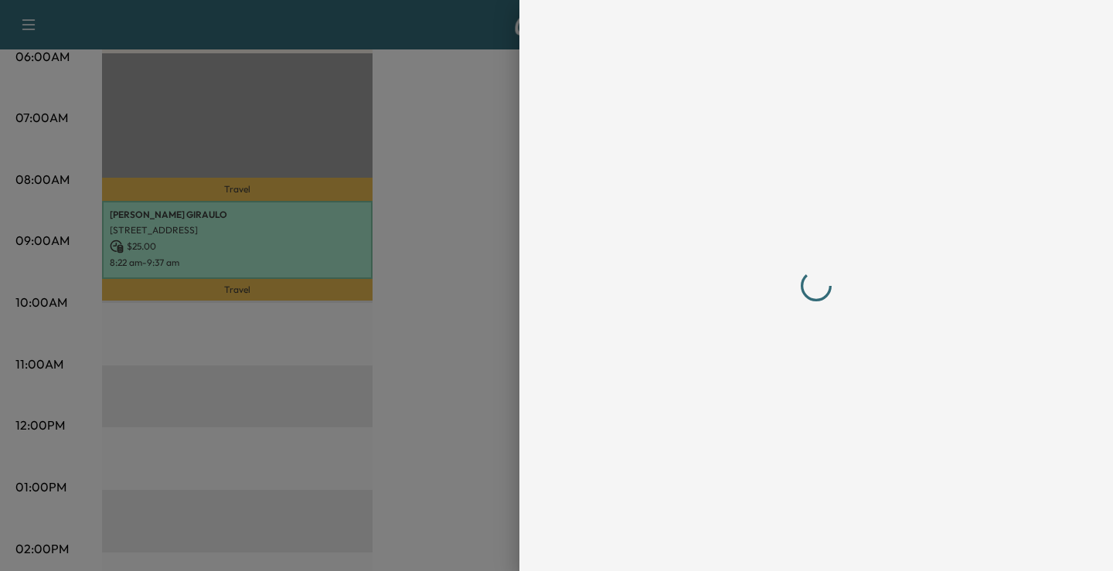
scroll to position [0, 0]
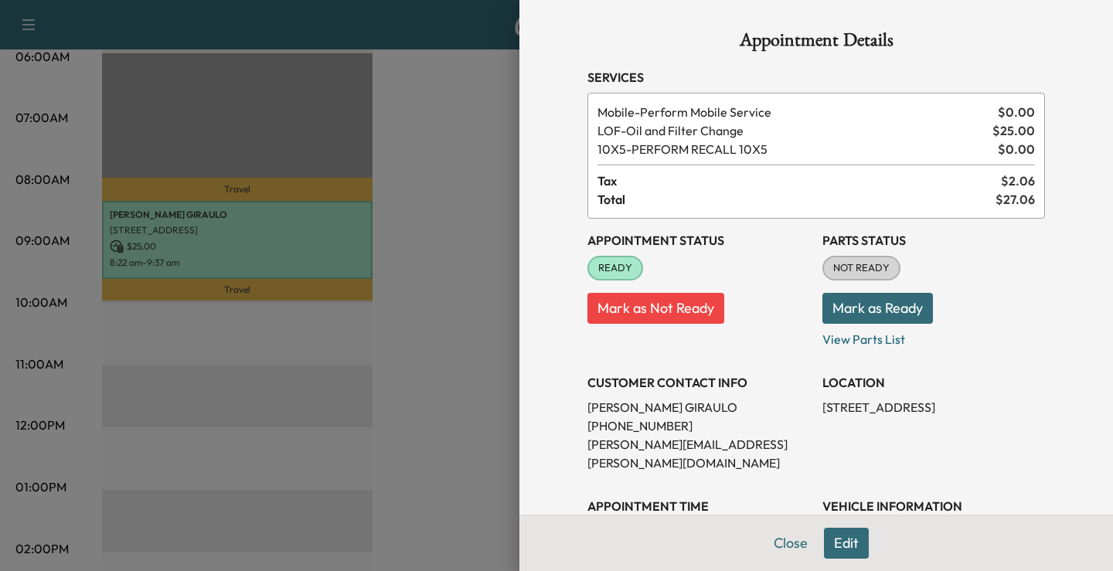
click at [458, 375] on div at bounding box center [556, 285] width 1113 height 571
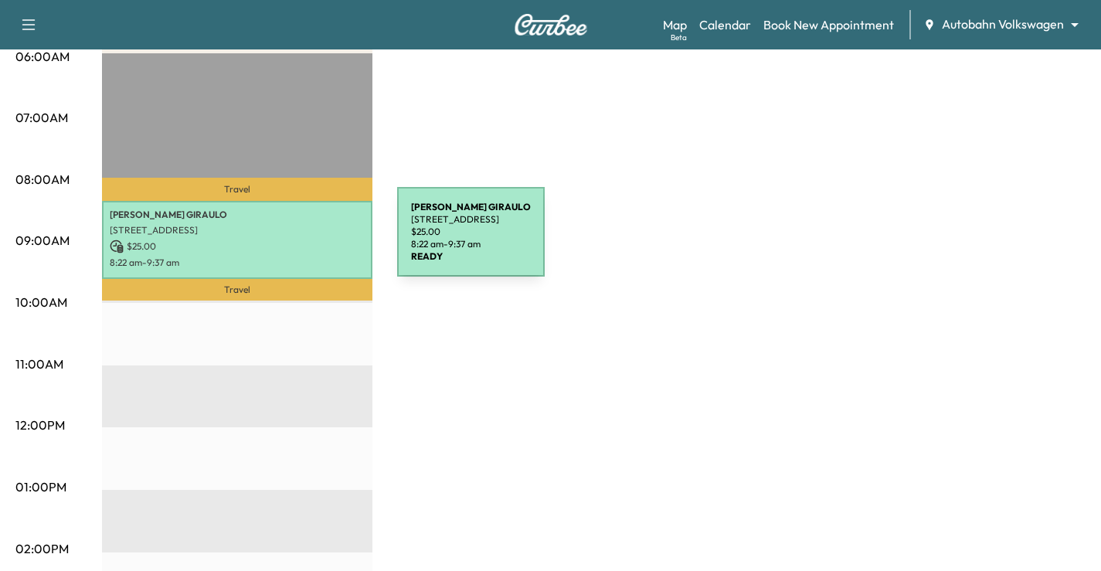
click at [281, 241] on p "$ 25.00" at bounding box center [237, 247] width 255 height 14
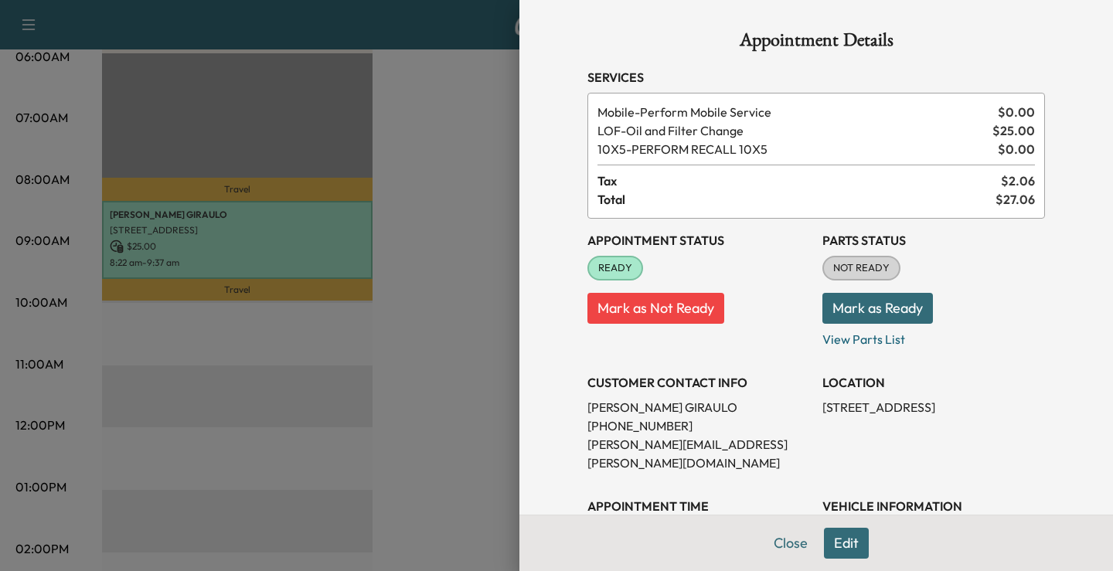
click at [845, 543] on button "Edit" at bounding box center [846, 543] width 45 height 31
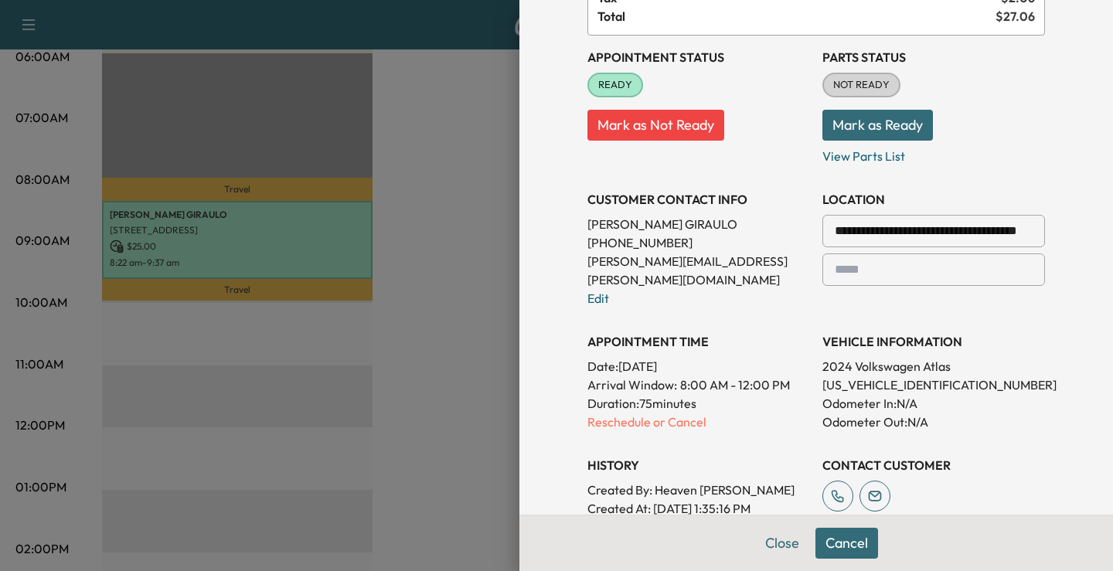
scroll to position [309, 0]
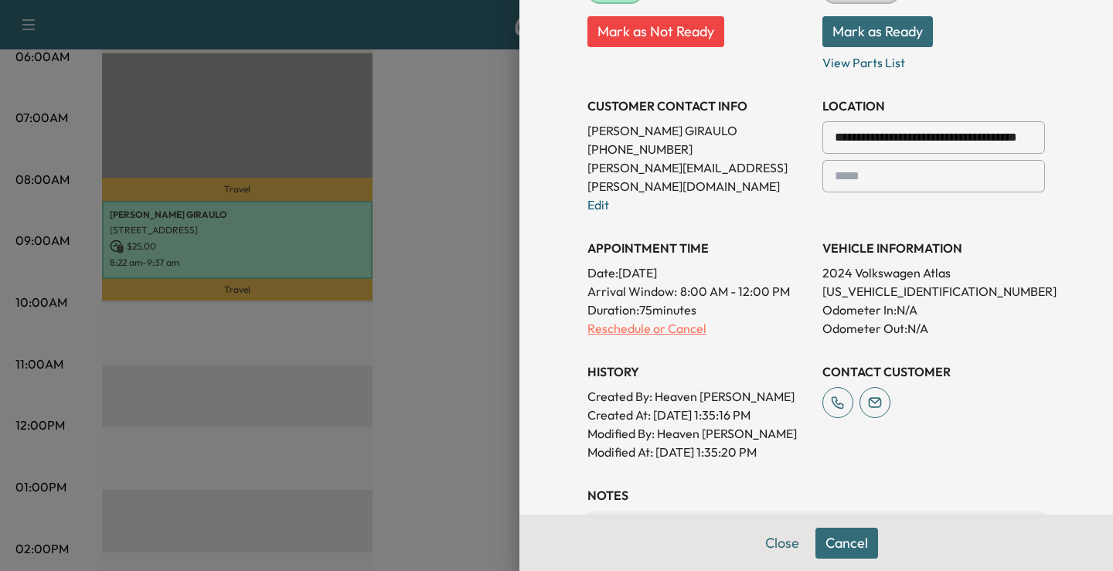
click at [676, 319] on p "Reschedule or Cancel" at bounding box center [698, 328] width 223 height 19
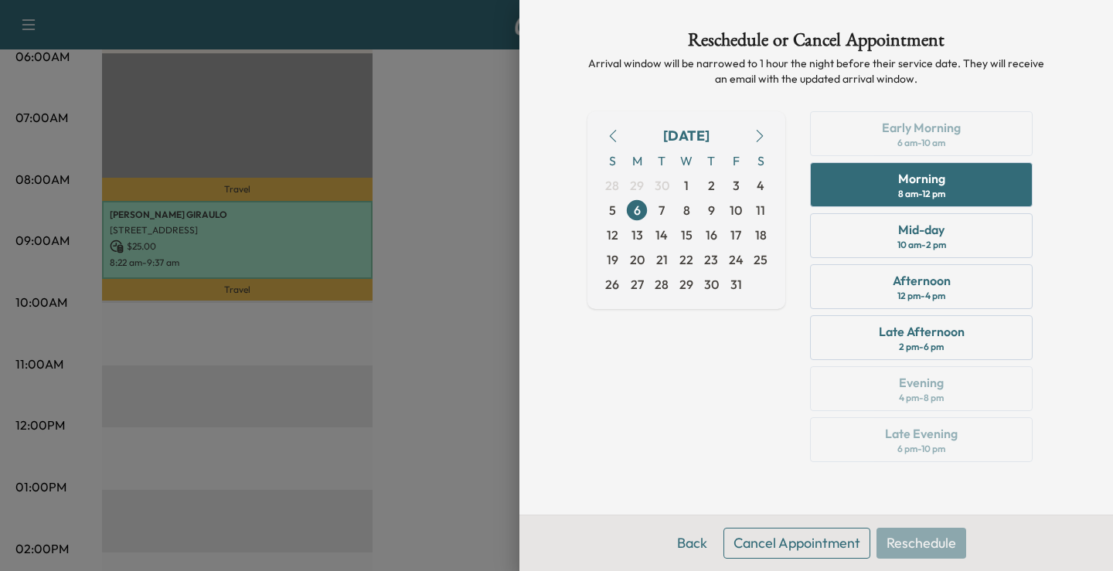
click at [461, 451] on div at bounding box center [556, 285] width 1113 height 571
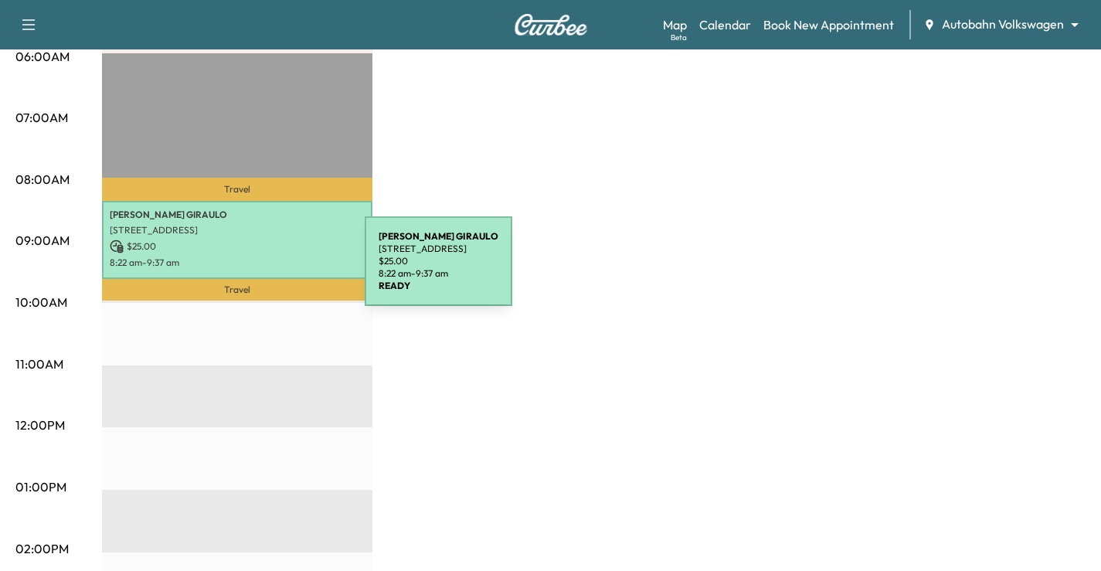
click at [261, 231] on p "[STREET_ADDRESS]" at bounding box center [237, 230] width 255 height 12
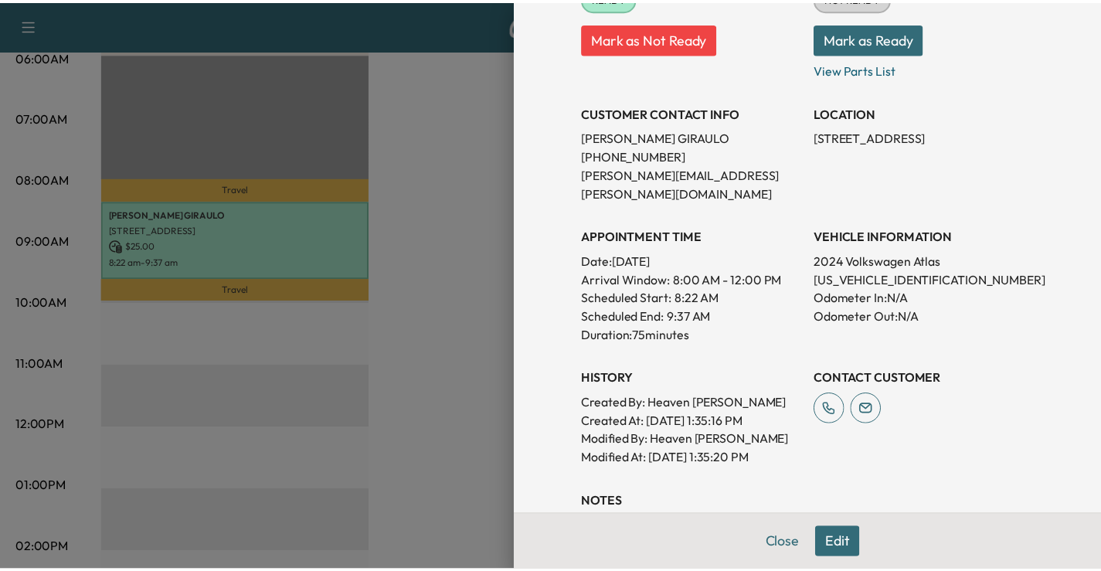
scroll to position [309, 0]
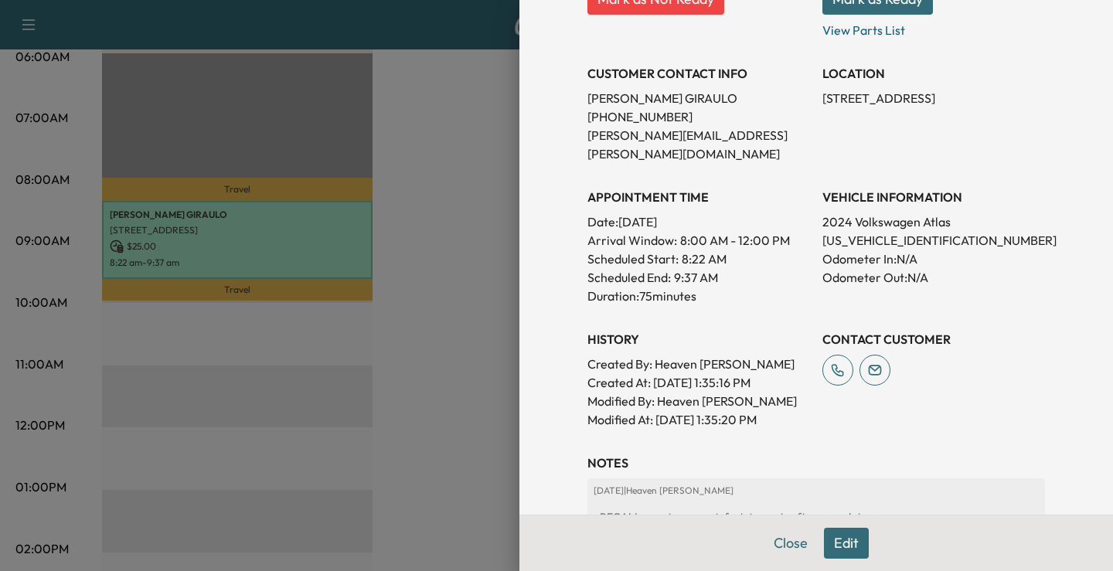
click at [473, 310] on div at bounding box center [556, 285] width 1113 height 571
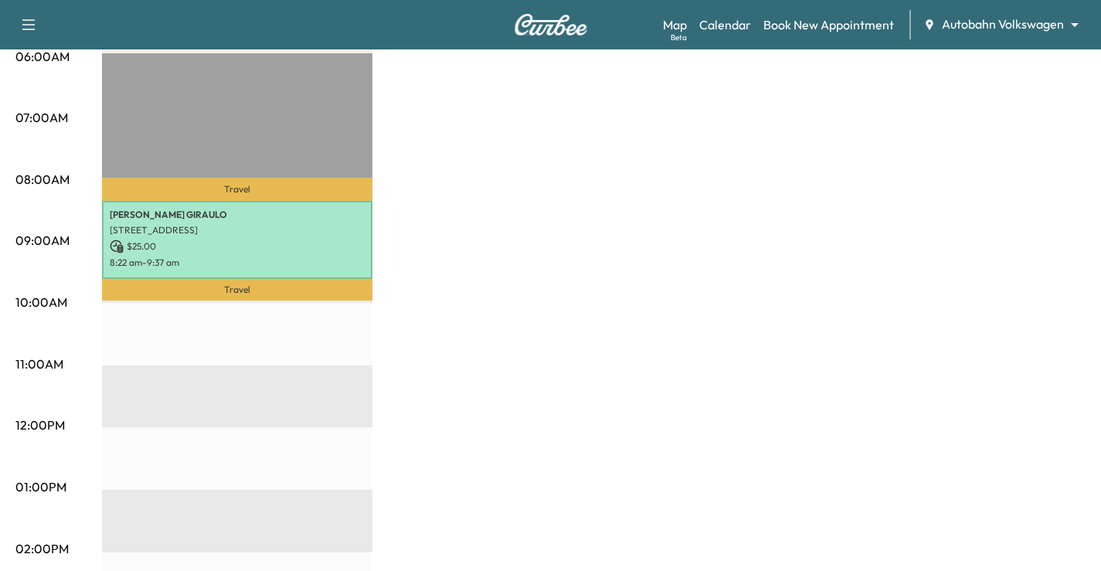
click at [687, 239] on div "VW Mobile Revenue $ 25.00 Work Time 75 mins Transit Time 44 mins Travel [PERSON…" at bounding box center [594, 472] width 984 height 1159
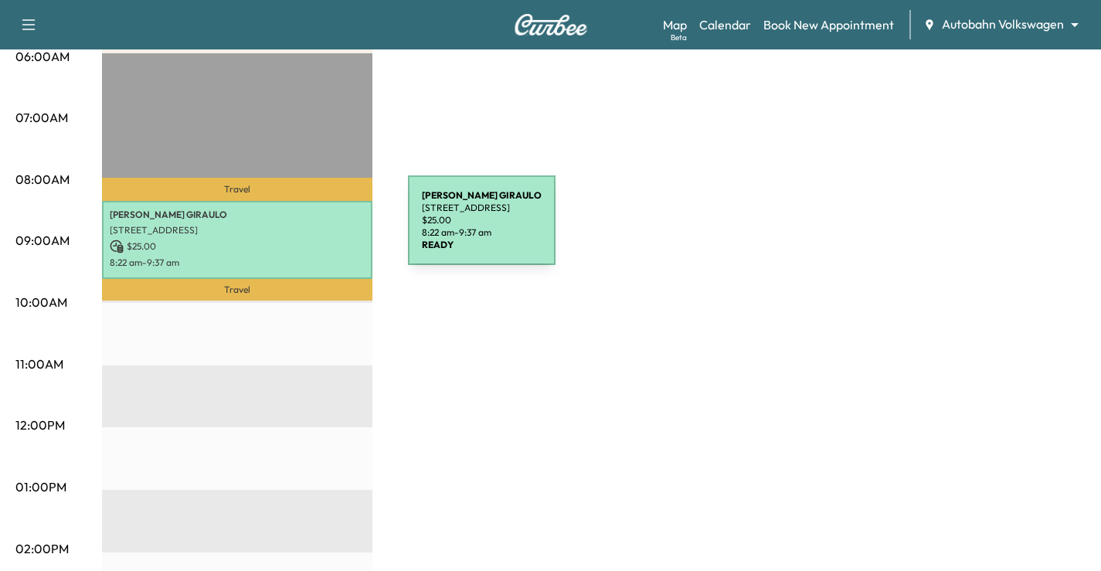
click at [292, 230] on p "[STREET_ADDRESS]" at bounding box center [237, 230] width 255 height 12
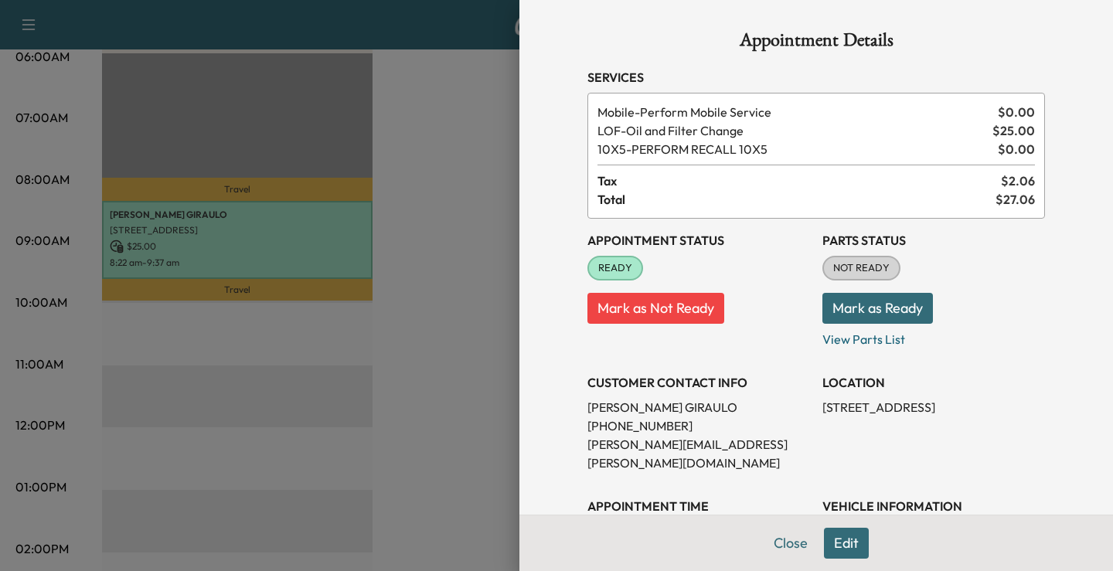
click at [624, 402] on p "[PERSON_NAME]" at bounding box center [698, 407] width 223 height 19
copy p "[PERSON_NAME]"
click at [481, 396] on div at bounding box center [556, 285] width 1113 height 571
